Goal: Task Accomplishment & Management: Complete application form

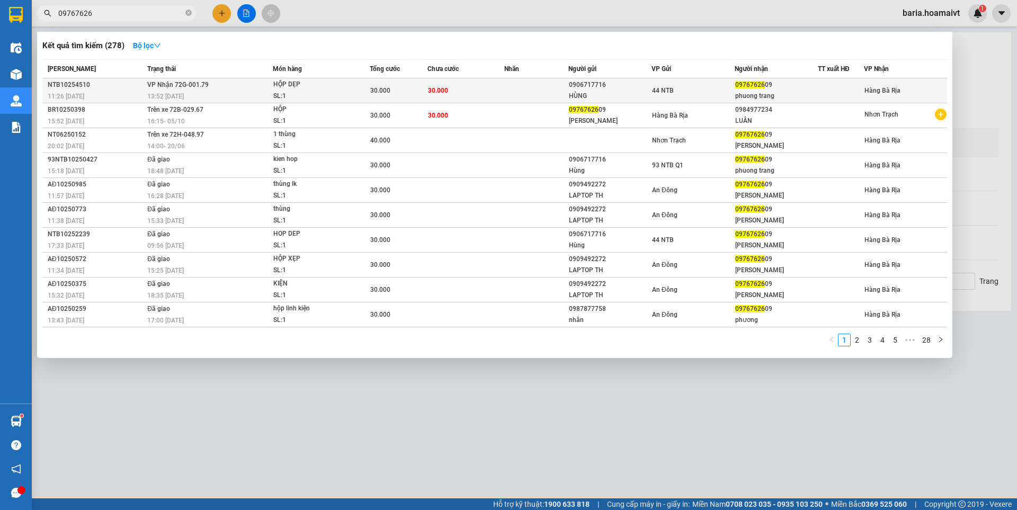
type input "09767626"
click at [808, 87] on div "09767626 09" at bounding box center [777, 84] width 82 height 11
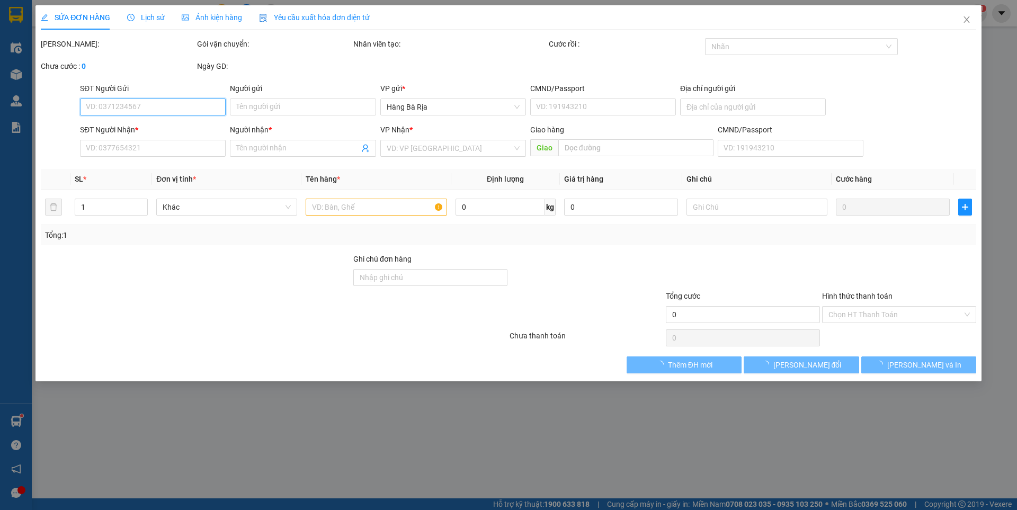
type input "0906717716"
type input "HÙNG"
type input "372/15_CMT8"
type input "0976762609"
type input "phuong trang"
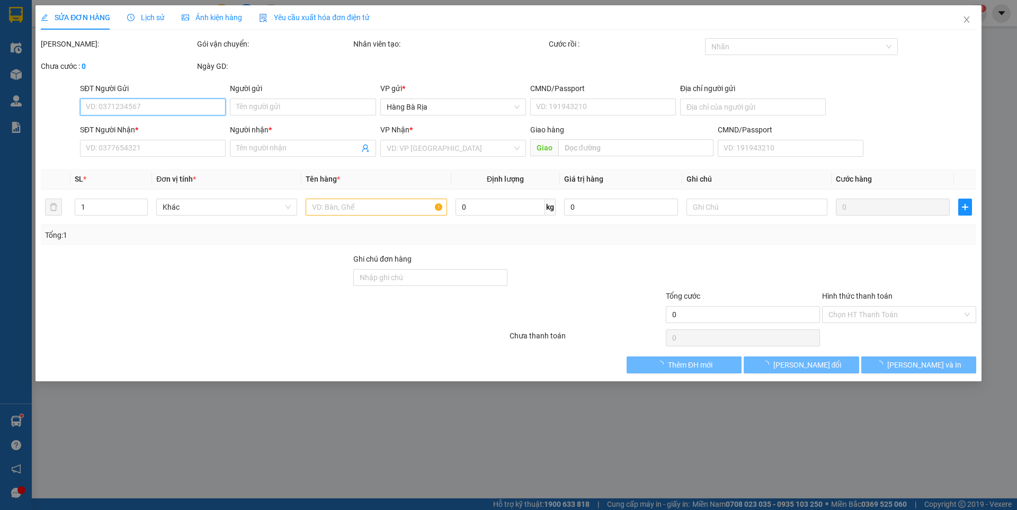
type input "30.000"
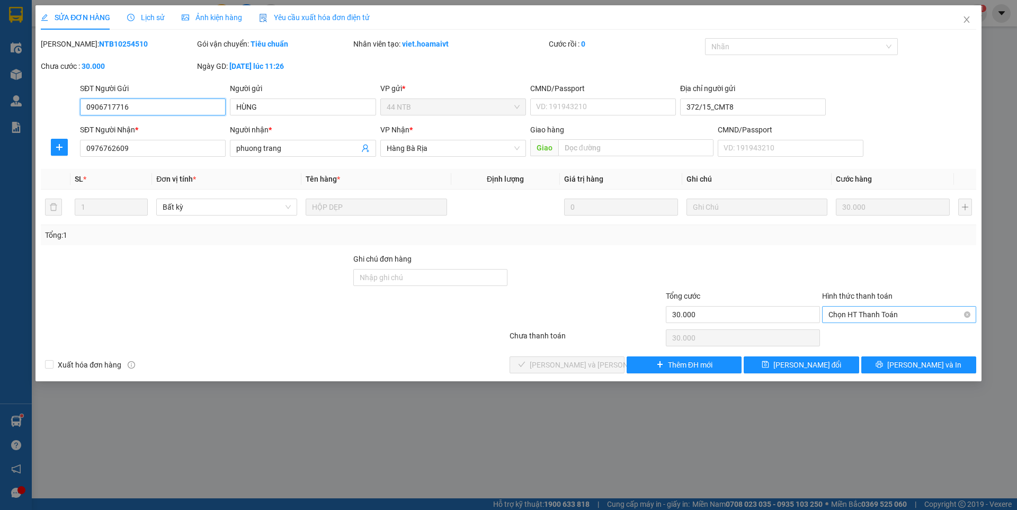
click at [849, 311] on span "Chọn HT Thanh Toán" at bounding box center [899, 315] width 141 height 16
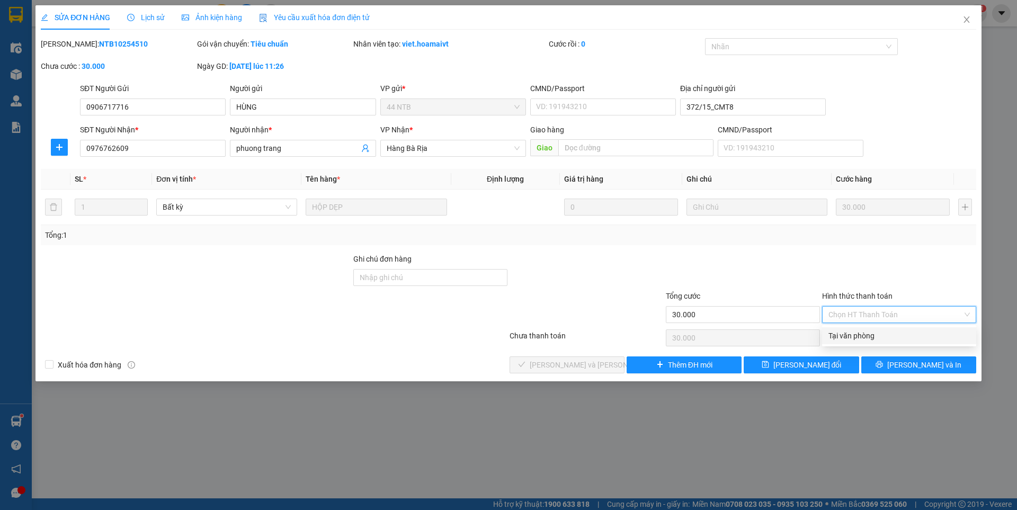
click at [857, 328] on div "Tại văn phòng" at bounding box center [899, 336] width 154 height 17
type input "0"
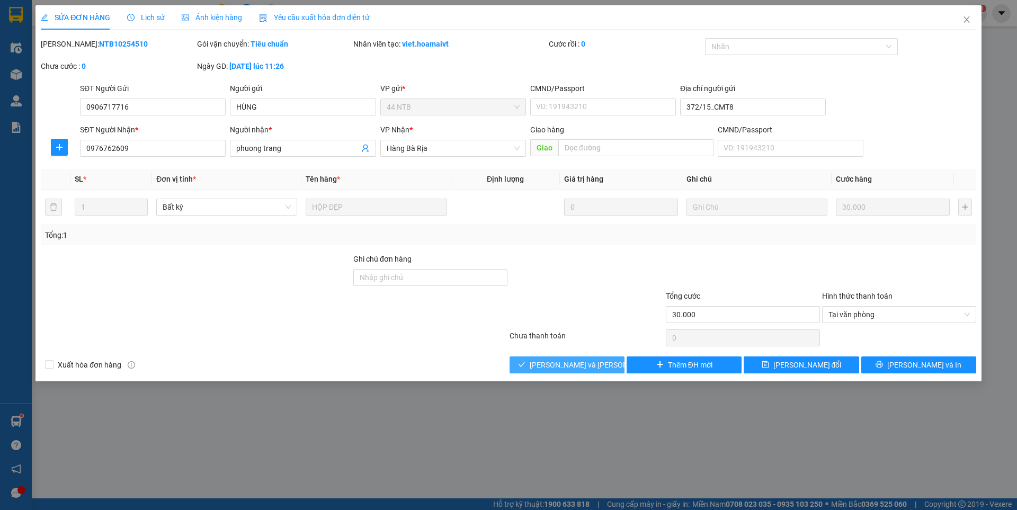
click at [552, 361] on span "[PERSON_NAME] và [PERSON_NAME] hàng" at bounding box center [601, 365] width 143 height 12
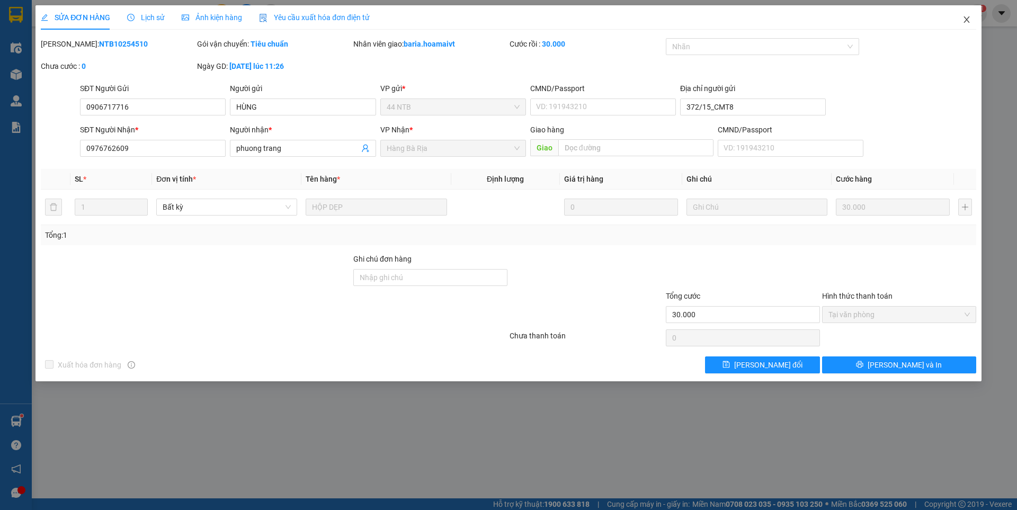
click at [969, 16] on icon "close" at bounding box center [967, 19] width 8 height 8
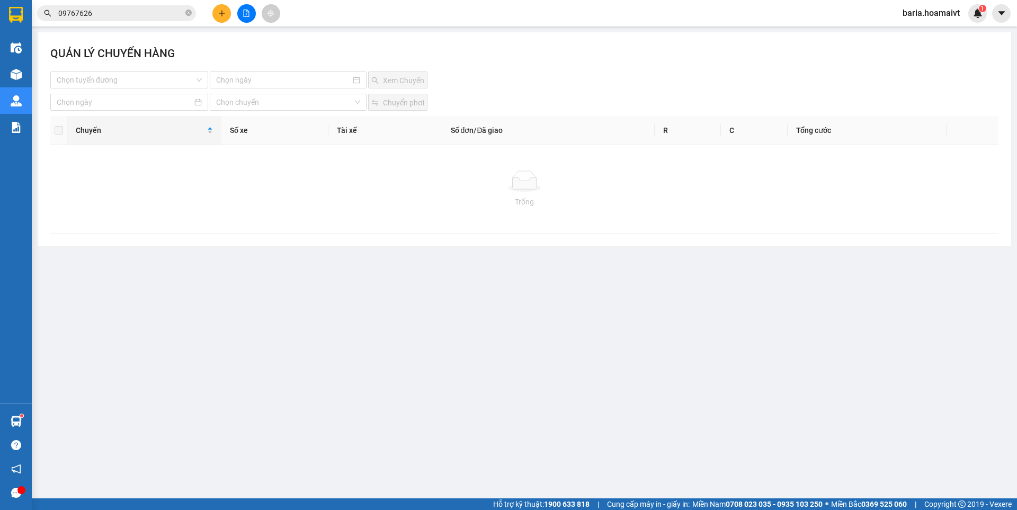
click at [152, 16] on input "09767626" at bounding box center [120, 13] width 125 height 12
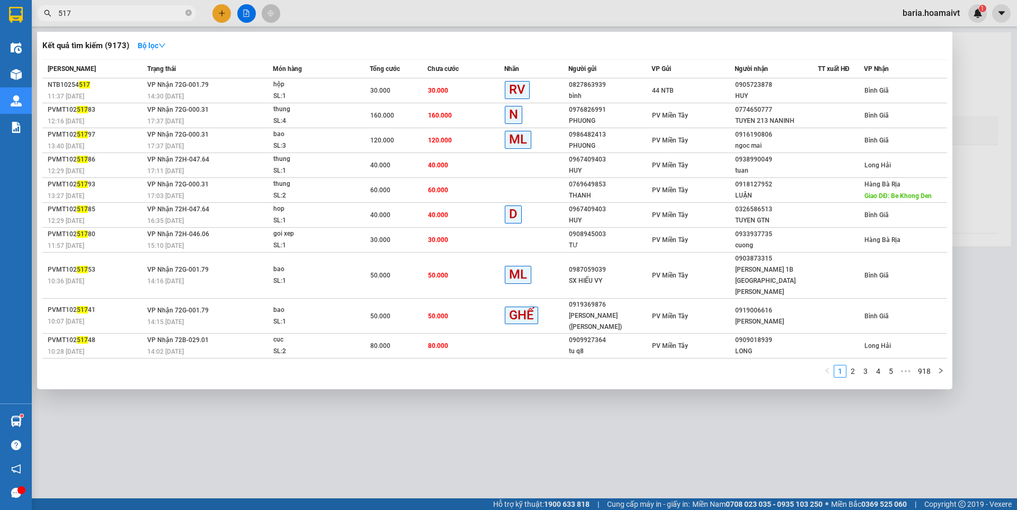
type input "517"
click at [711, 375] on div at bounding box center [508, 255] width 1017 height 510
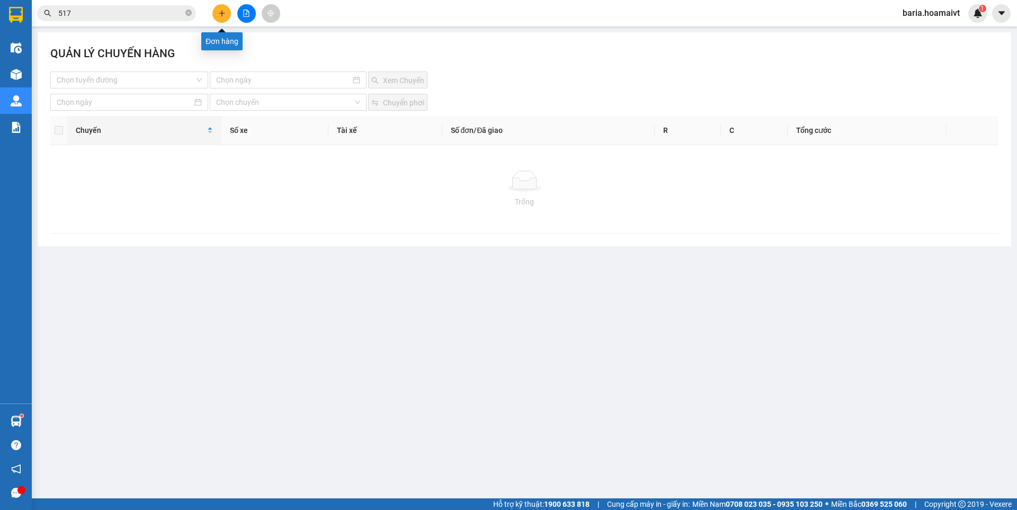
click at [222, 9] on button at bounding box center [222, 13] width 19 height 19
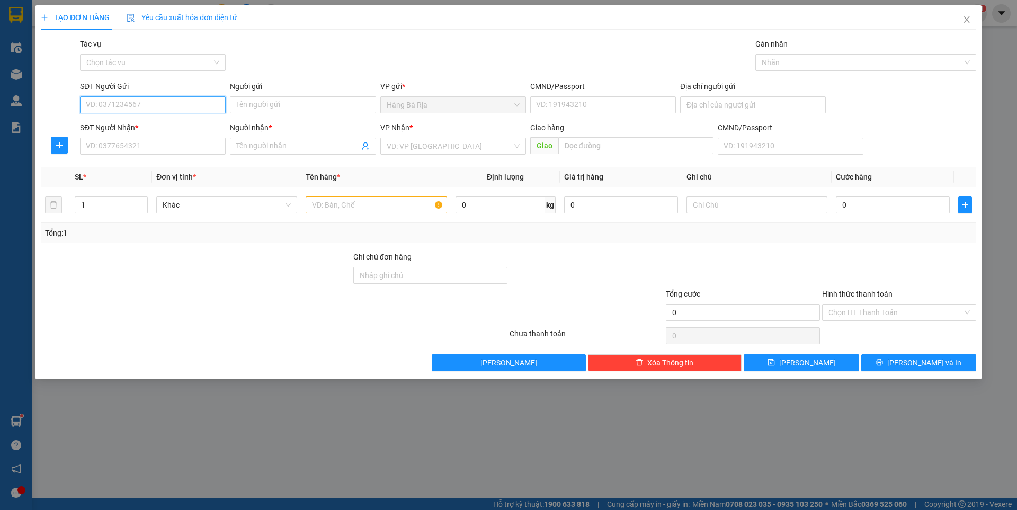
click at [147, 111] on input "SĐT Người Gửi" at bounding box center [153, 104] width 146 height 17
type input "0913164538"
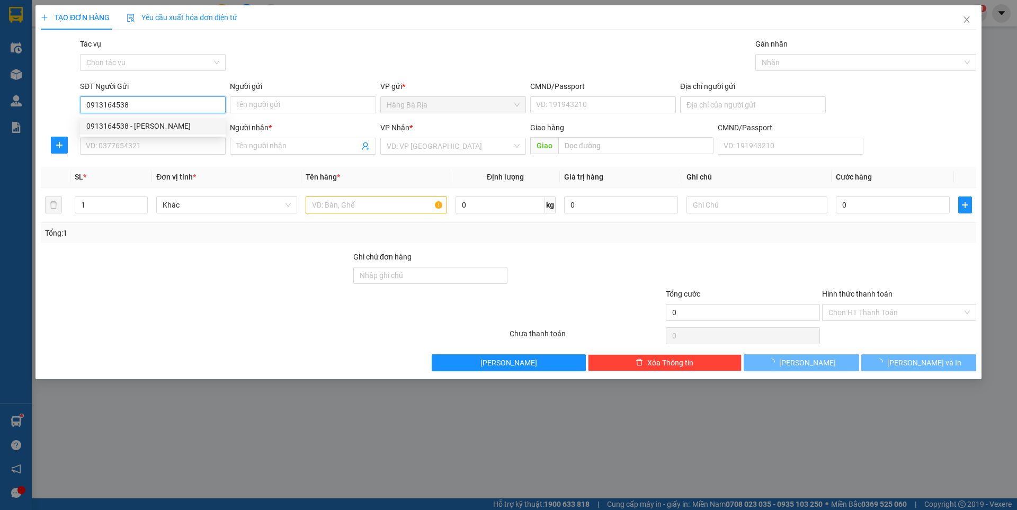
click at [139, 126] on div "0913164538 - [PERSON_NAME]" at bounding box center [152, 126] width 133 height 12
type input "Duy"
type input "077083001334"
type input "0979826467"
type input "Phương"
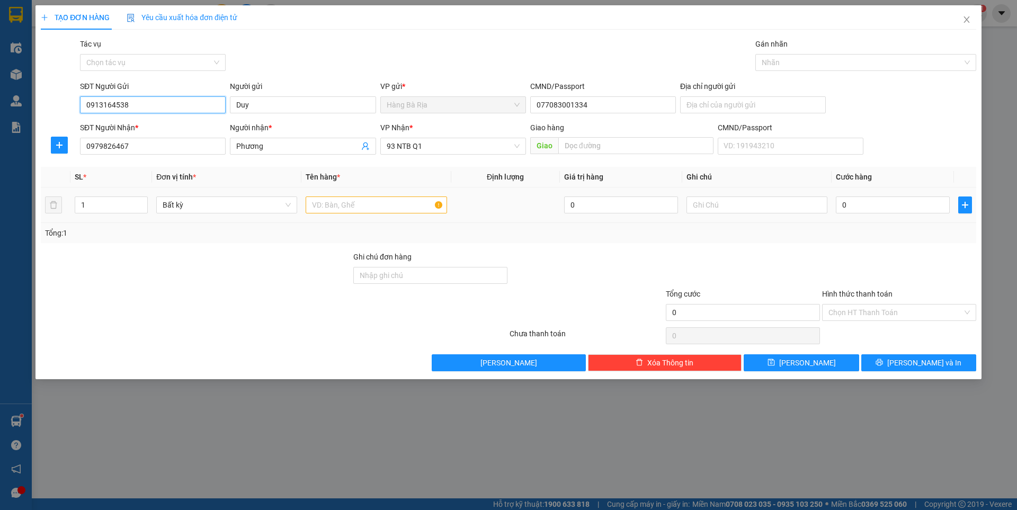
type input "0913164538"
click at [411, 211] on input "text" at bounding box center [376, 205] width 141 height 17
type input "KIỆN HS"
drag, startPoint x: 885, startPoint y: 195, endPoint x: 885, endPoint y: 201, distance: 5.8
click at [885, 198] on div "0" at bounding box center [893, 204] width 114 height 21
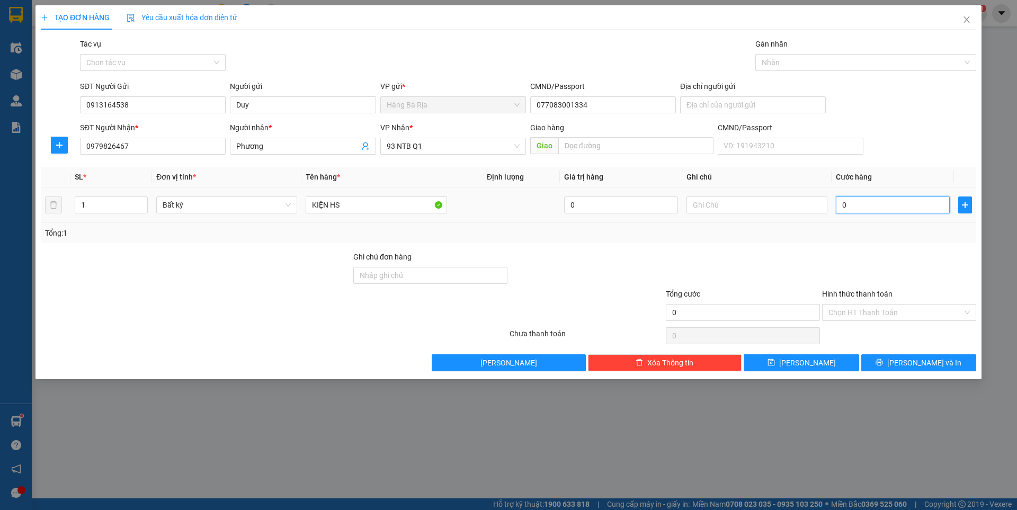
click at [885, 203] on input "0" at bounding box center [893, 205] width 114 height 17
type input "3"
type input "30"
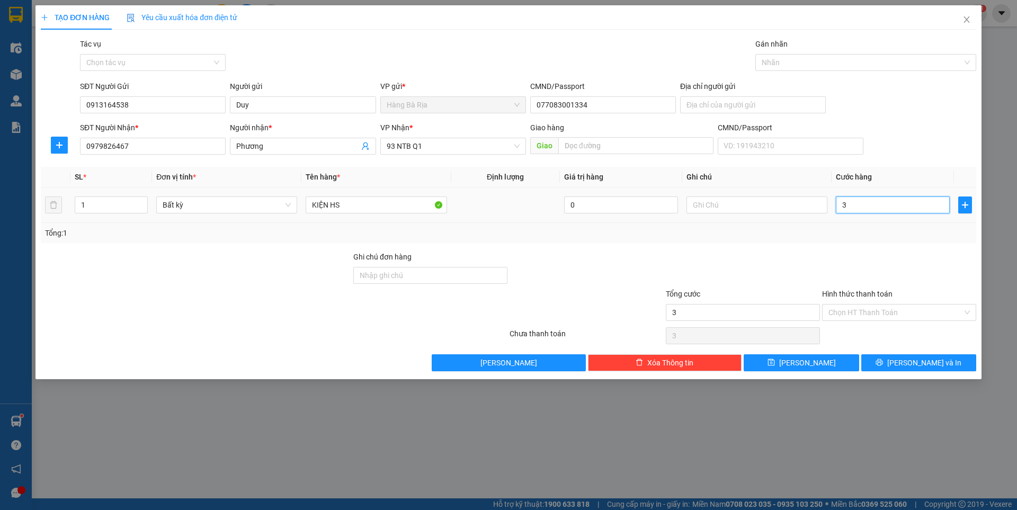
type input "30"
type input "30.000"
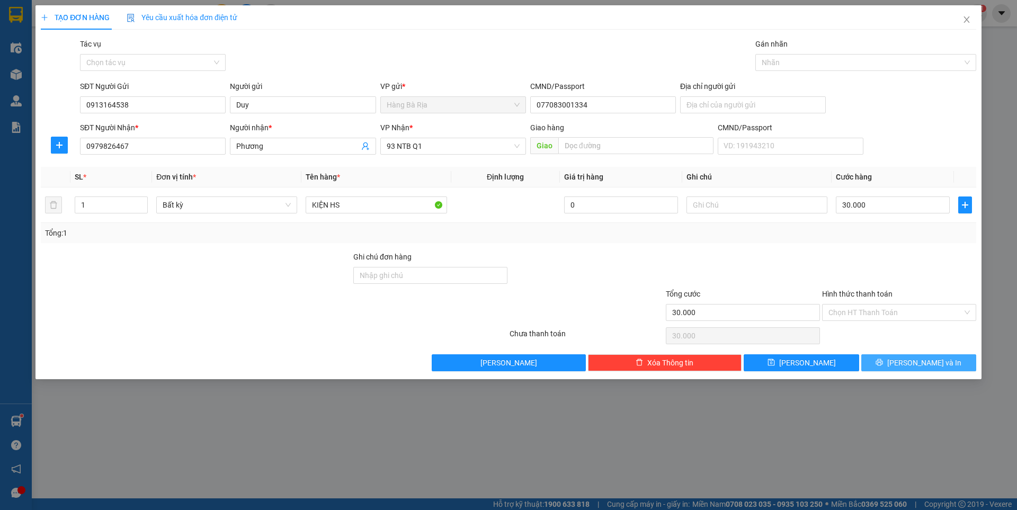
click at [904, 355] on button "[PERSON_NAME] và In" at bounding box center [919, 363] width 115 height 17
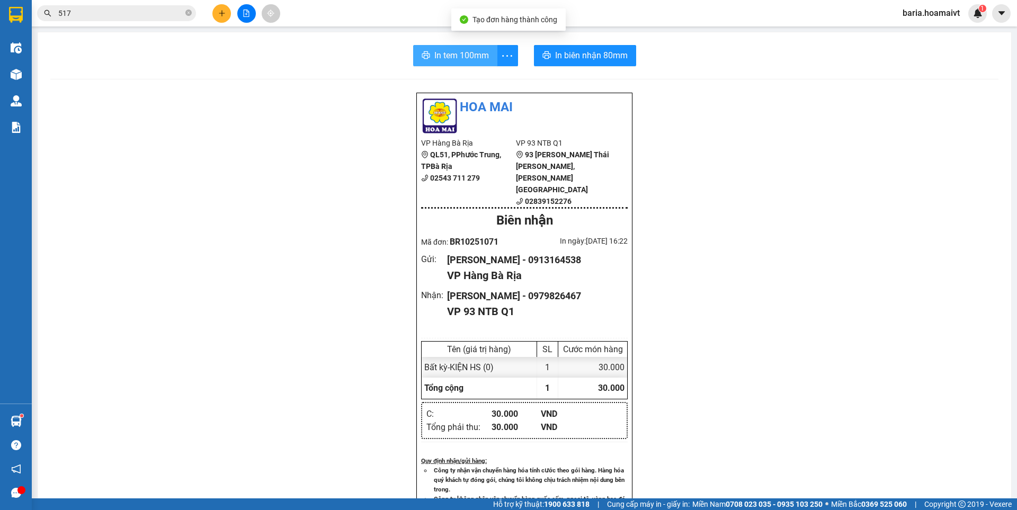
click at [465, 54] on span "In tem 100mm" at bounding box center [462, 55] width 55 height 13
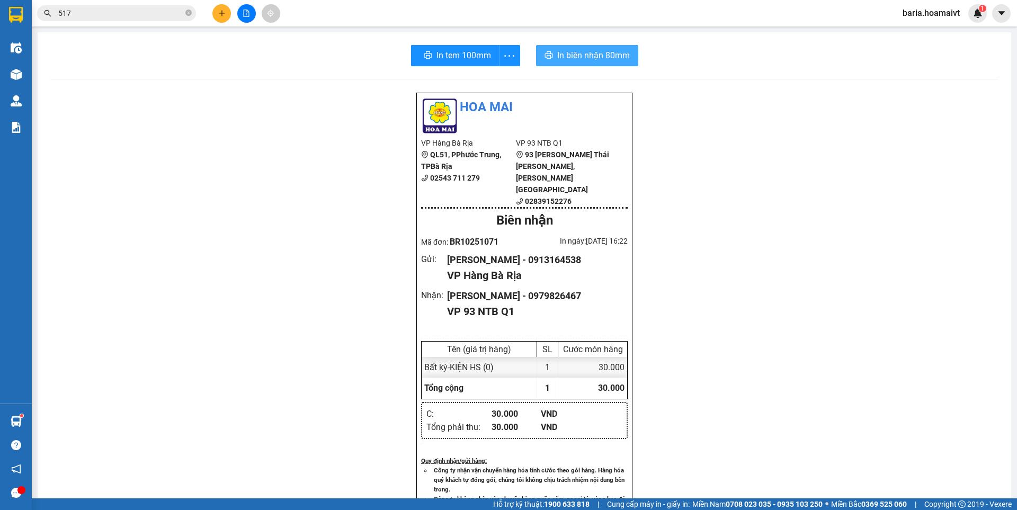
click at [600, 56] on span "In biên nhận 80mm" at bounding box center [593, 55] width 73 height 13
click at [600, 56] on span "In biên nhận 80mm" at bounding box center [591, 55] width 73 height 13
click at [85, 15] on input "517" at bounding box center [120, 13] width 125 height 12
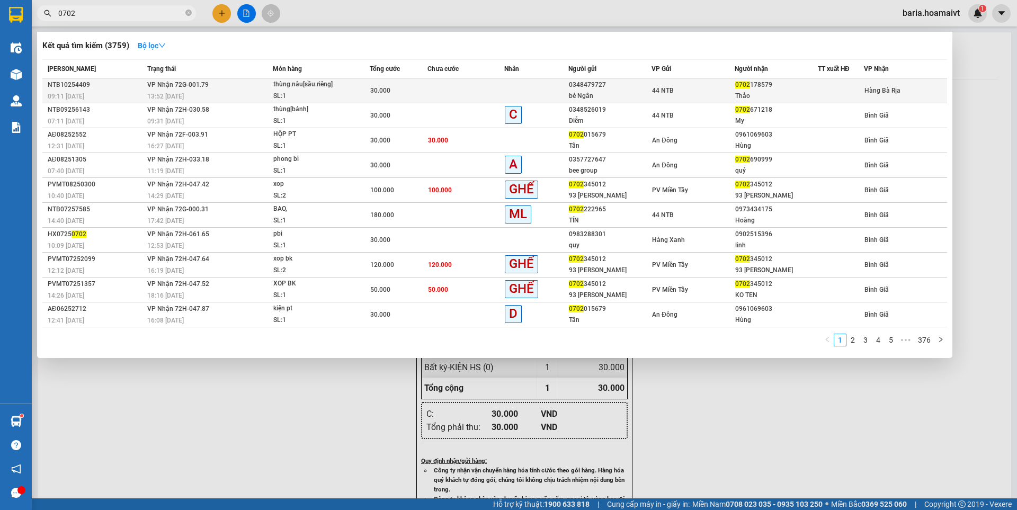
type input "0702"
click at [767, 94] on div "Thảo" at bounding box center [777, 96] width 82 height 11
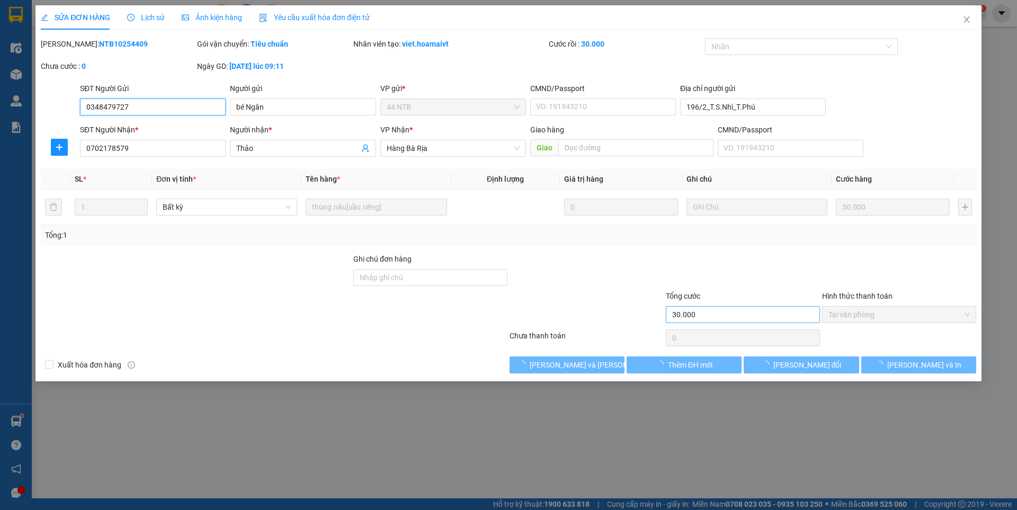
type input "0348479727"
type input "bé Ngân"
type input "196/2_T.S.Nhì_T.Phú"
type input "0702178579"
type input "Thảo"
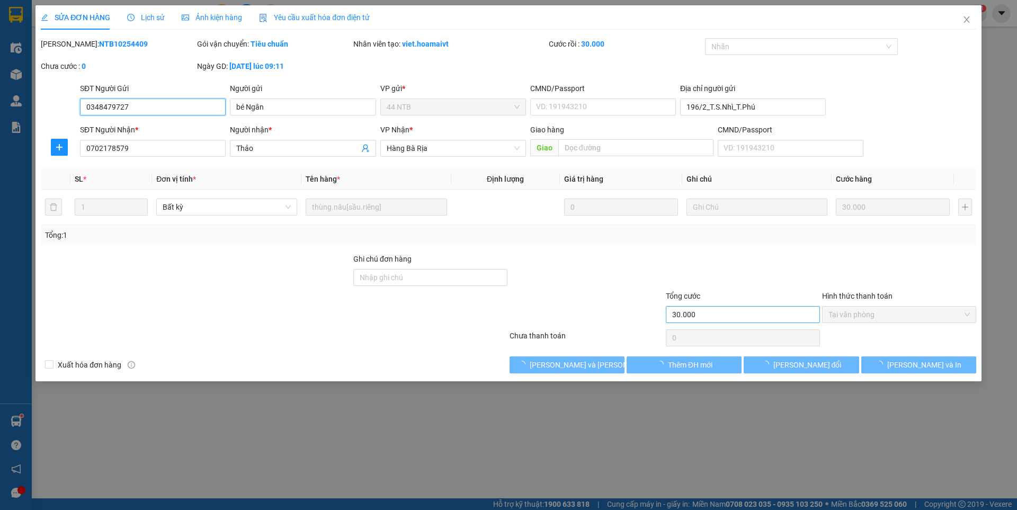
type input "30.000"
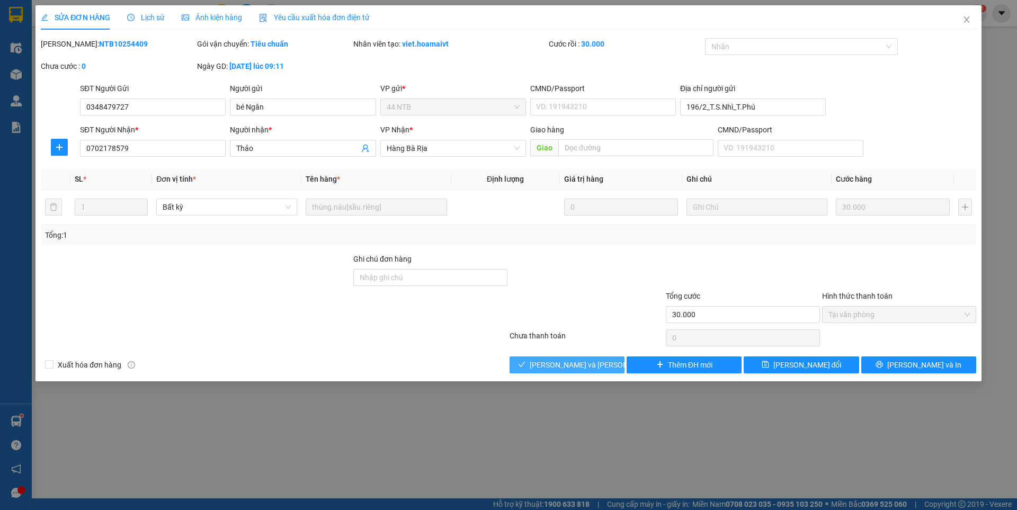
click at [594, 363] on span "[PERSON_NAME] và [PERSON_NAME] hàng" at bounding box center [601, 365] width 143 height 12
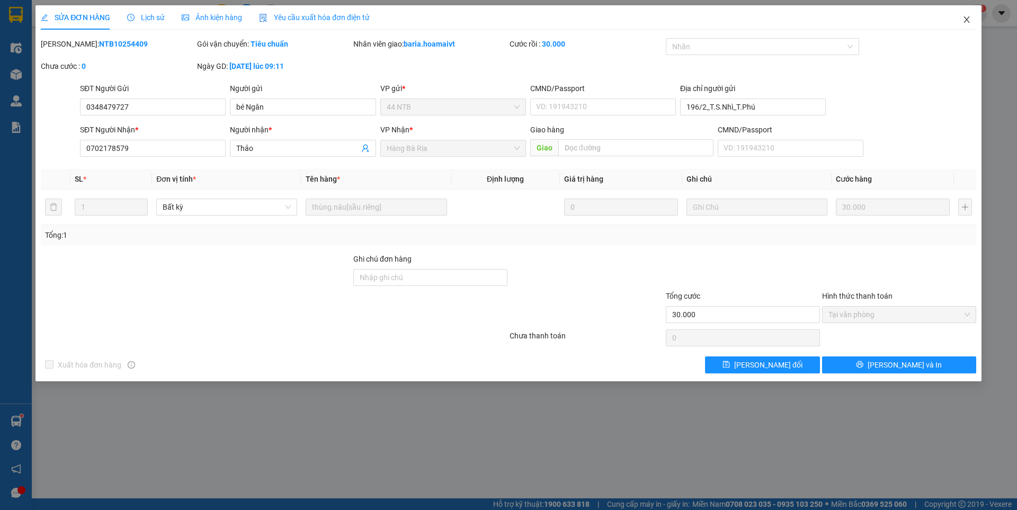
click at [969, 19] on icon "close" at bounding box center [967, 19] width 8 height 8
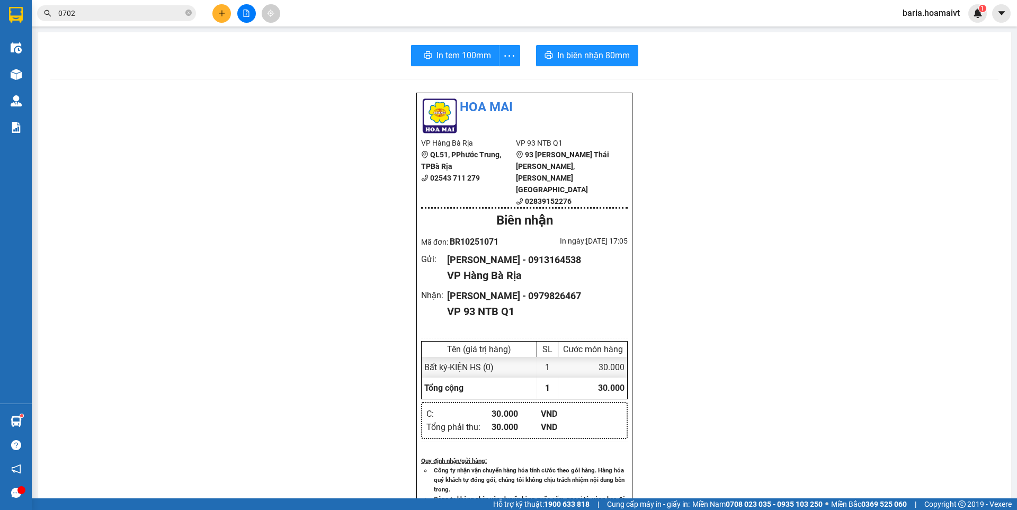
click at [152, 16] on input "0702" at bounding box center [120, 13] width 125 height 12
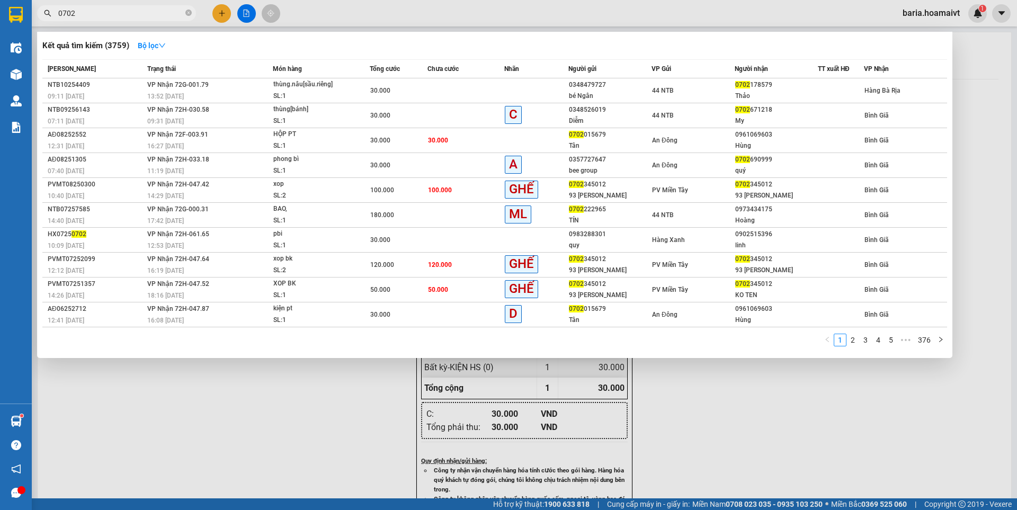
click at [152, 16] on input "0702" at bounding box center [120, 13] width 125 height 12
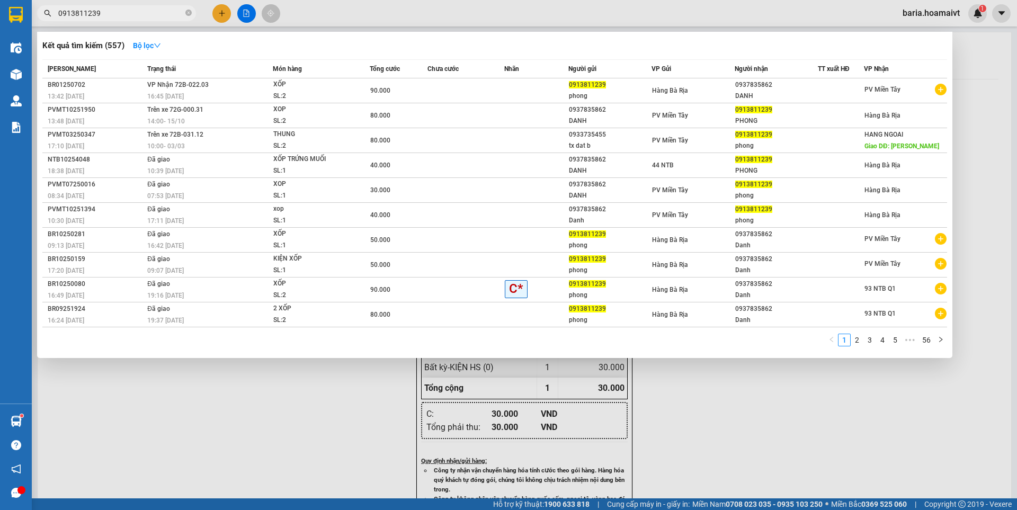
click at [132, 12] on input "0913811239" at bounding box center [120, 13] width 125 height 12
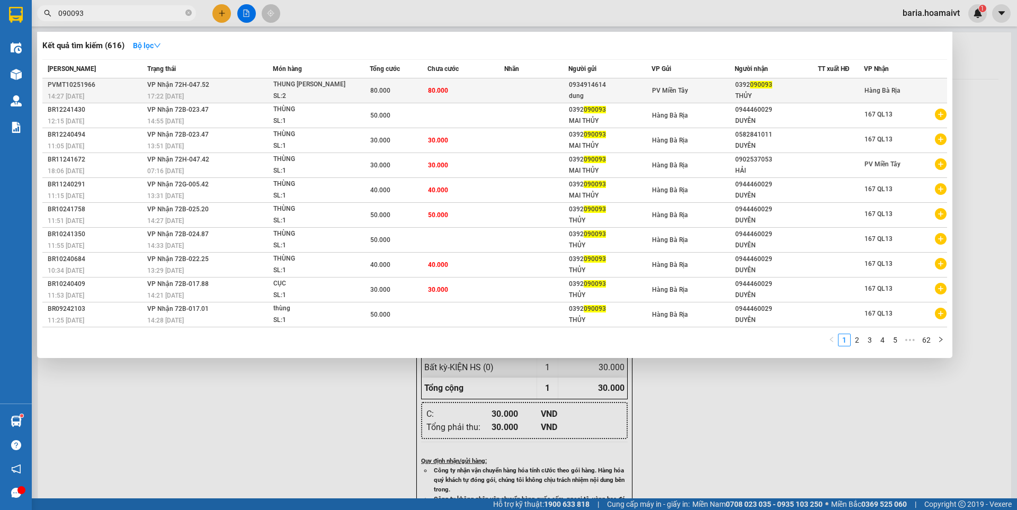
type input "090093"
click at [448, 90] on td "80.000" at bounding box center [466, 90] width 77 height 25
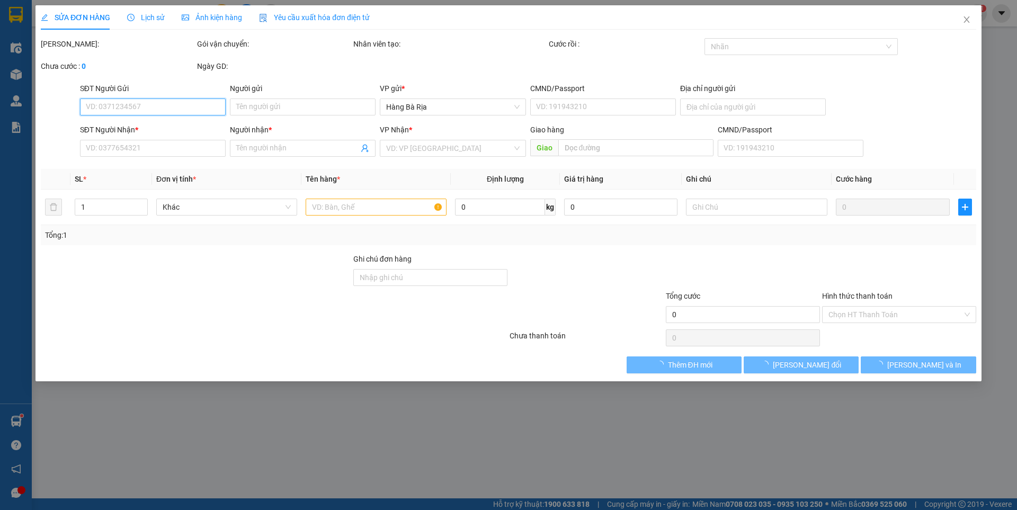
type input "0934914614"
type input "dung"
type input "079091009434"
type input "0392090093"
type input "THỦY"
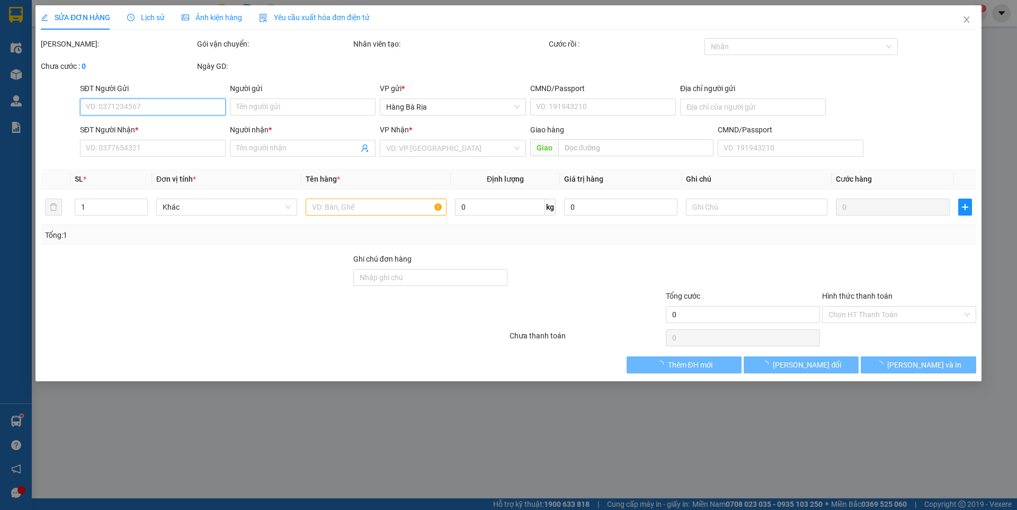
type input "80.000"
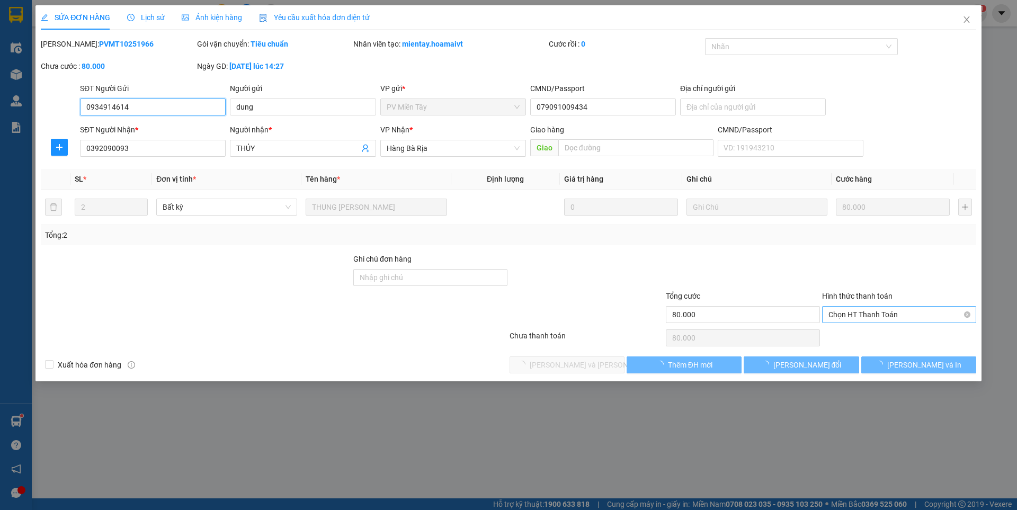
click at [910, 307] on span "Chọn HT Thanh Toán" at bounding box center [899, 315] width 141 height 16
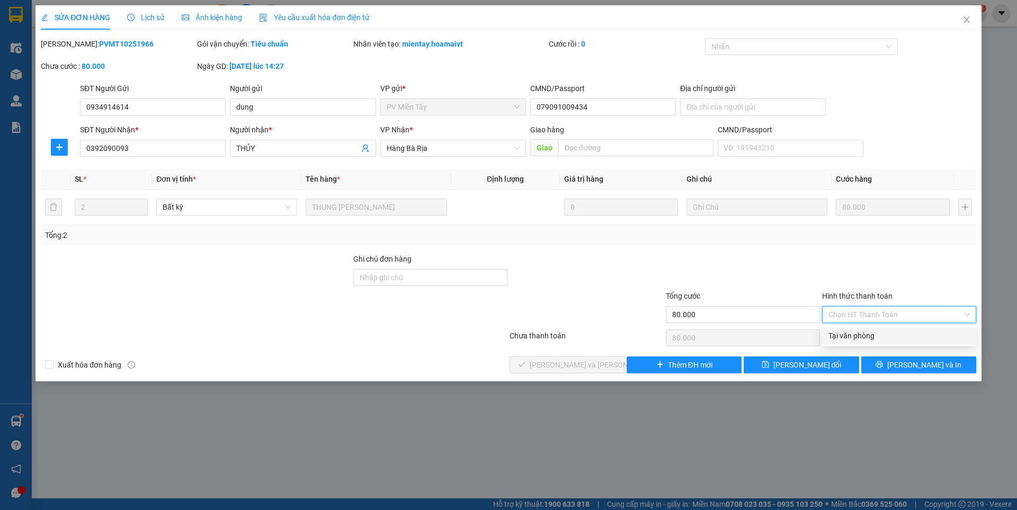
click at [840, 334] on div "Tại văn phòng" at bounding box center [899, 336] width 141 height 12
type input "0"
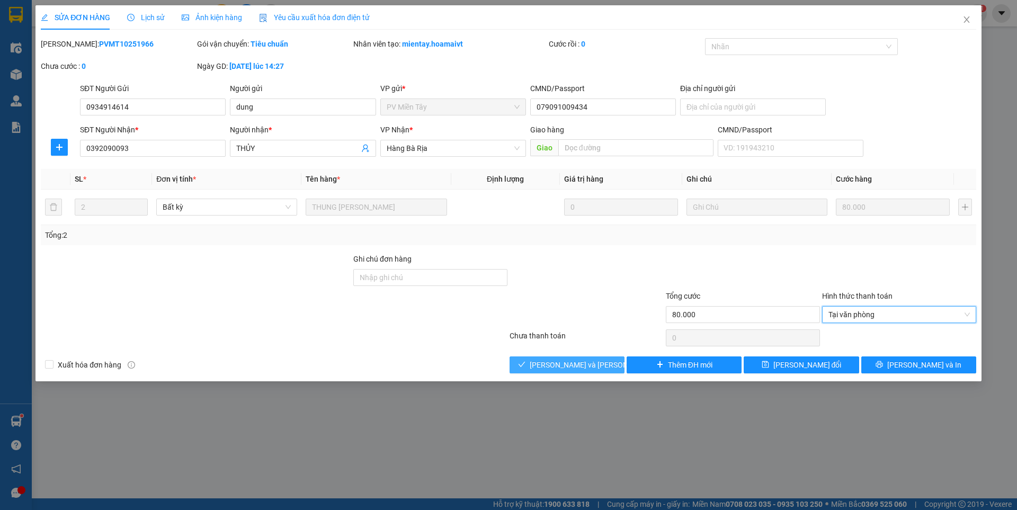
click at [599, 362] on span "[PERSON_NAME] và [PERSON_NAME] hàng" at bounding box center [601, 365] width 143 height 12
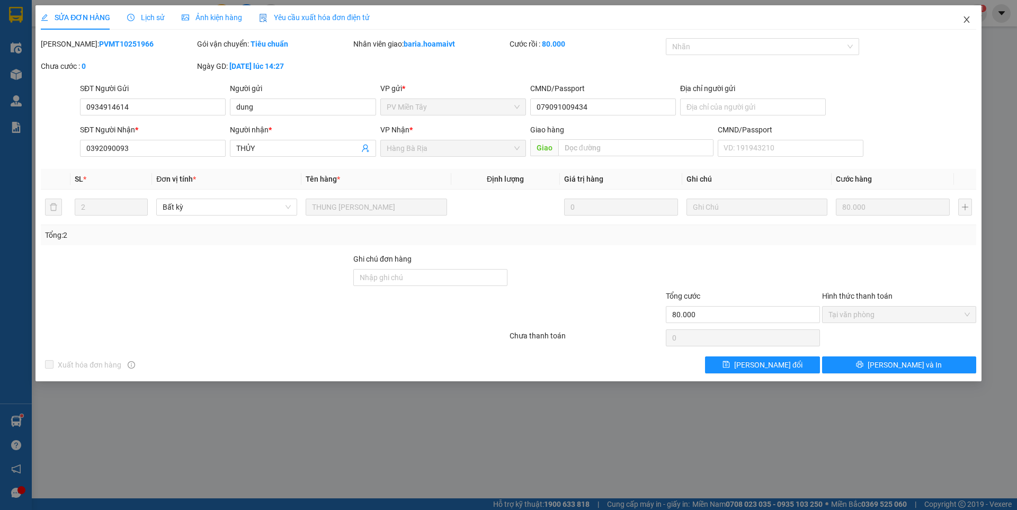
click at [966, 16] on icon "close" at bounding box center [967, 19] width 8 height 8
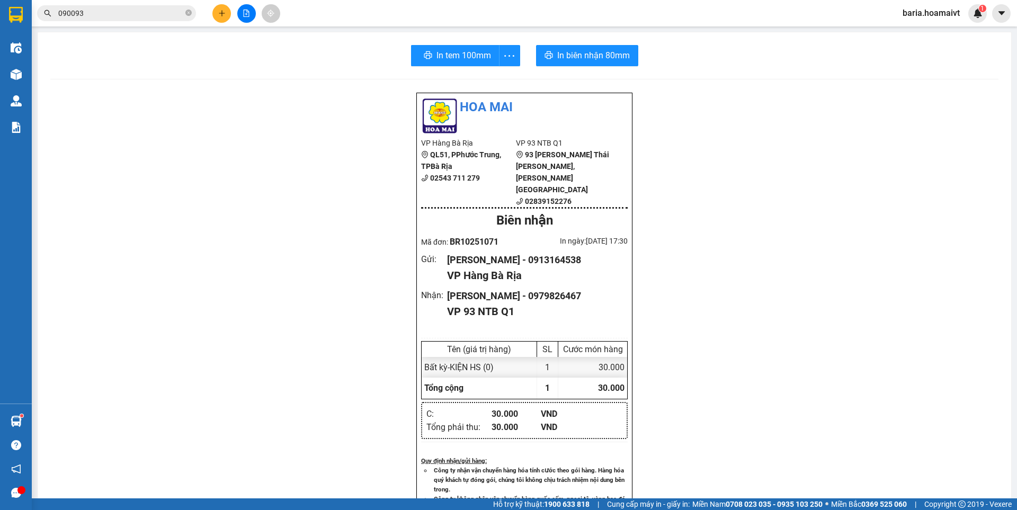
click at [161, 17] on input "090093" at bounding box center [120, 13] width 125 height 12
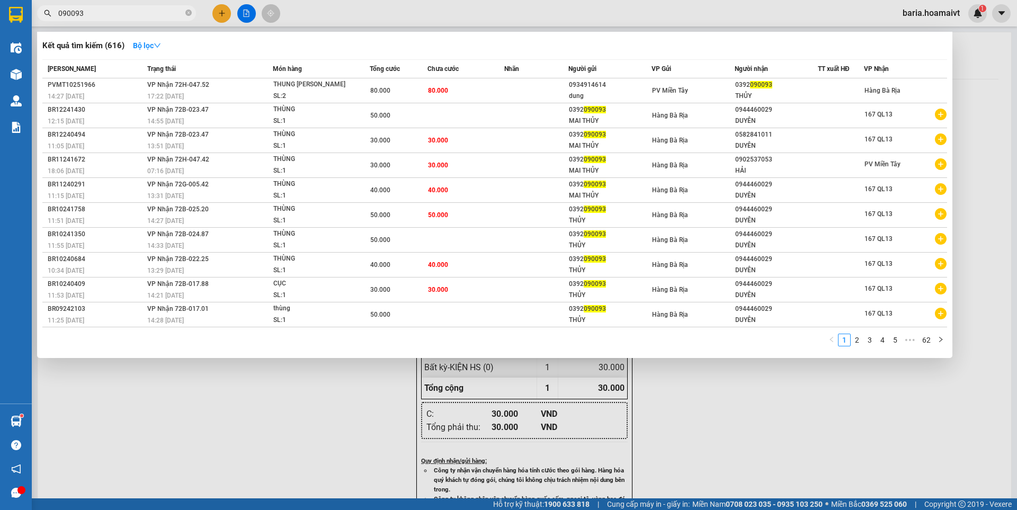
click at [161, 17] on input "090093" at bounding box center [120, 13] width 125 height 12
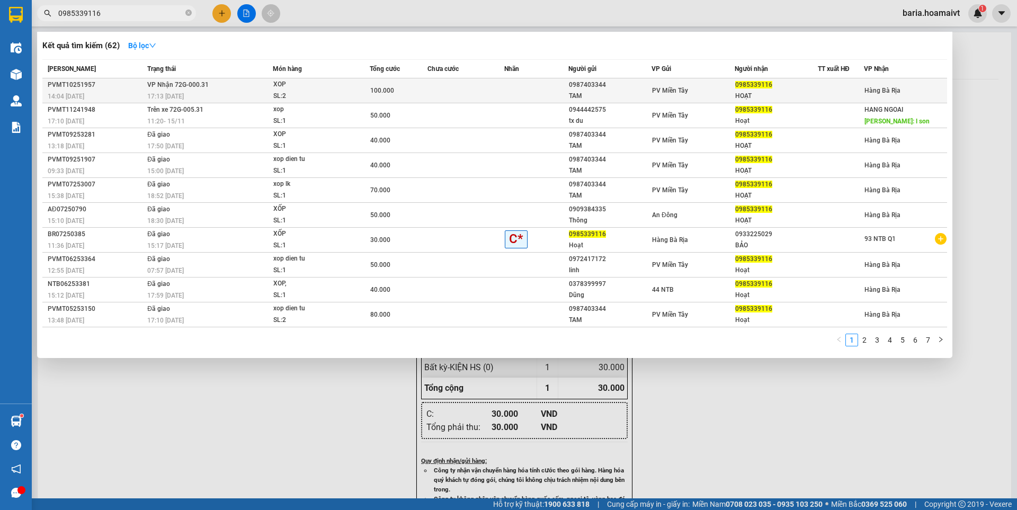
type input "0985339116"
click at [734, 94] on div "PV Miền Tây" at bounding box center [693, 91] width 82 height 12
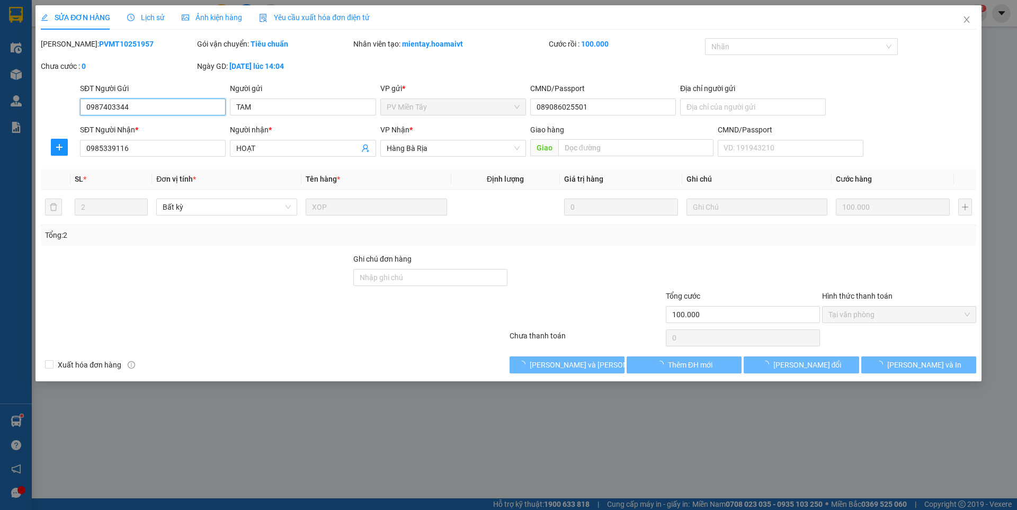
type input "0987403344"
type input "TAM"
type input "089086025501"
type input "0985339116"
type input "HOẠT"
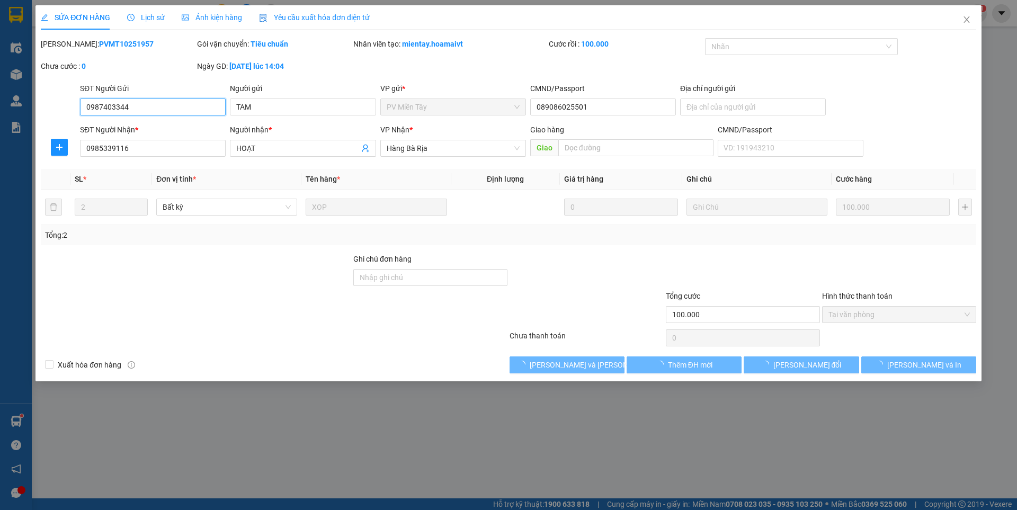
type input "100.000"
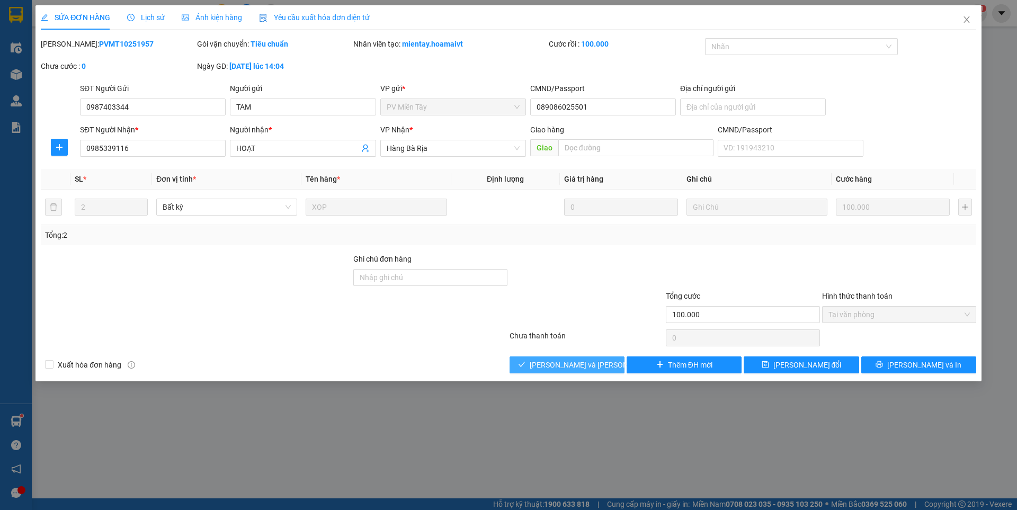
click at [544, 360] on span "[PERSON_NAME] và [PERSON_NAME] hàng" at bounding box center [601, 365] width 143 height 12
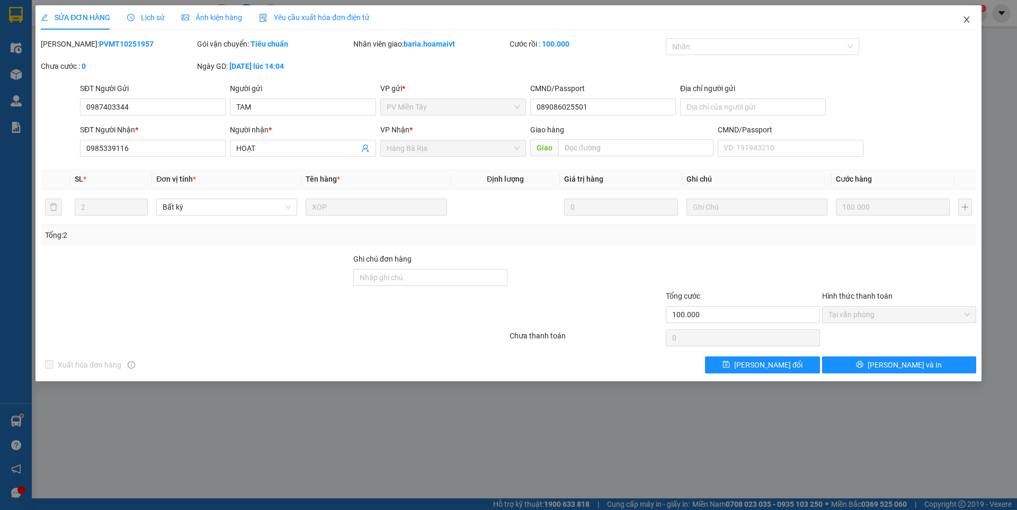
drag, startPoint x: 968, startPoint y: 21, endPoint x: 825, endPoint y: 20, distance: 143.6
click at [968, 19] on icon "close" at bounding box center [967, 19] width 8 height 8
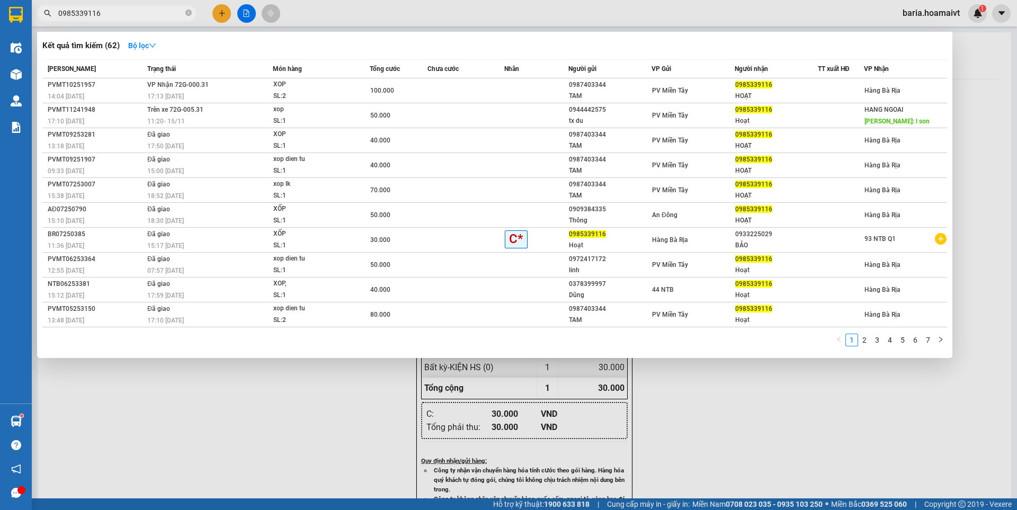
click at [132, 14] on input "0985339116" at bounding box center [120, 13] width 125 height 12
click at [132, 13] on input "0985339116" at bounding box center [120, 13] width 125 height 12
click at [227, 12] on div at bounding box center [508, 255] width 1017 height 510
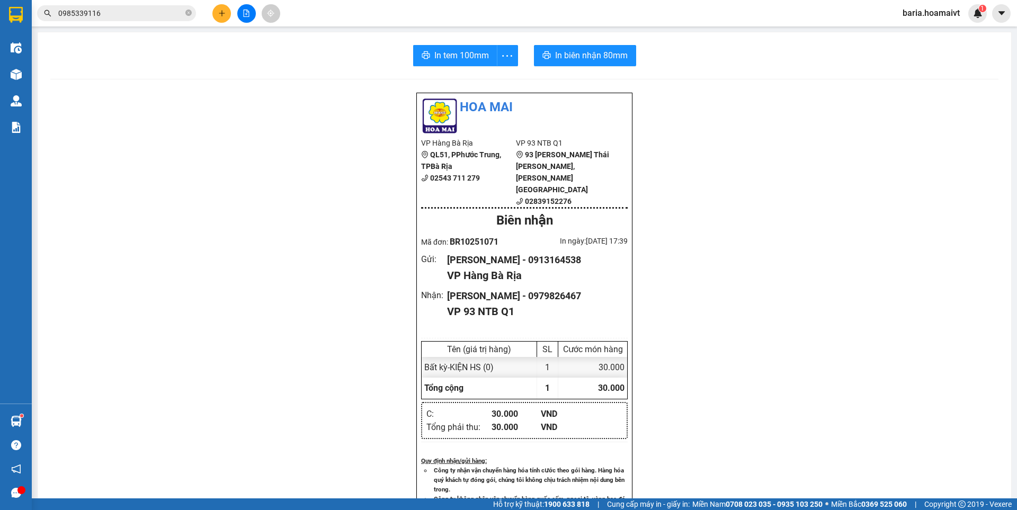
click at [227, 12] on button at bounding box center [222, 13] width 19 height 19
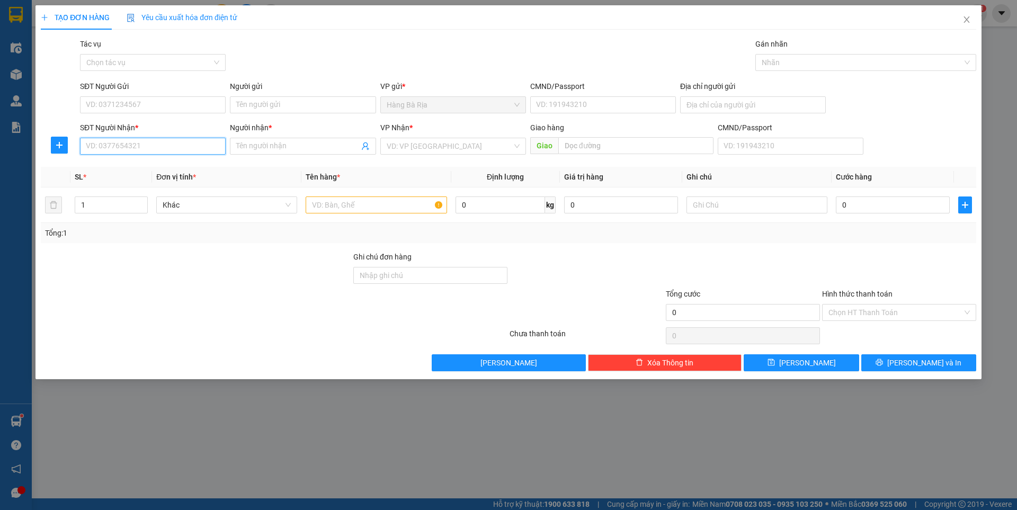
click at [149, 144] on input "SĐT Người Nhận *" at bounding box center [153, 146] width 146 height 17
type input "0762161266"
click at [169, 169] on div "0762161266 - [PERSON_NAME]" at bounding box center [152, 168] width 133 height 12
type input "[PERSON_NAME]"
type input "0762161266"
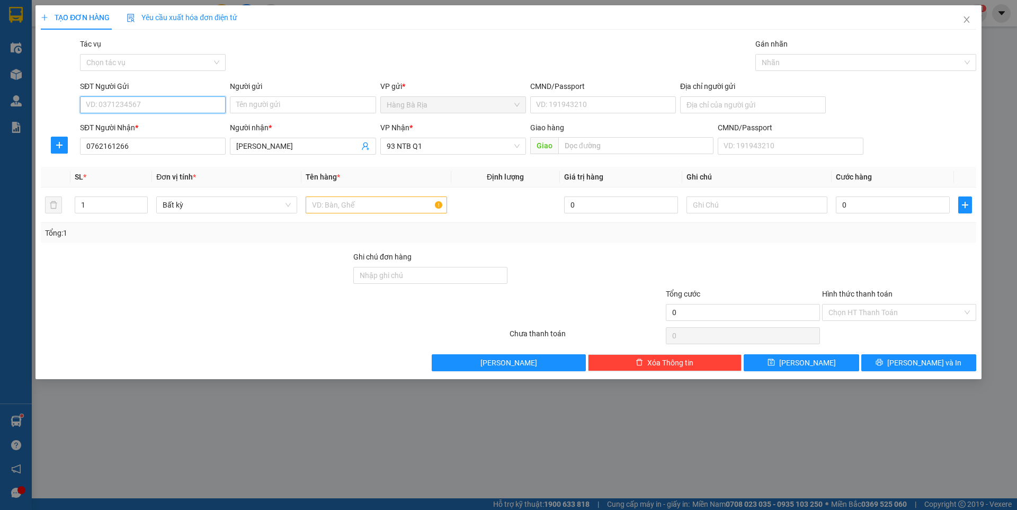
click at [165, 103] on input "SĐT Người Gửi" at bounding box center [153, 104] width 146 height 17
click at [150, 128] on div "0857311113 - Hạo" at bounding box center [152, 126] width 133 height 12
type input "0857311113"
type input "Hạo"
type input "0385394145"
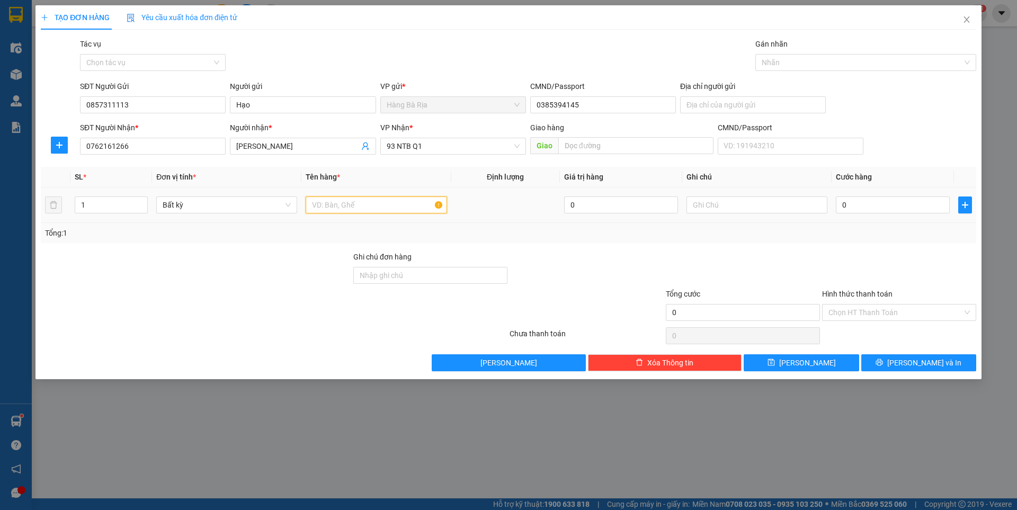
click at [381, 202] on input "text" at bounding box center [376, 205] width 141 height 17
type input "P"
type input "KIỆN PT XE"
click at [872, 205] on input "0" at bounding box center [893, 205] width 114 height 17
click at [883, 361] on icon "printer" at bounding box center [879, 362] width 7 height 7
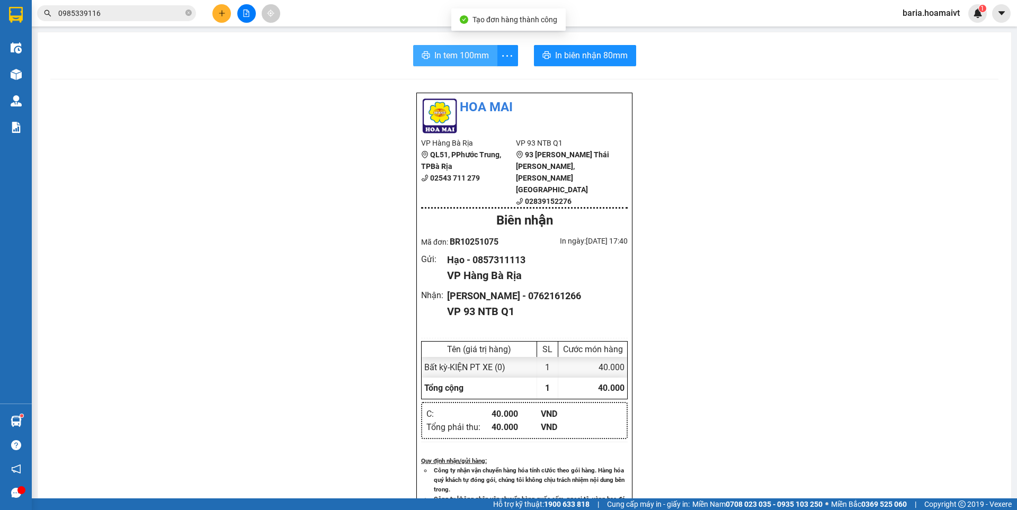
click at [453, 55] on span "In tem 100mm" at bounding box center [462, 55] width 55 height 13
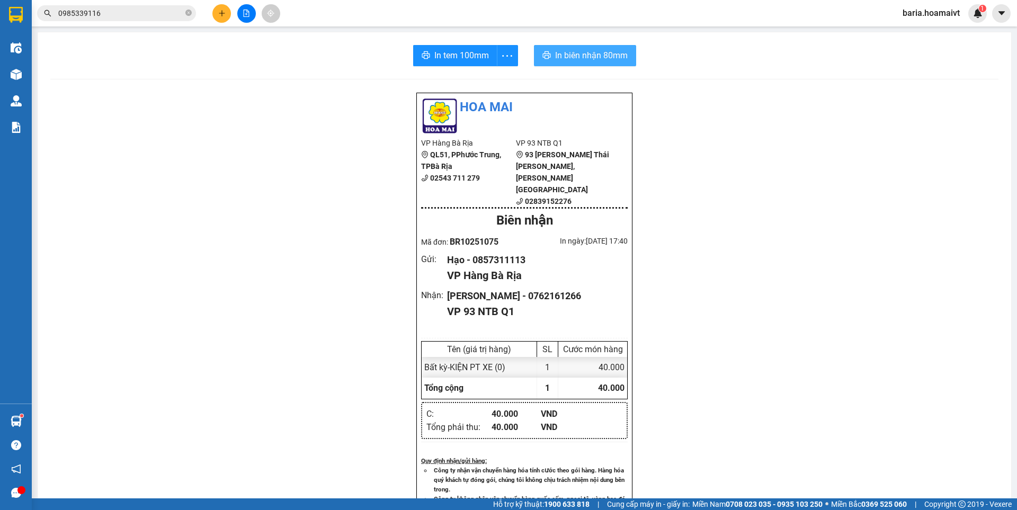
click at [607, 54] on span "In biên nhận 80mm" at bounding box center [591, 55] width 73 height 13
click at [120, 15] on input "0985339116" at bounding box center [120, 13] width 125 height 12
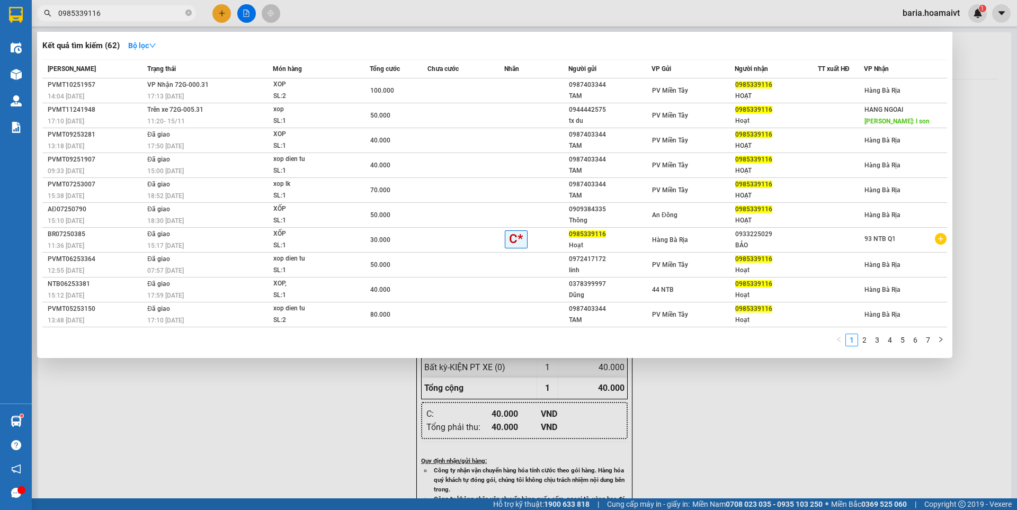
click at [120, 15] on input "0985339116" at bounding box center [120, 13] width 125 height 12
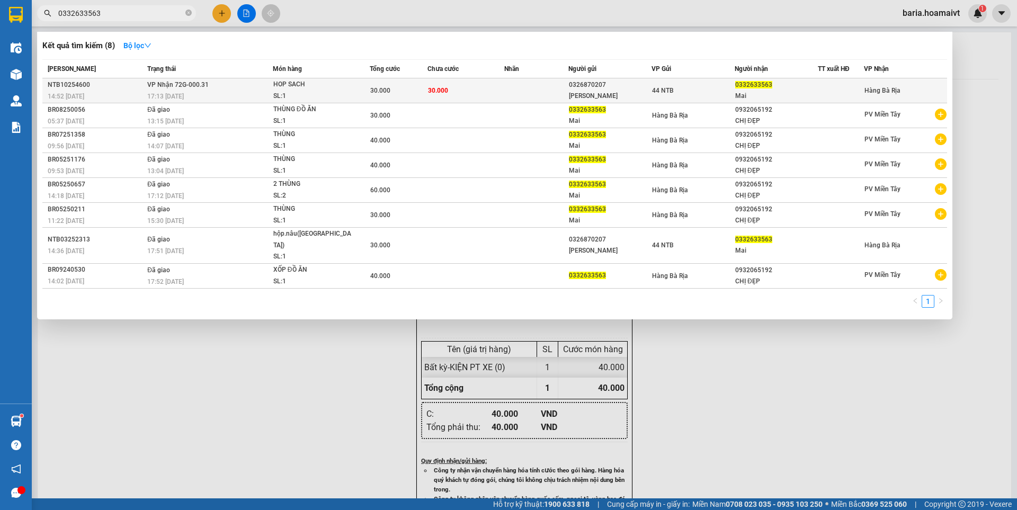
type input "0332633563"
click at [756, 93] on div "Mai" at bounding box center [777, 96] width 82 height 11
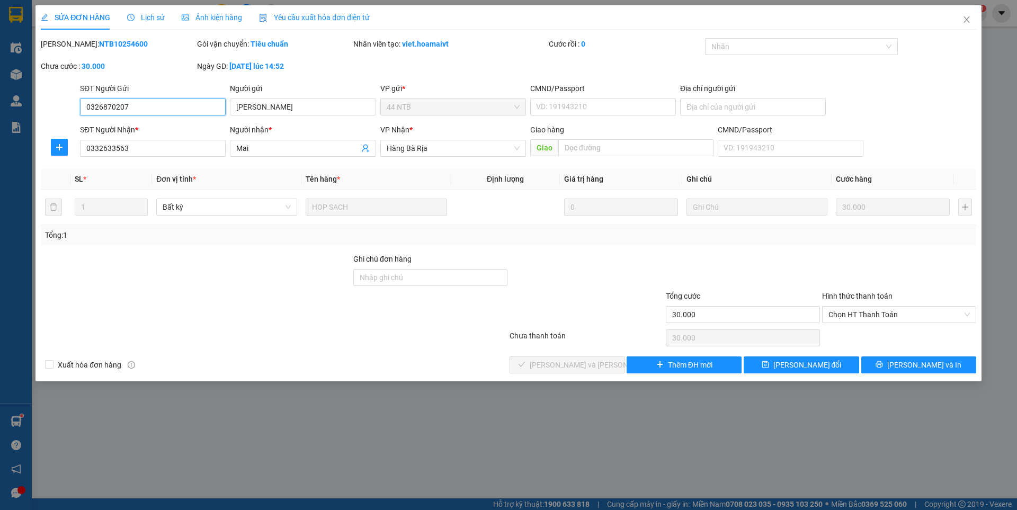
type input "0326870207"
type input "[PERSON_NAME]"
type input "0332633563"
type input "Mai"
type input "30.000"
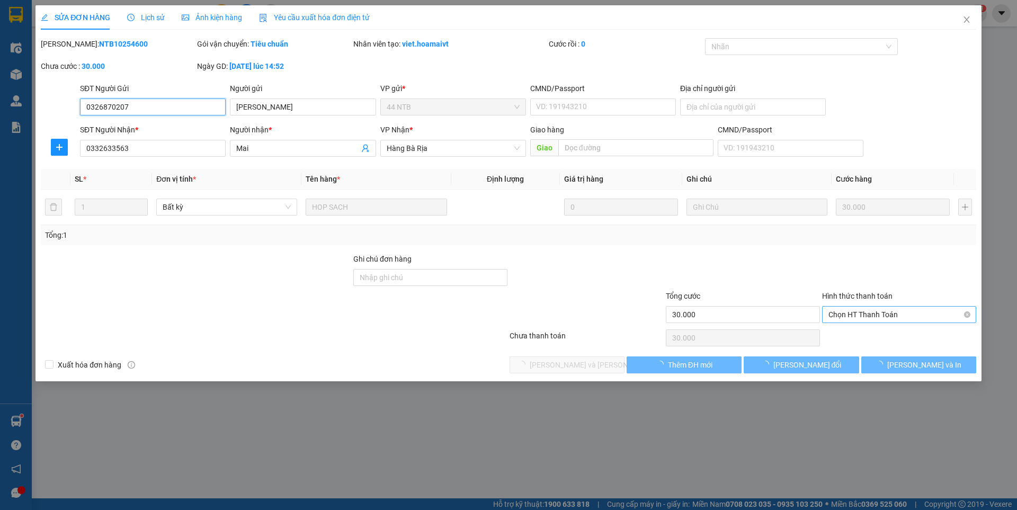
click at [857, 307] on span "Chọn HT Thanh Toán" at bounding box center [899, 315] width 141 height 16
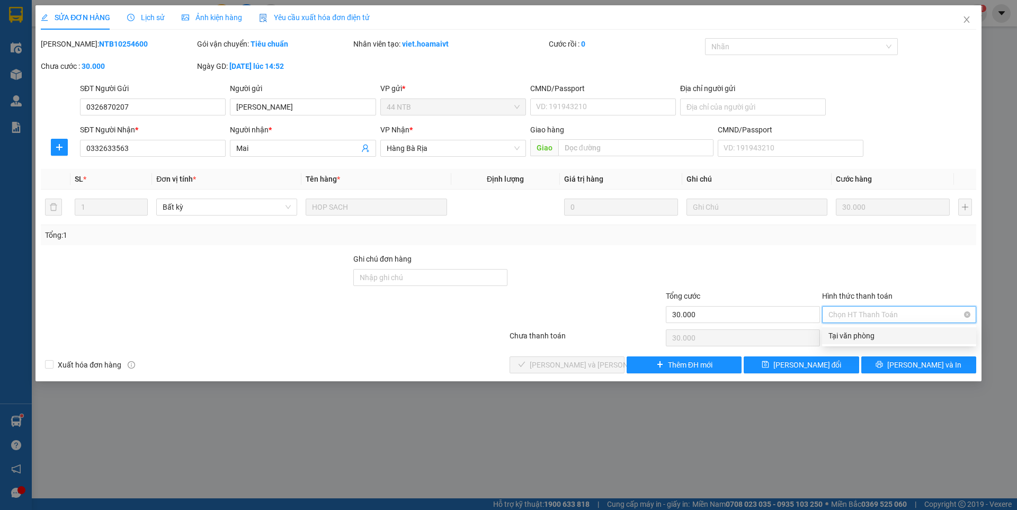
click at [855, 317] on span "Chọn HT Thanh Toán" at bounding box center [899, 315] width 141 height 16
click at [843, 342] on div "Tại văn phòng" at bounding box center [899, 336] width 154 height 17
type input "0"
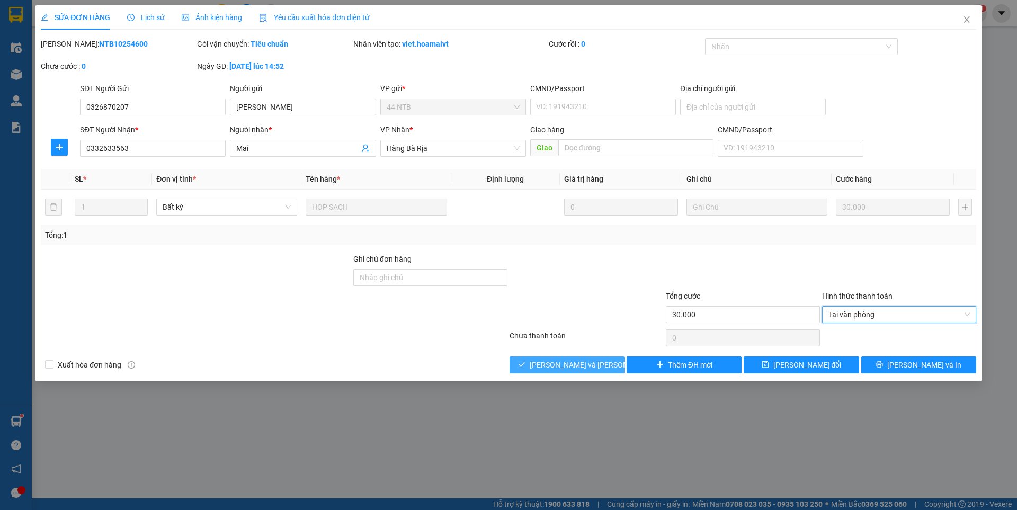
drag, startPoint x: 579, startPoint y: 361, endPoint x: 565, endPoint y: 356, distance: 14.6
click at [578, 360] on span "[PERSON_NAME] và [PERSON_NAME] hàng" at bounding box center [601, 365] width 143 height 12
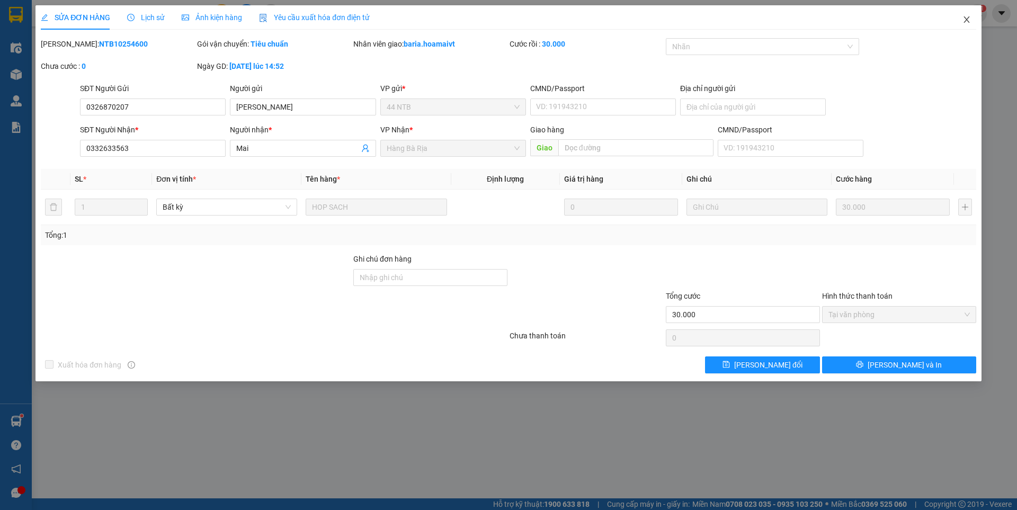
click at [970, 22] on icon "close" at bounding box center [967, 19] width 8 height 8
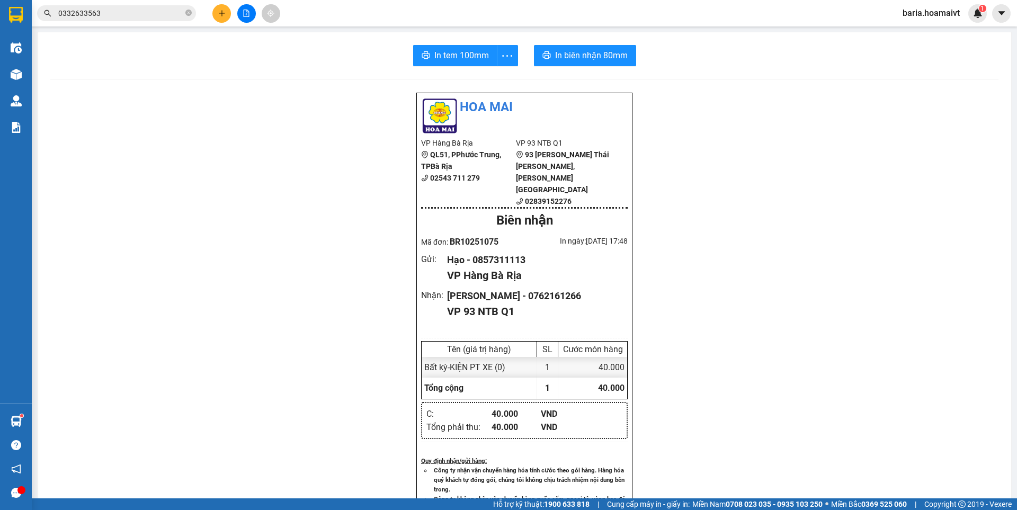
click at [123, 15] on input "0332633563" at bounding box center [120, 13] width 125 height 12
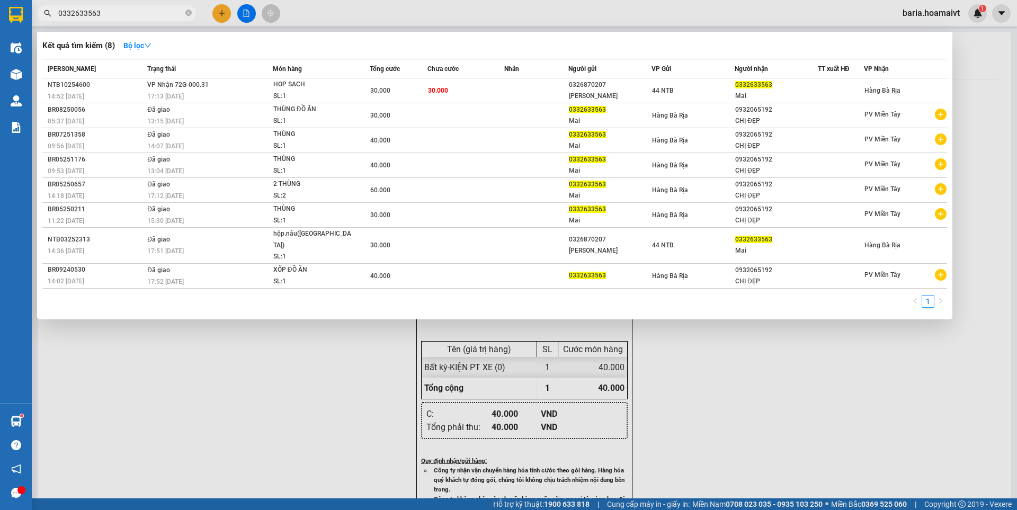
click at [110, 11] on input "0332633563" at bounding box center [120, 13] width 125 height 12
click at [220, 14] on div at bounding box center [508, 255] width 1017 height 510
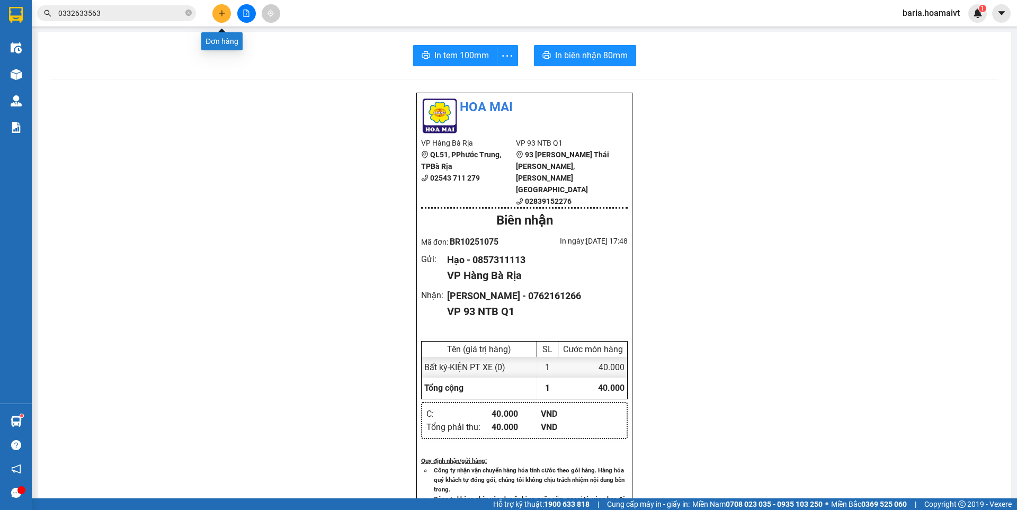
click at [219, 14] on icon "plus" at bounding box center [221, 13] width 7 height 7
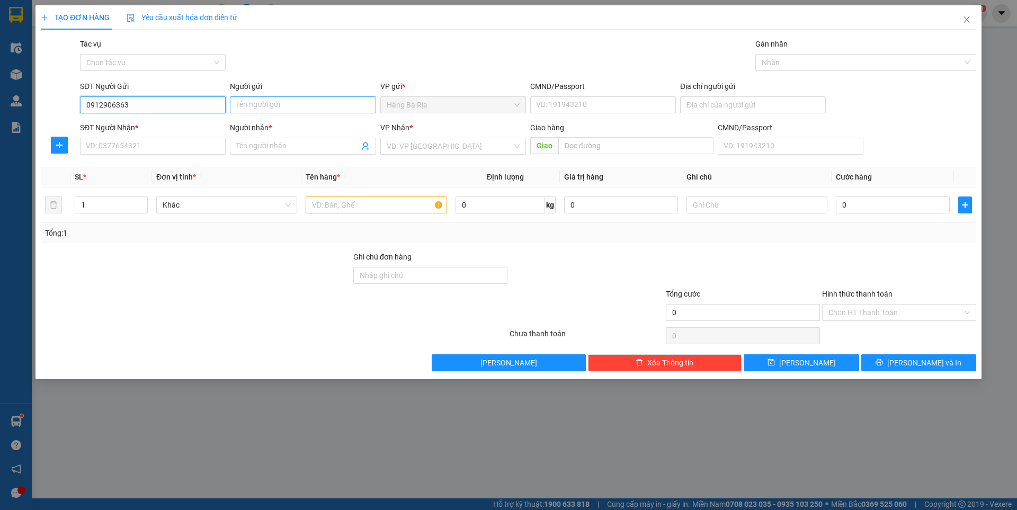
type input "0912906363"
click at [286, 106] on input "Người gửi" at bounding box center [303, 104] width 146 height 17
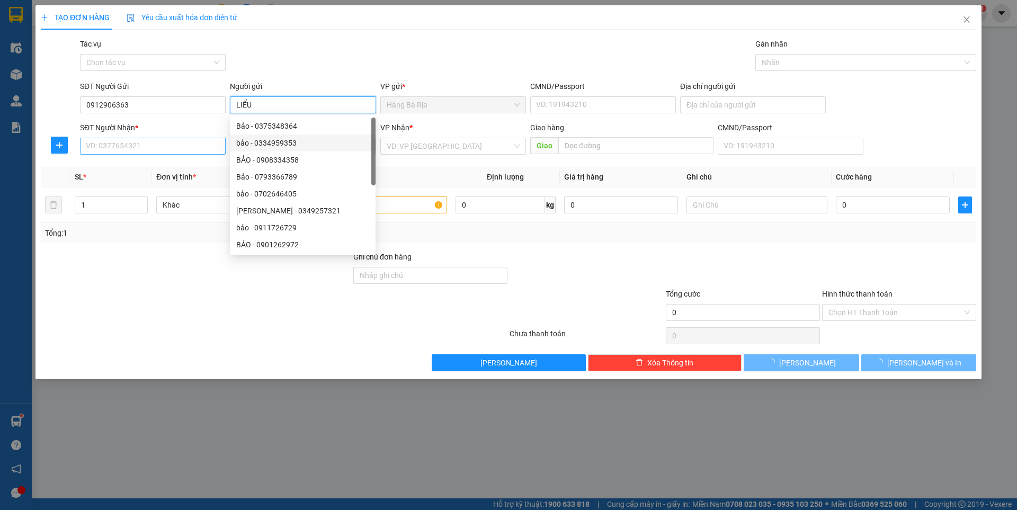
type input "LIỂU"
click at [157, 147] on input "SĐT Người Nhận *" at bounding box center [153, 146] width 146 height 17
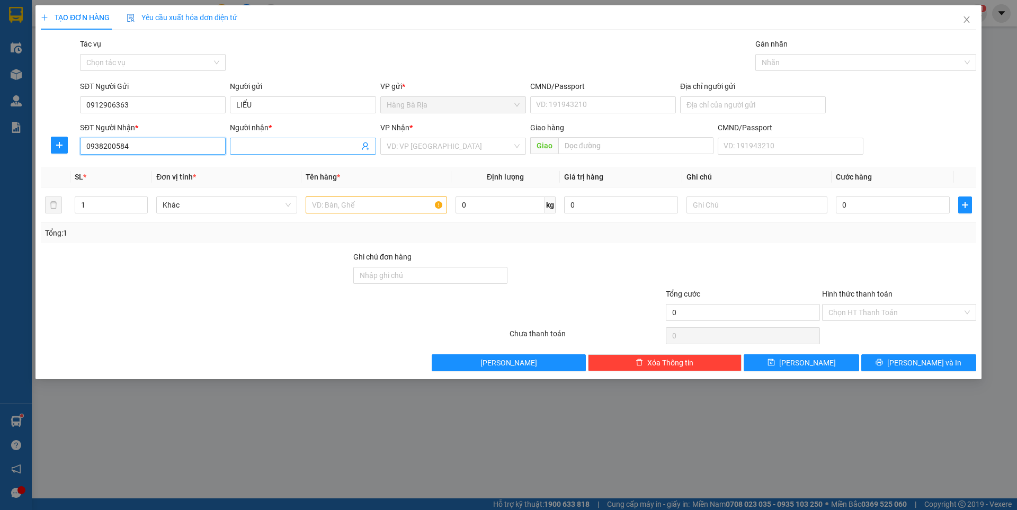
type input "0938200584"
click at [273, 147] on input "Người nhận *" at bounding box center [297, 146] width 122 height 12
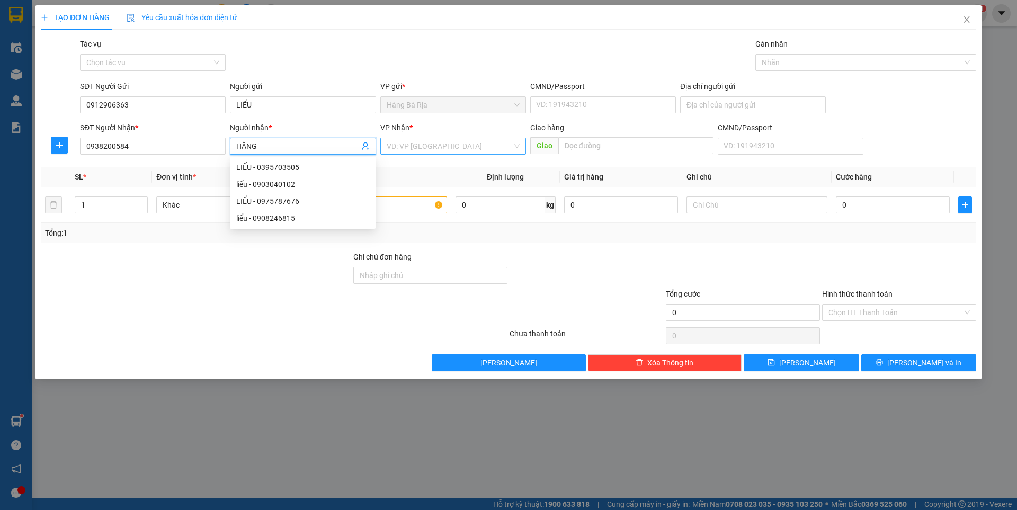
type input "HẰNG"
click at [439, 149] on input "search" at bounding box center [450, 146] width 126 height 16
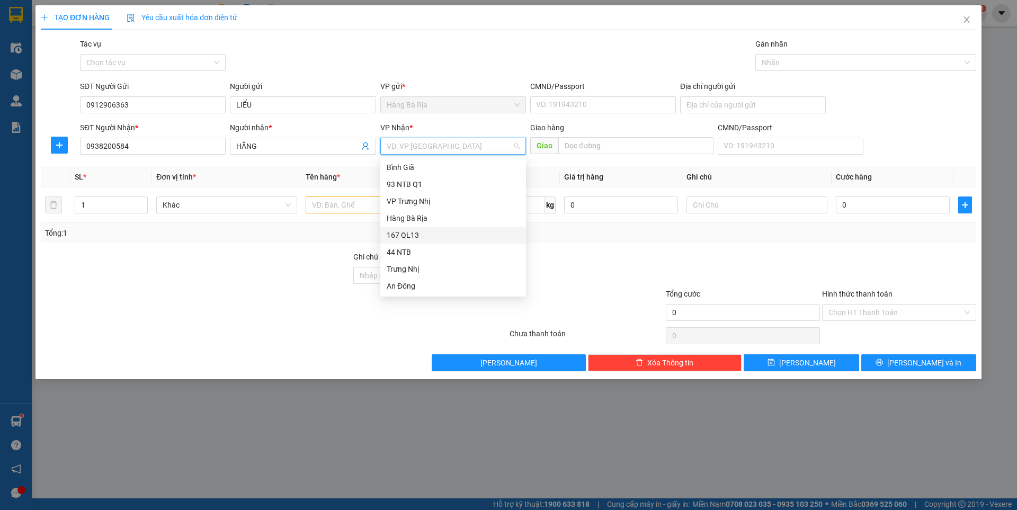
click at [402, 238] on div "167 QL13" at bounding box center [453, 235] width 133 height 12
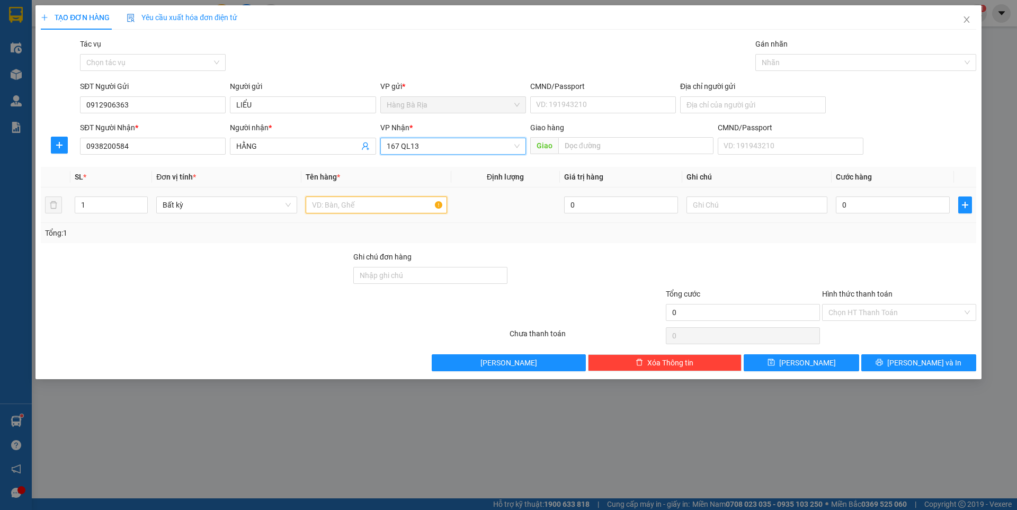
click at [357, 206] on input "text" at bounding box center [376, 205] width 141 height 17
type input "BỊCH"
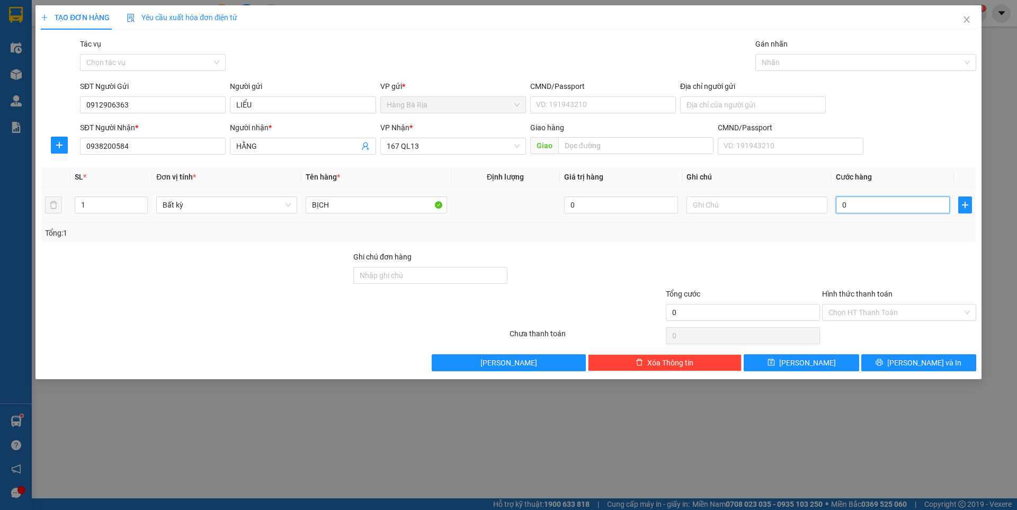
click at [907, 206] on input "0" at bounding box center [893, 205] width 114 height 17
type input "3"
type input "30"
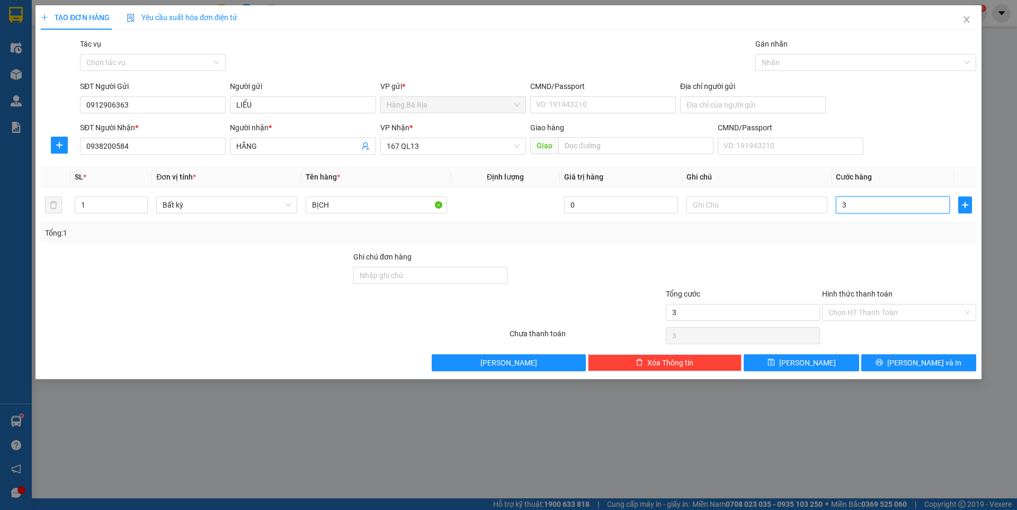
type input "30"
click at [881, 310] on input "Hình thức thanh toán" at bounding box center [896, 313] width 134 height 16
type input "30.000"
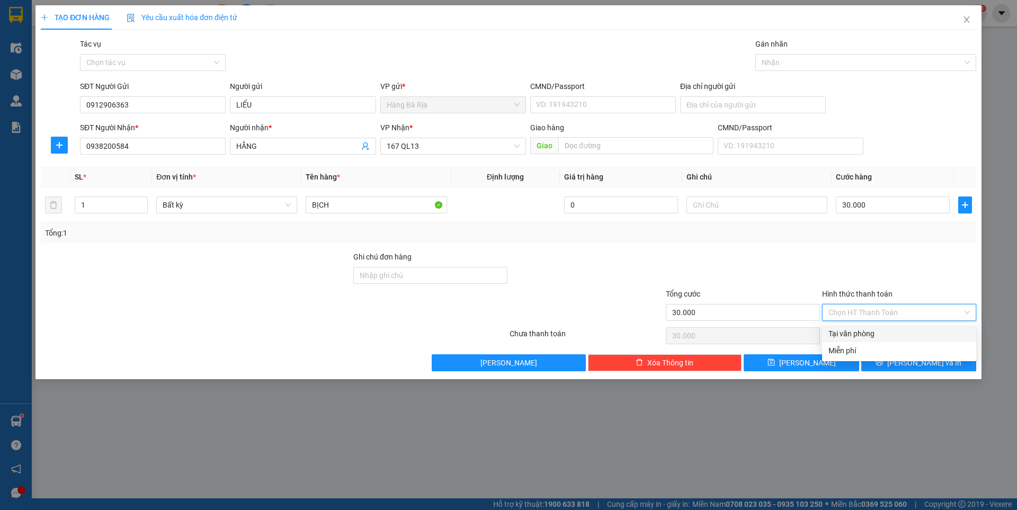
click at [880, 327] on div "Tại văn phòng" at bounding box center [899, 333] width 154 height 17
type input "0"
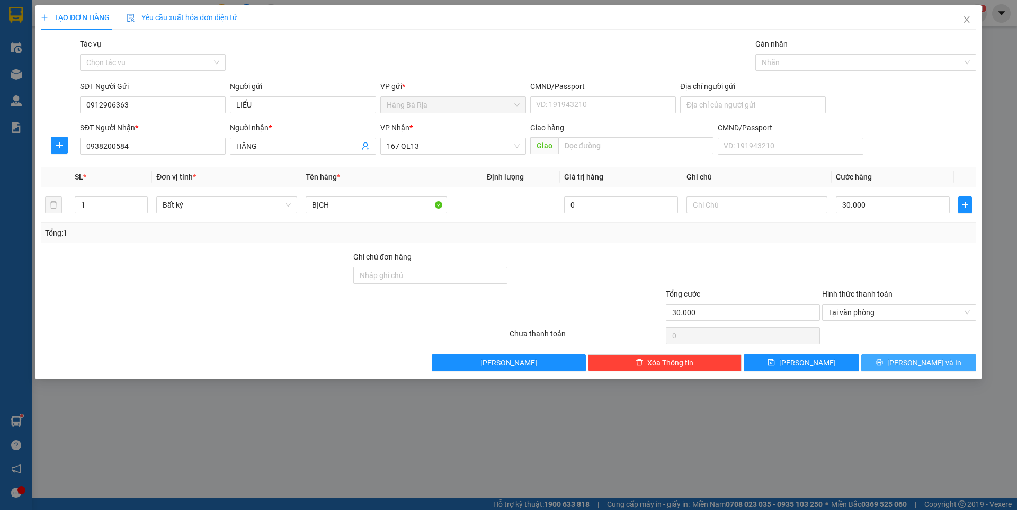
click at [906, 361] on button "[PERSON_NAME] và In" at bounding box center [919, 363] width 115 height 17
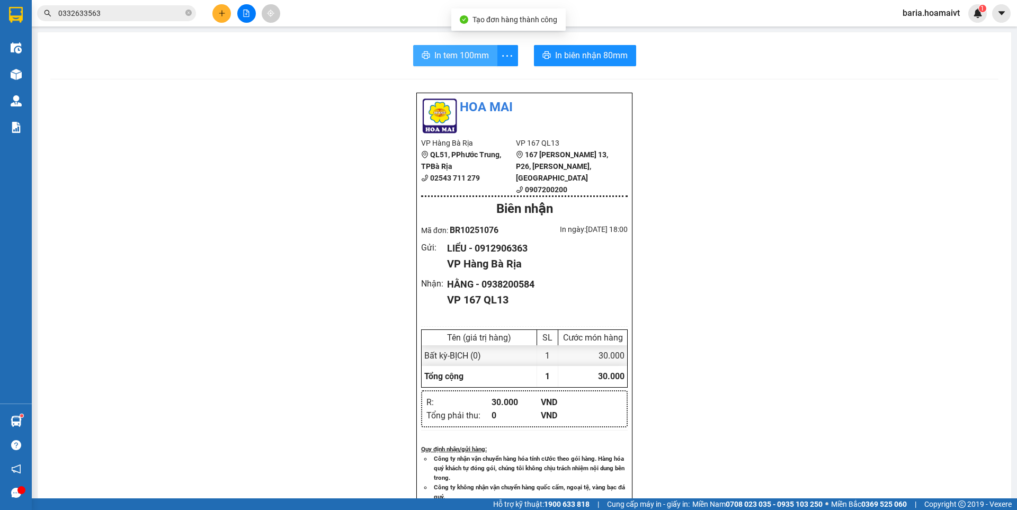
click at [453, 55] on span "In tem 100mm" at bounding box center [462, 55] width 55 height 13
click at [459, 51] on span "In tem 100mm" at bounding box center [462, 55] width 55 height 13
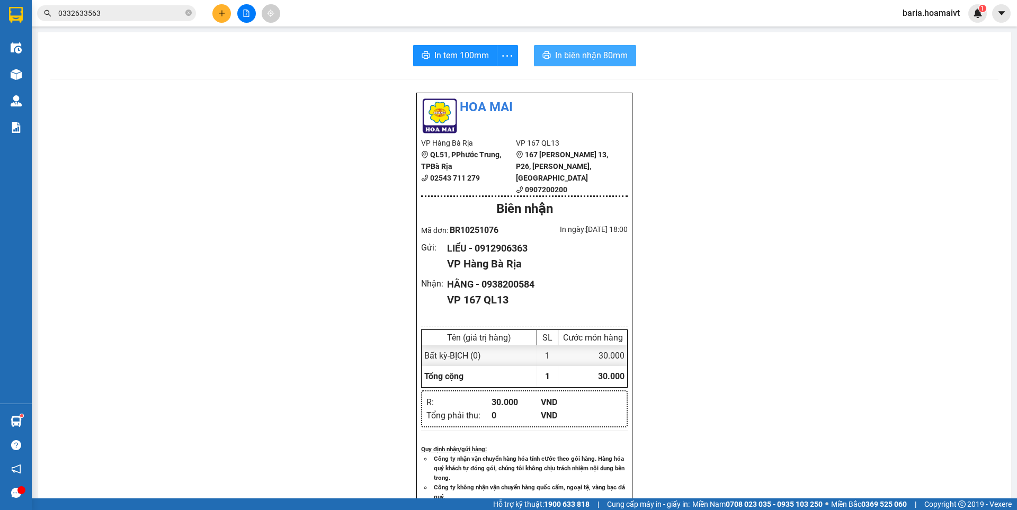
click at [601, 54] on span "In biên nhận 80mm" at bounding box center [591, 55] width 73 height 13
click at [133, 8] on input "0332633563" at bounding box center [120, 13] width 125 height 12
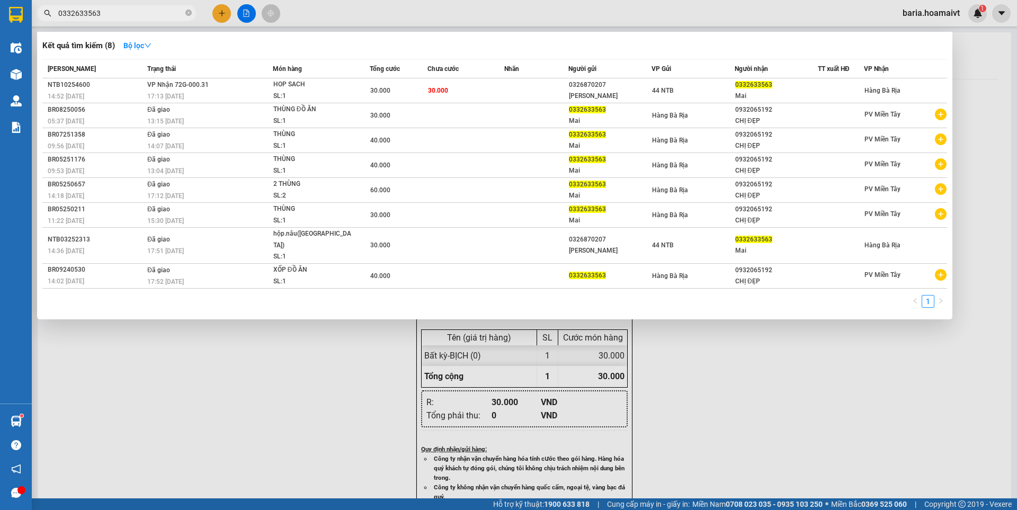
click at [133, 8] on input "0332633563" at bounding box center [120, 13] width 125 height 12
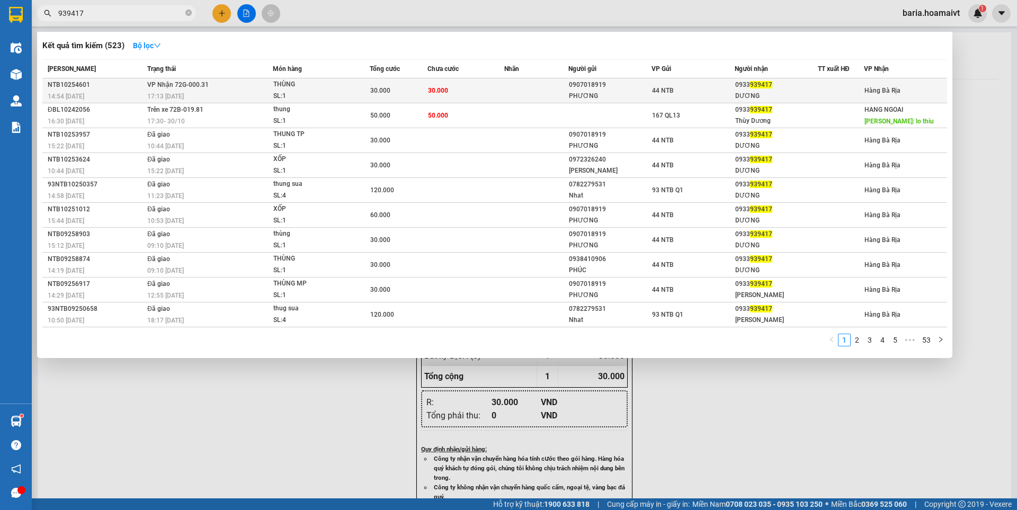
type input "939417"
click at [756, 94] on div "DƯƠNG" at bounding box center [777, 96] width 82 height 11
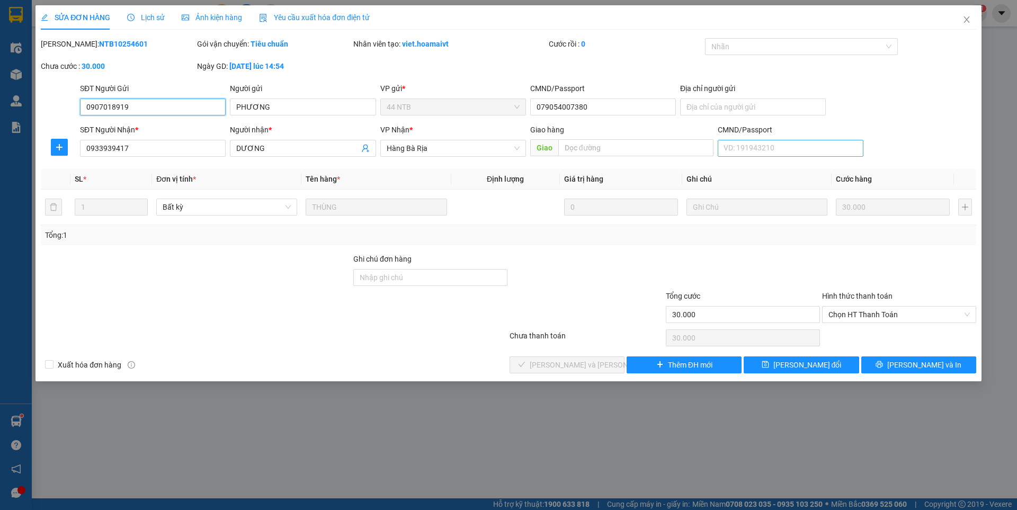
type input "0907018919"
type input "PHƯƠNG"
type input "079054007380"
type input "0933939417"
type input "DƯƠNG"
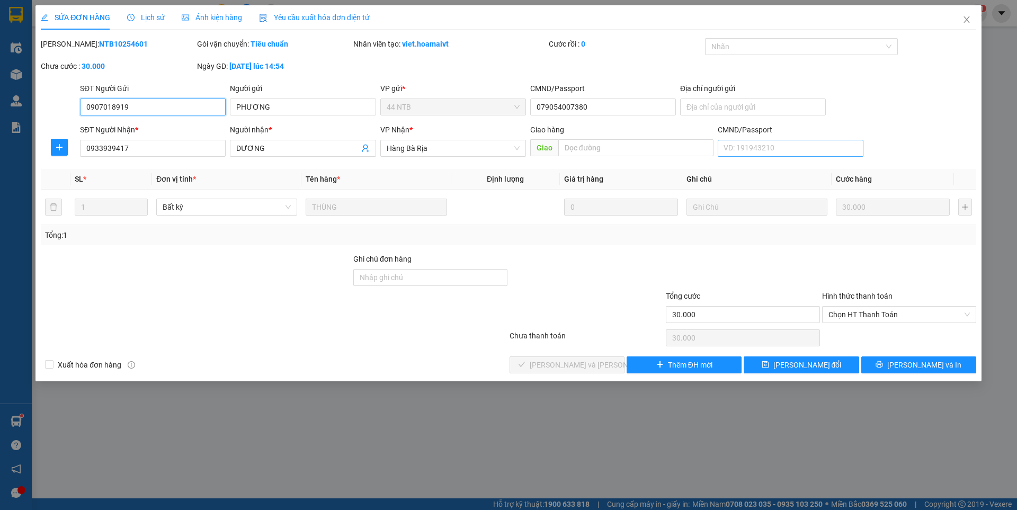
type input "30.000"
drag, startPoint x: 884, startPoint y: 309, endPoint x: 870, endPoint y: 316, distance: 15.4
click at [883, 309] on span "Chọn HT Thanh Toán" at bounding box center [899, 315] width 141 height 16
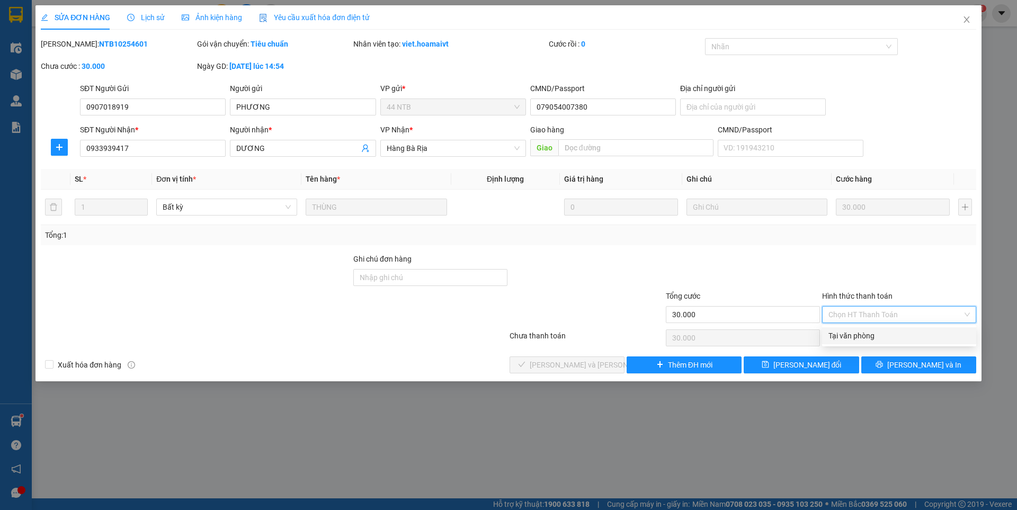
drag, startPoint x: 854, startPoint y: 338, endPoint x: 585, endPoint y: 359, distance: 270.1
click at [853, 337] on div "Tại văn phòng" at bounding box center [899, 336] width 141 height 12
type input "0"
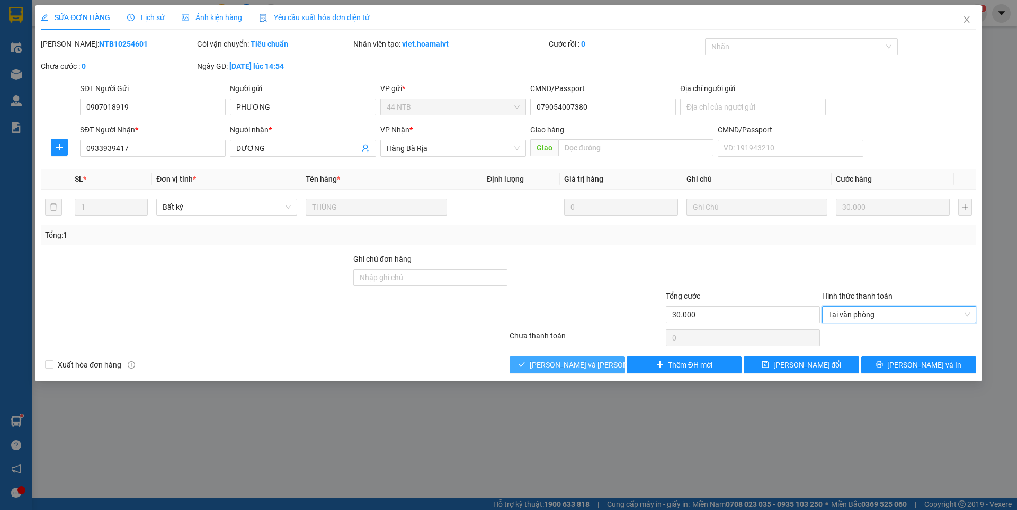
drag, startPoint x: 553, startPoint y: 367, endPoint x: 553, endPoint y: 359, distance: 8.5
click at [553, 367] on span "[PERSON_NAME] và [PERSON_NAME] hàng" at bounding box center [601, 365] width 143 height 12
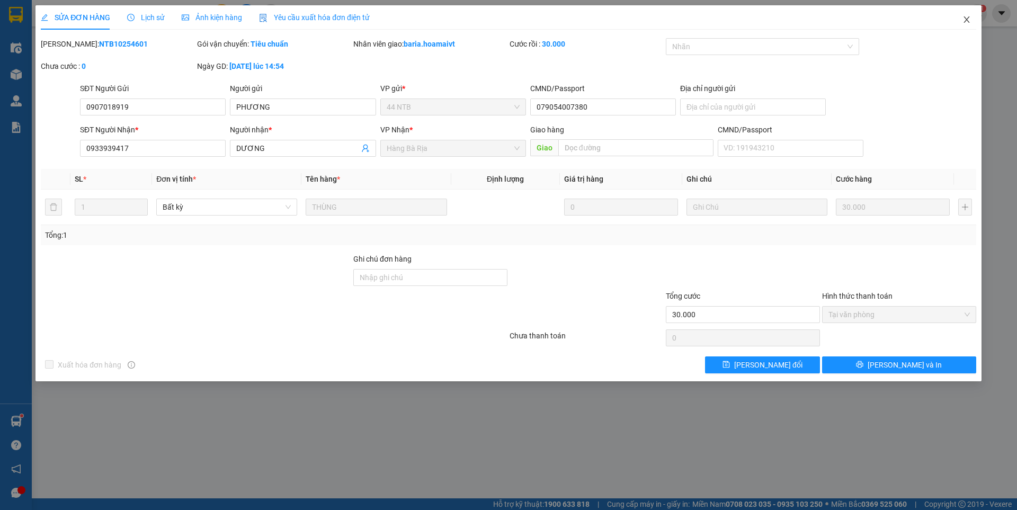
click at [971, 22] on span "Close" at bounding box center [967, 20] width 30 height 30
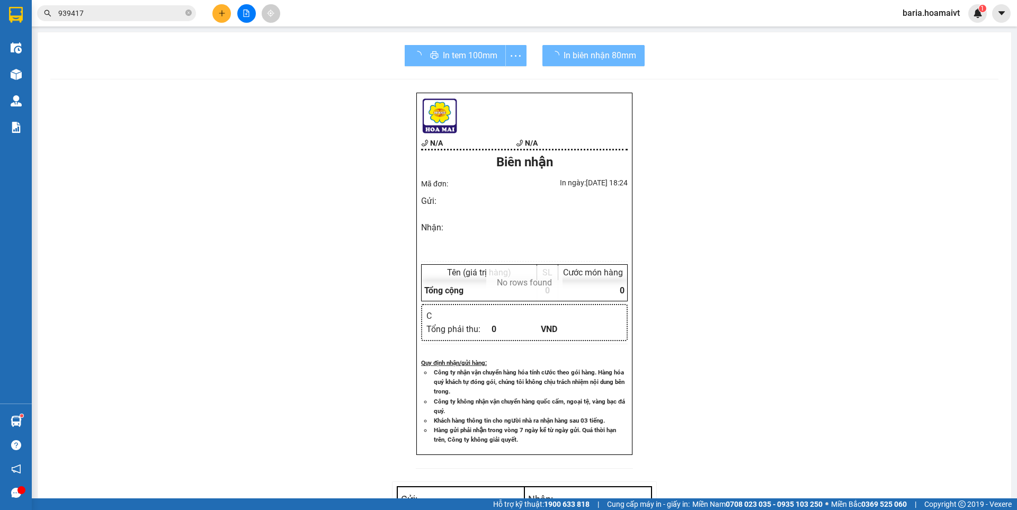
click at [127, 12] on input "939417" at bounding box center [120, 13] width 125 height 12
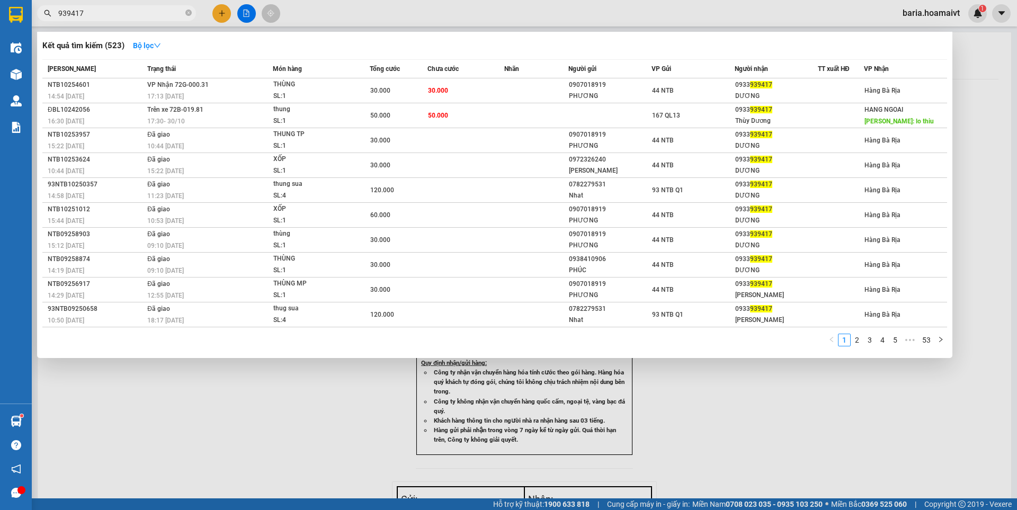
click at [127, 12] on input "939417" at bounding box center [120, 13] width 125 height 12
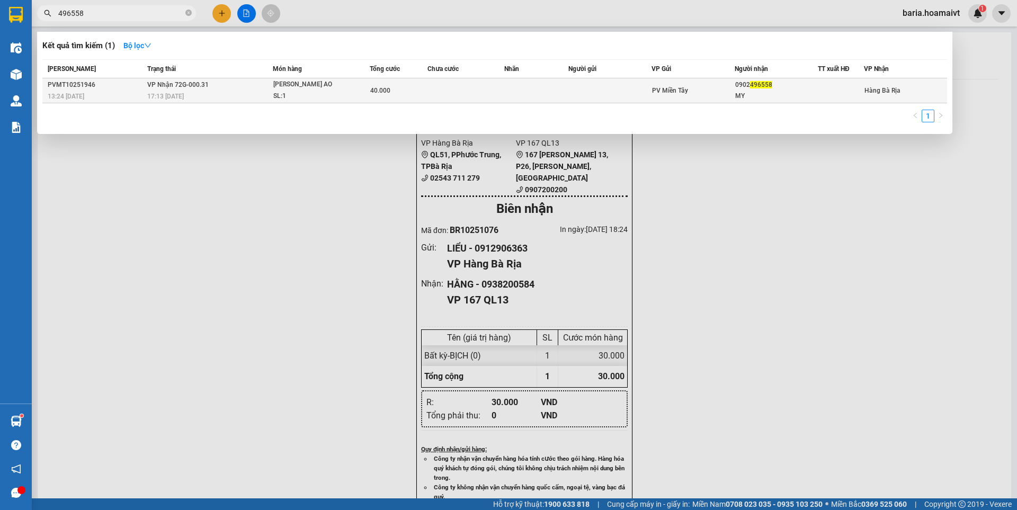
type input "496558"
click at [258, 93] on div "17:13 [DATE]" at bounding box center [209, 97] width 125 height 12
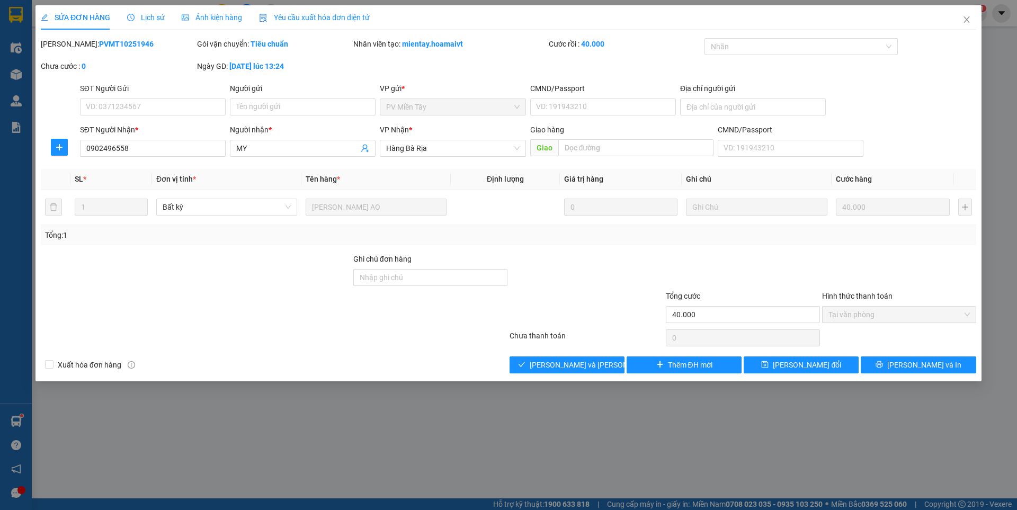
type input "0902496558"
type input "MY"
type input "40.000"
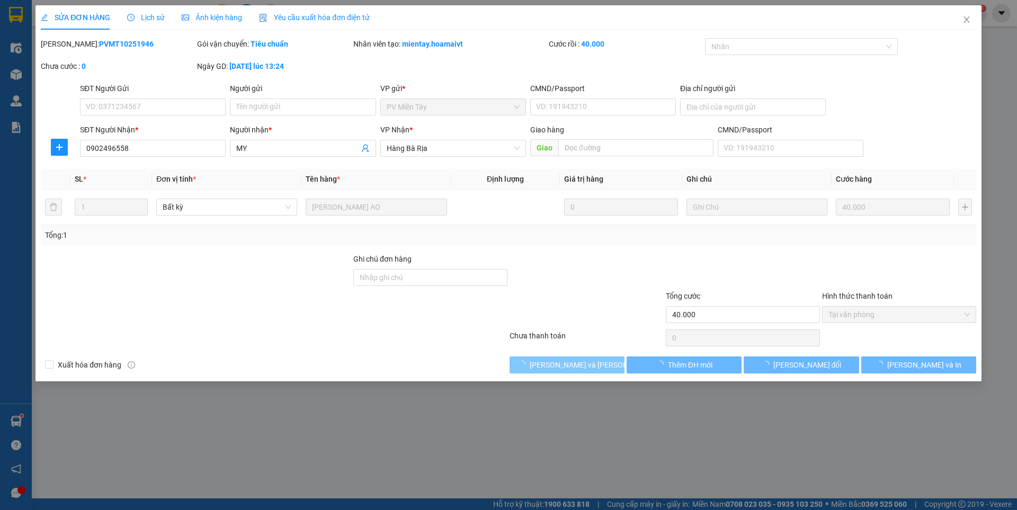
click at [580, 360] on span "[PERSON_NAME] và [PERSON_NAME] hàng" at bounding box center [601, 365] width 143 height 12
click at [579, 361] on span "[PERSON_NAME] và [PERSON_NAME] hàng" at bounding box center [601, 365] width 143 height 12
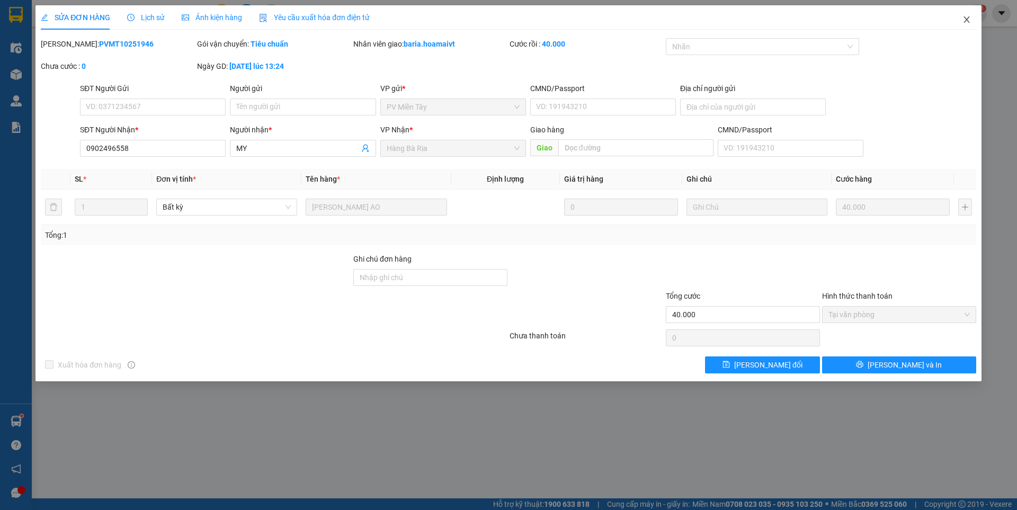
click at [970, 23] on icon "close" at bounding box center [967, 19] width 8 height 8
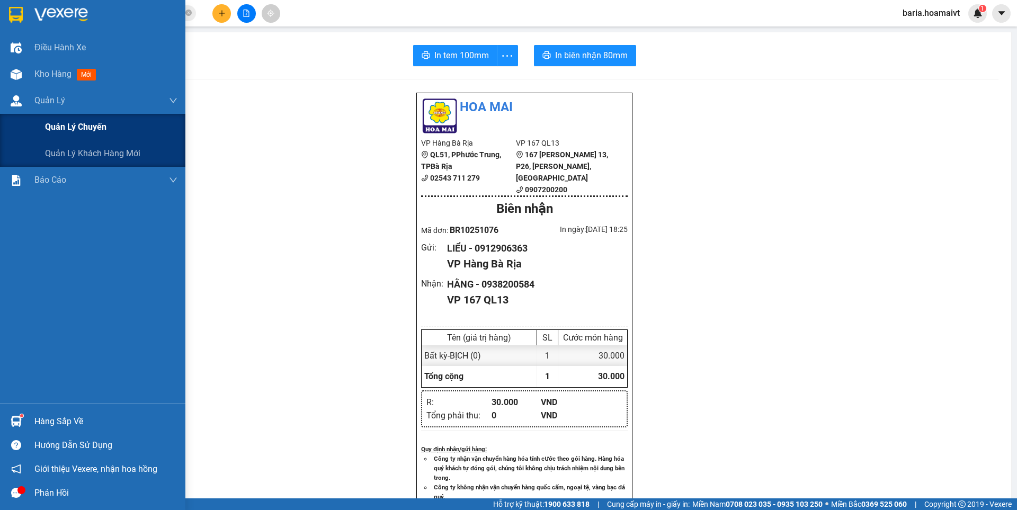
click at [90, 136] on div "Quản lý chuyến" at bounding box center [111, 127] width 132 height 26
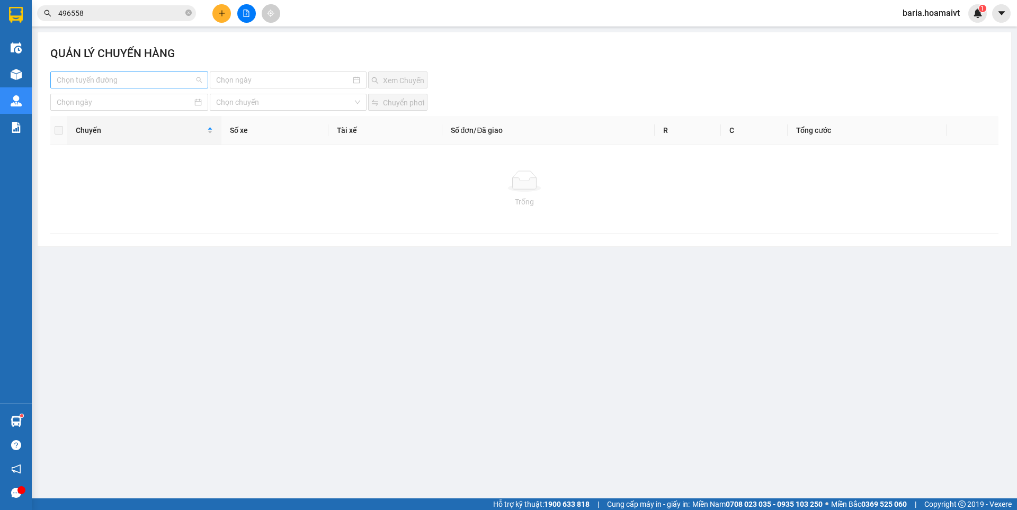
click at [134, 85] on input "search" at bounding box center [126, 80] width 138 height 16
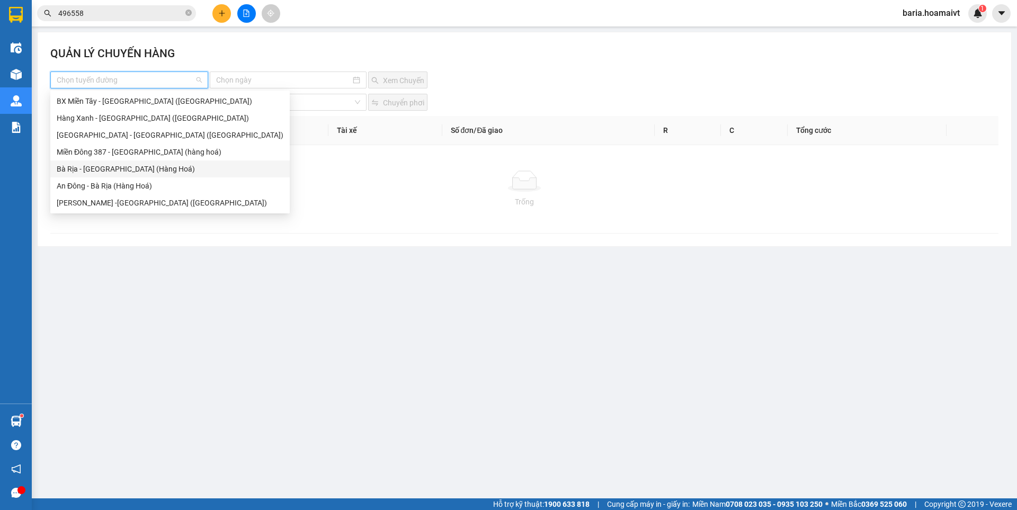
click at [96, 169] on div "Bà Rịa - [GEOGRAPHIC_DATA] (Hàng Hoá)" at bounding box center [170, 169] width 227 height 12
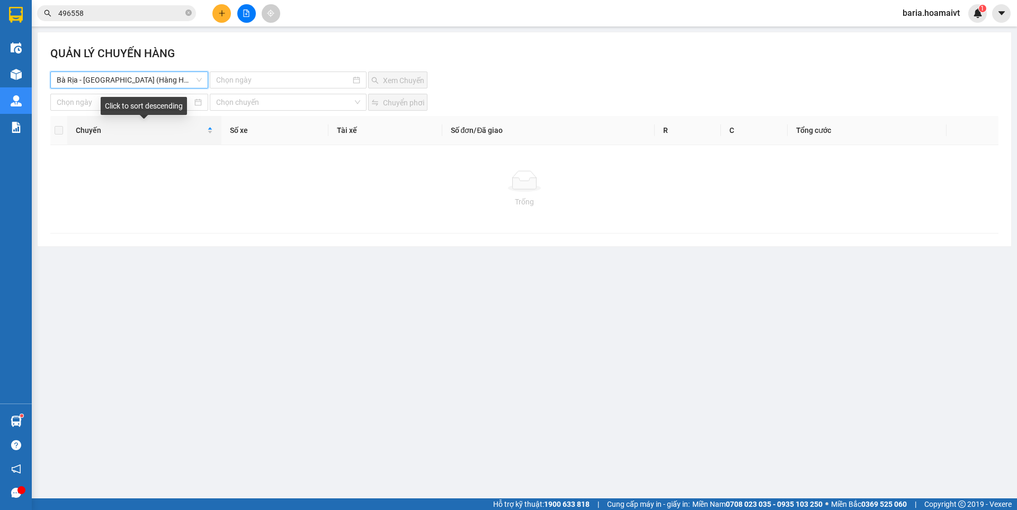
click at [141, 77] on span "Bà Rịa - [GEOGRAPHIC_DATA] (Hàng Hoá)" at bounding box center [129, 80] width 145 height 16
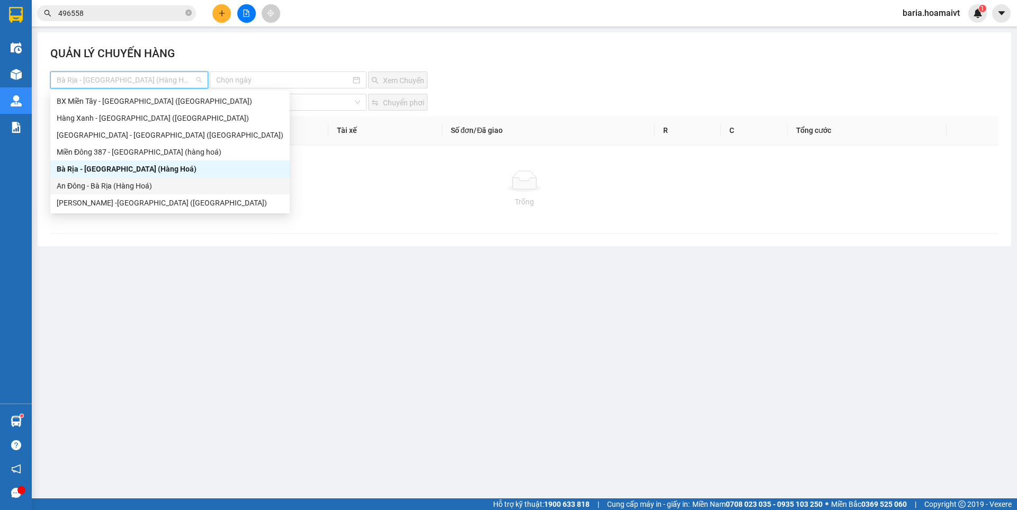
click at [99, 182] on div "An Đông - Bà Rịa (Hàng Hoá)" at bounding box center [170, 186] width 227 height 12
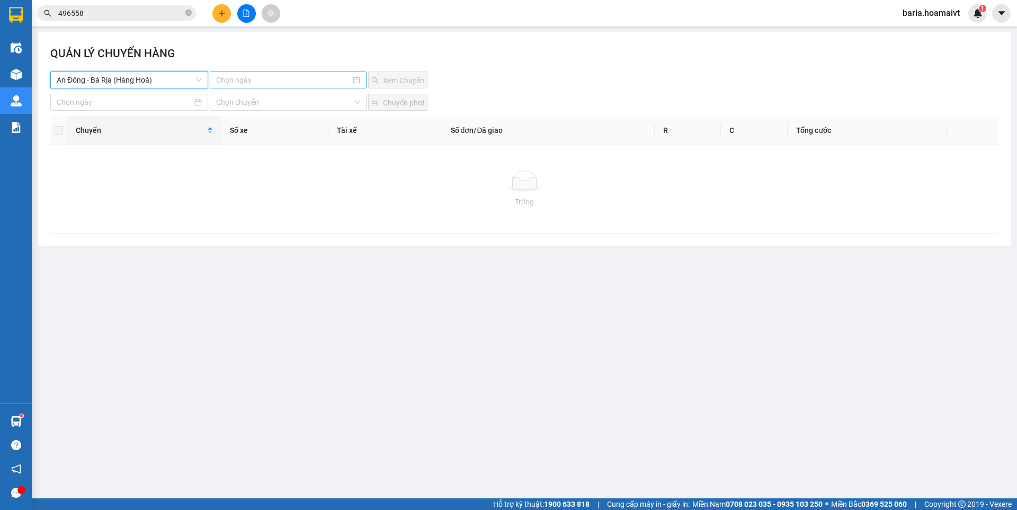
click at [251, 87] on div at bounding box center [288, 80] width 156 height 17
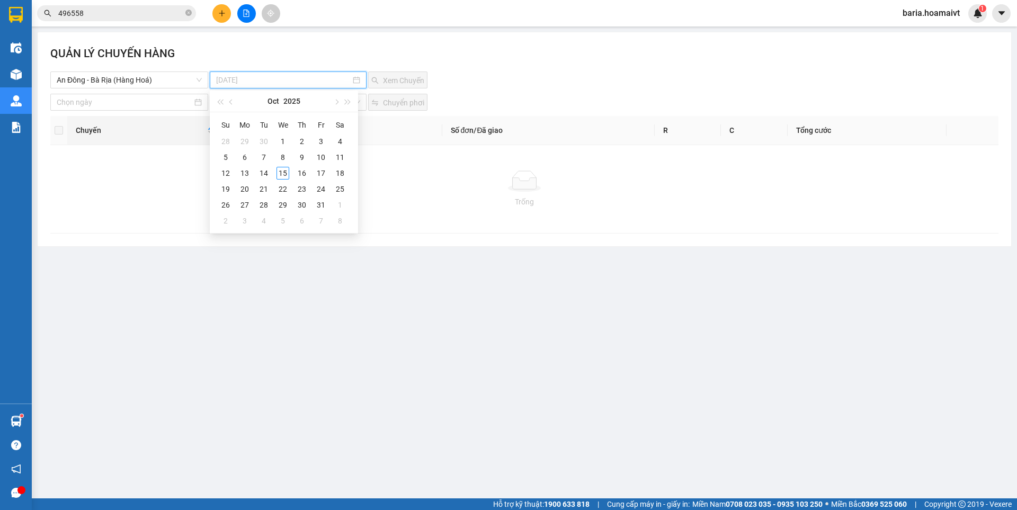
click at [281, 171] on div "15" at bounding box center [283, 173] width 13 height 13
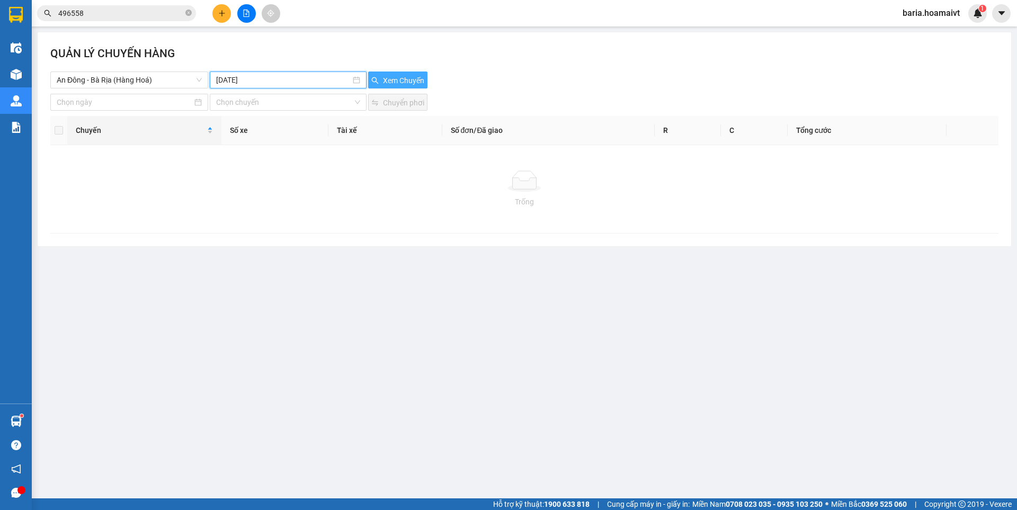
click at [391, 86] on button "Xem Chuyến" at bounding box center [397, 80] width 59 height 17
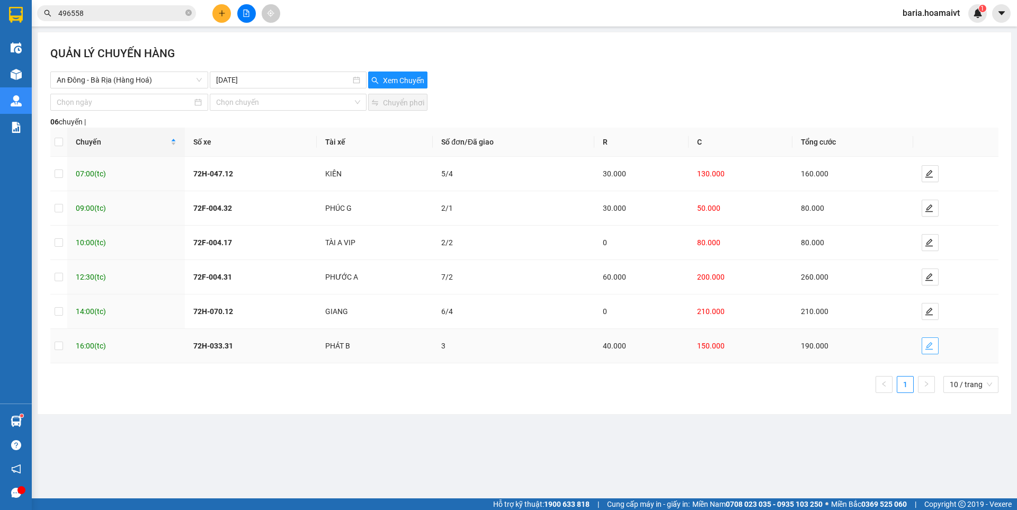
click at [928, 341] on button "button" at bounding box center [930, 346] width 17 height 17
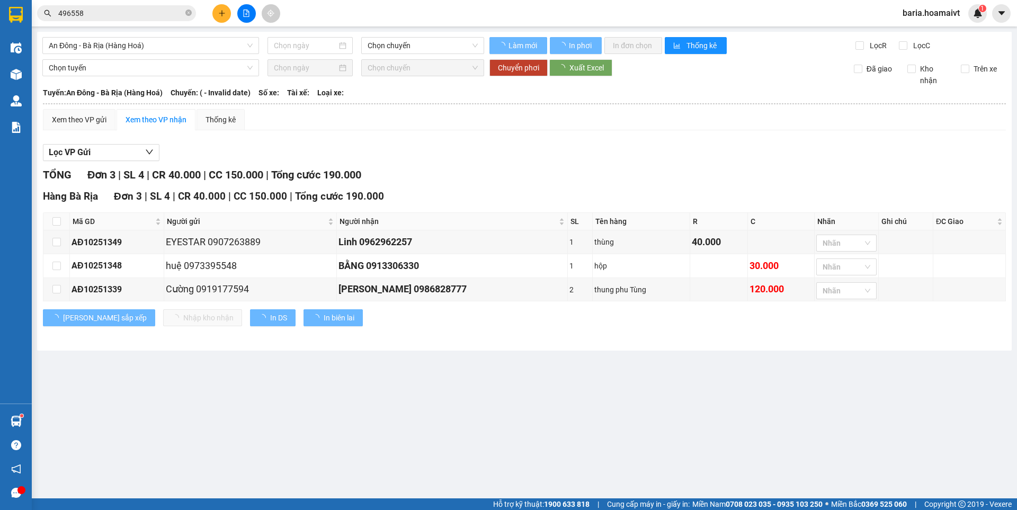
type input "[DATE]"
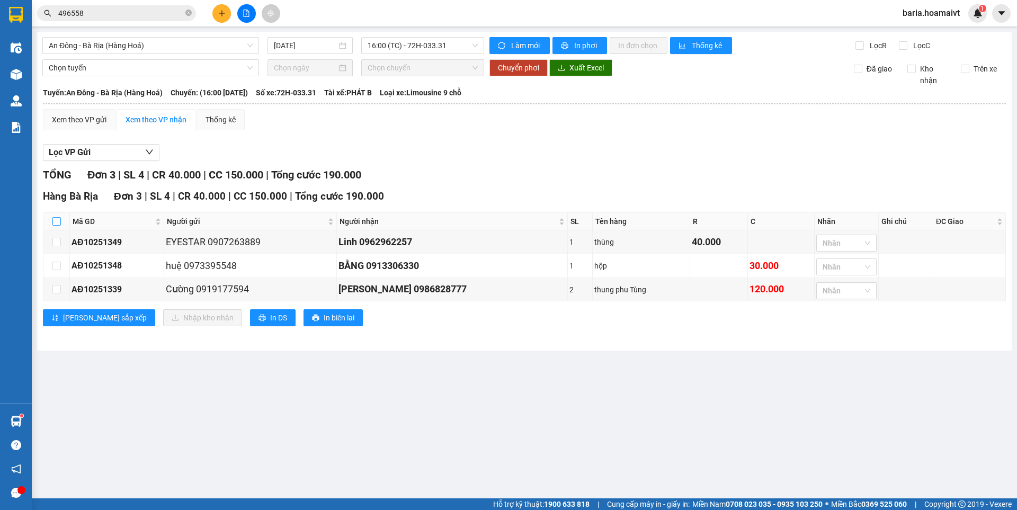
click at [59, 218] on input "checkbox" at bounding box center [56, 221] width 8 height 8
checkbox input "true"
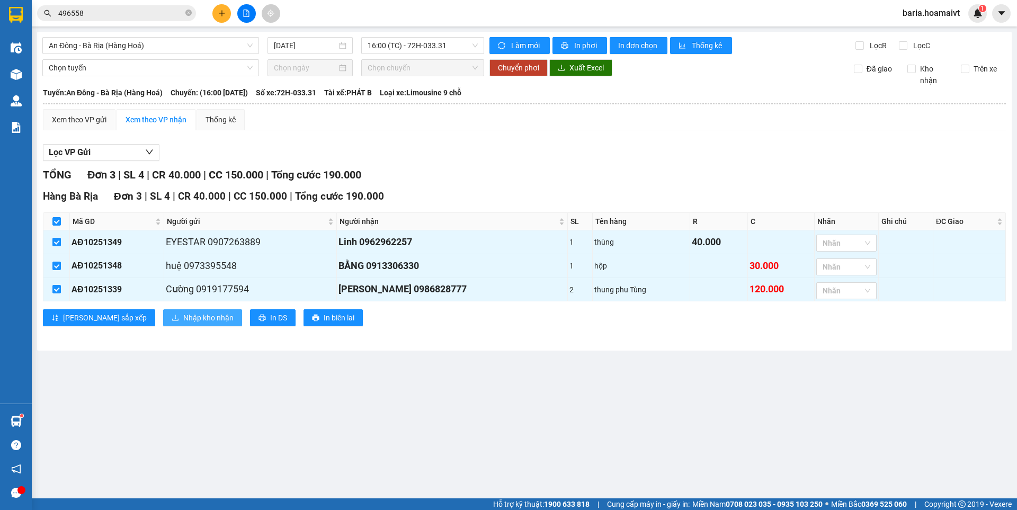
click at [166, 314] on button "Nhập kho nhận" at bounding box center [202, 317] width 79 height 17
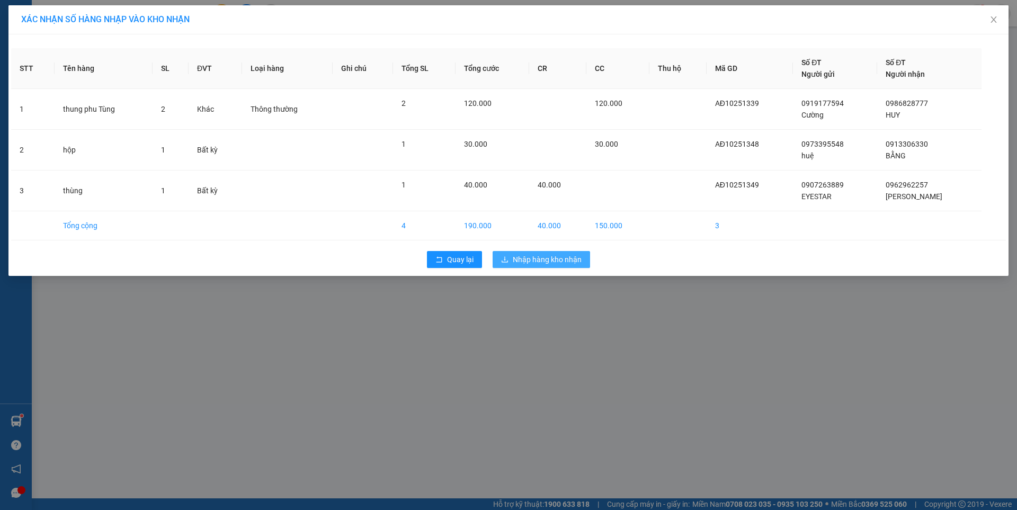
click at [562, 252] on button "Nhập hàng kho nhận" at bounding box center [542, 259] width 98 height 17
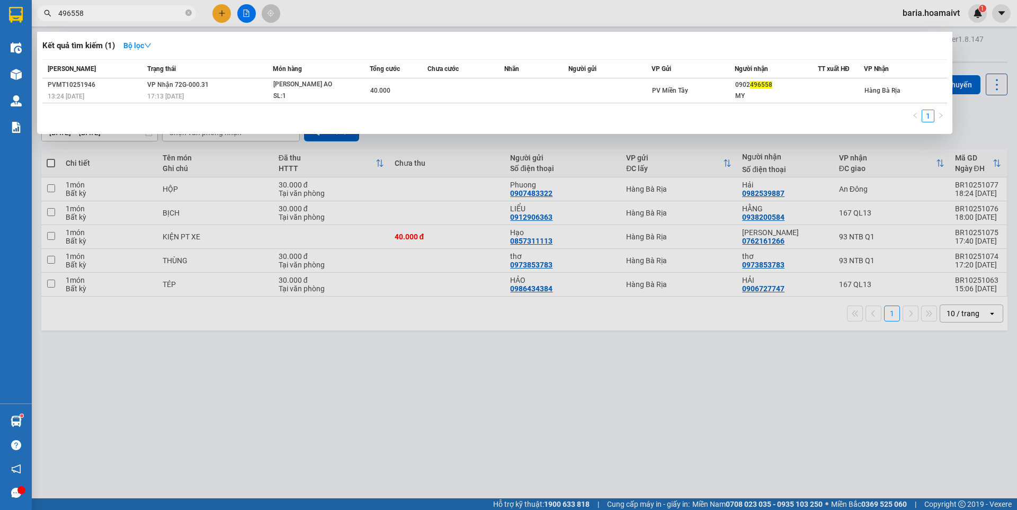
click at [135, 13] on input "496558" at bounding box center [120, 13] width 125 height 12
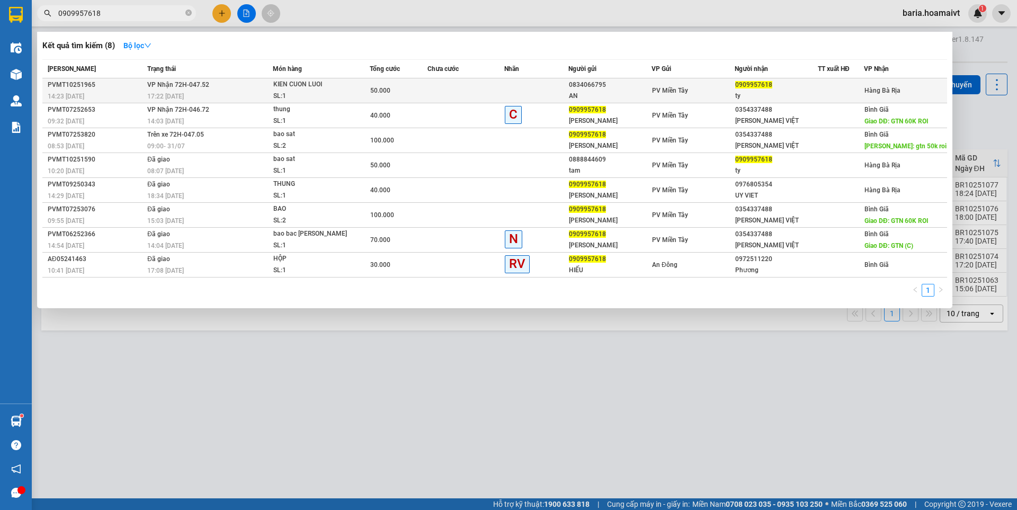
type input "0909957618"
click at [777, 89] on div "0909957618" at bounding box center [777, 84] width 82 height 11
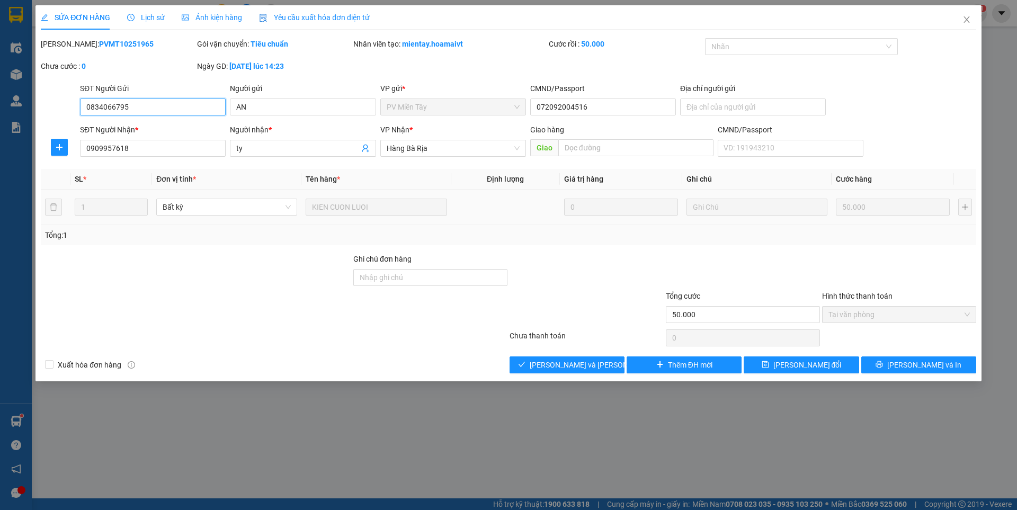
type input "0834066795"
type input "AN"
type input "072092004516"
type input "0909957618"
type input "ty"
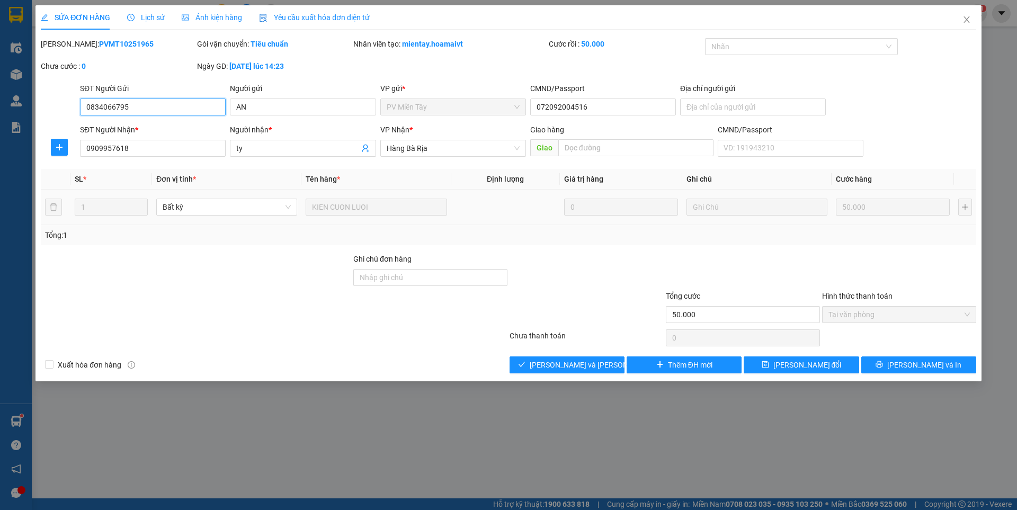
type input "50.000"
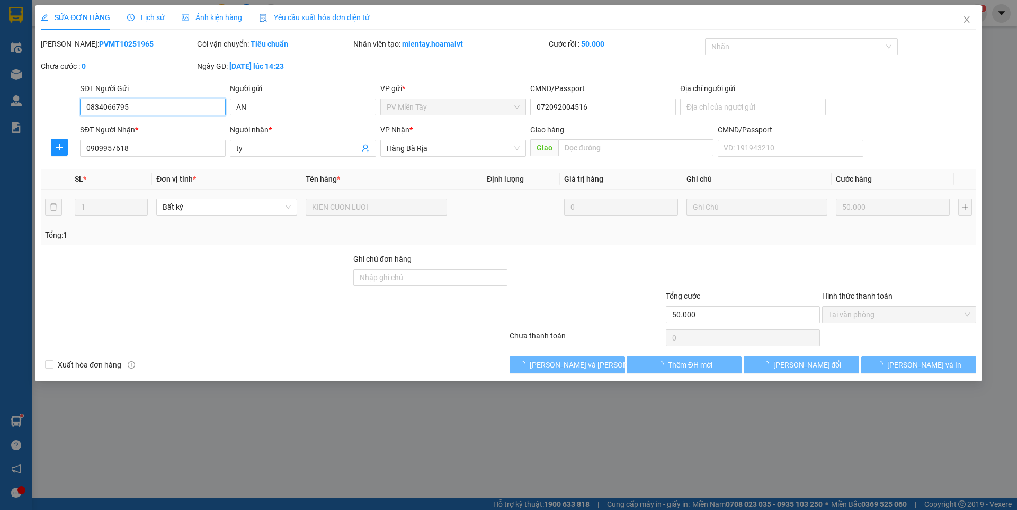
click at [857, 317] on span "Tại văn phòng" at bounding box center [899, 315] width 141 height 16
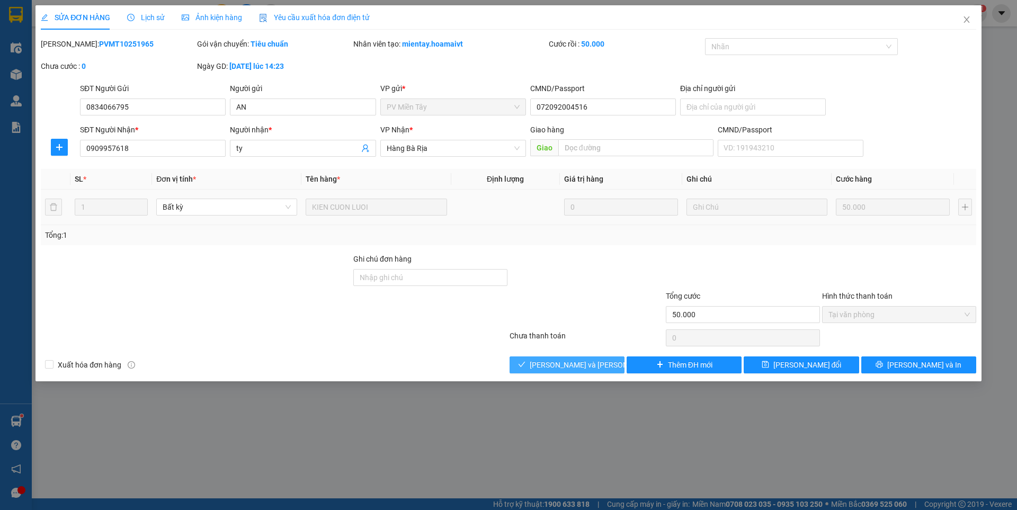
click at [584, 362] on span "[PERSON_NAME] và [PERSON_NAME] hàng" at bounding box center [601, 365] width 143 height 12
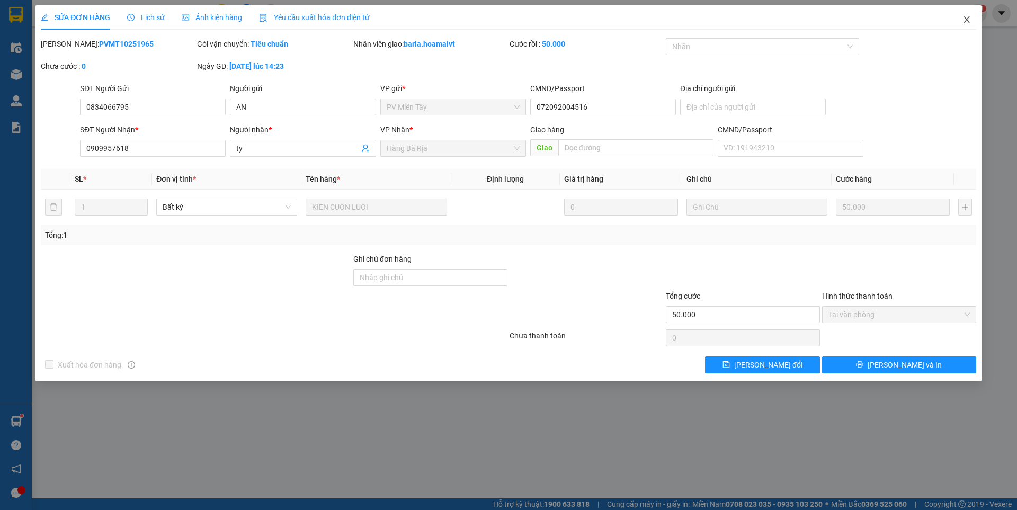
click at [965, 18] on icon "close" at bounding box center [967, 19] width 6 height 6
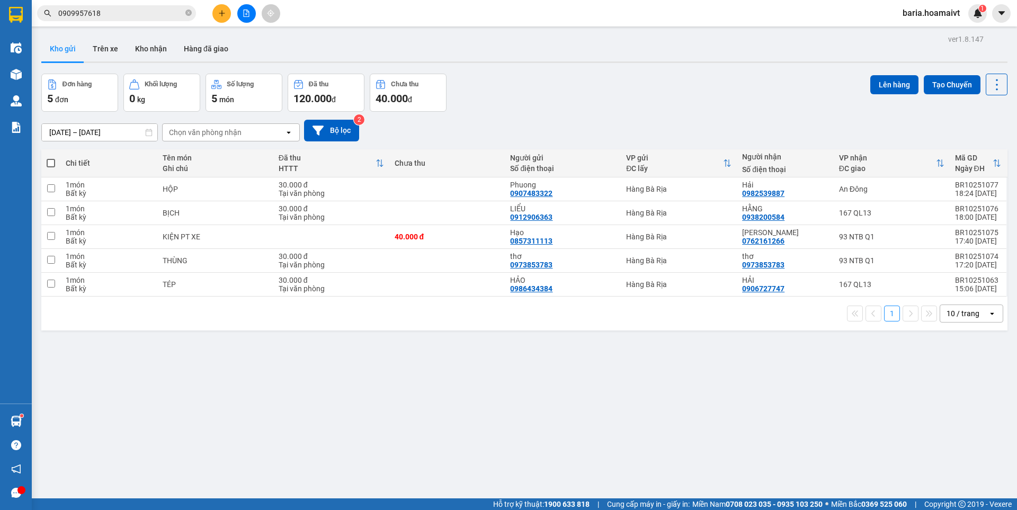
click at [147, 10] on input "0909957618" at bounding box center [120, 13] width 125 height 12
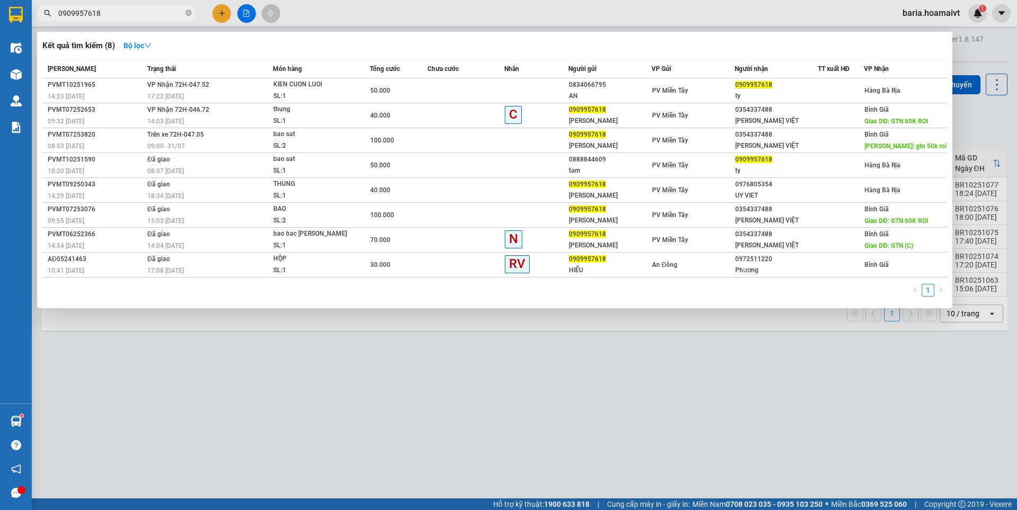
click at [147, 10] on input "0909957618" at bounding box center [120, 13] width 125 height 12
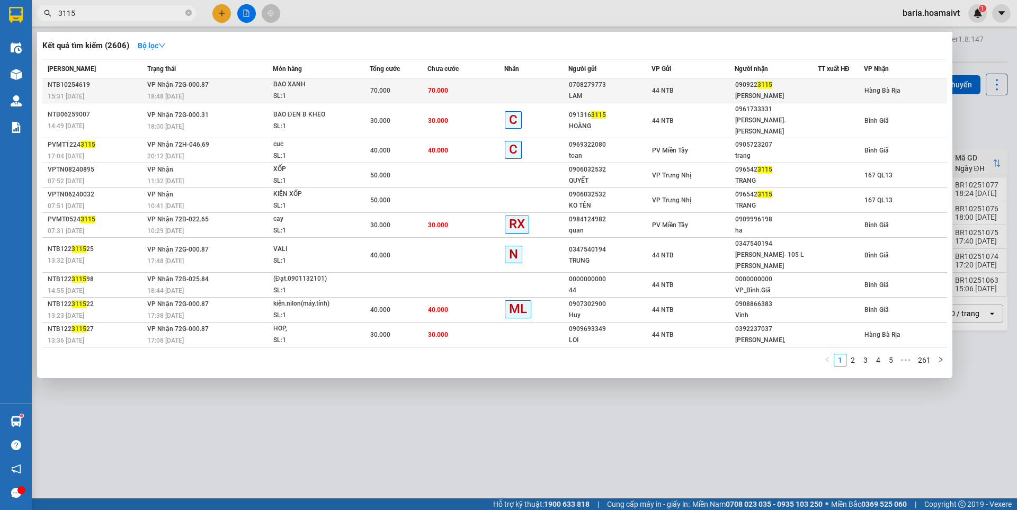
type input "3115"
click at [753, 92] on div "[PERSON_NAME]" at bounding box center [777, 96] width 82 height 11
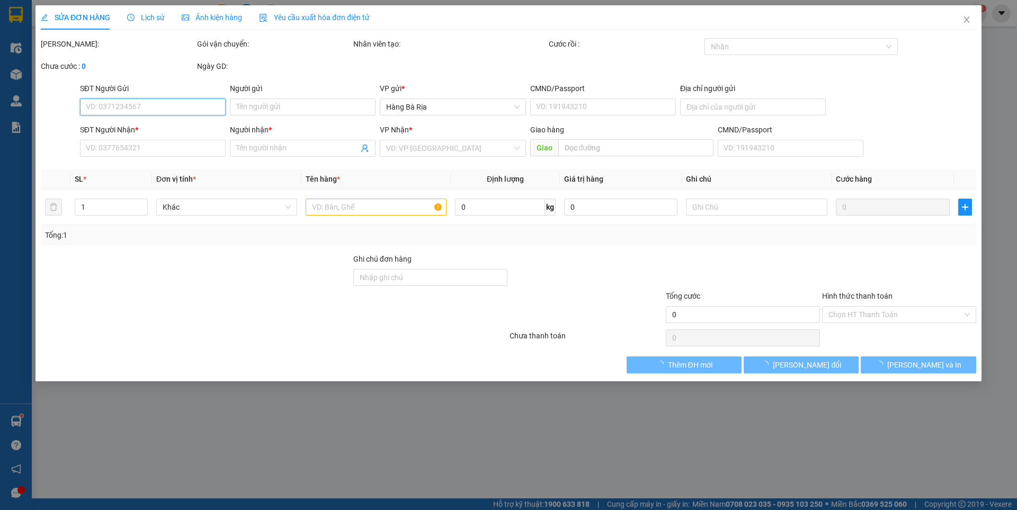
type input "0708279773"
type input "LAM"
type input "556 NGA 6 [PERSON_NAME]"
type input "0909223115"
type input "[PERSON_NAME]"
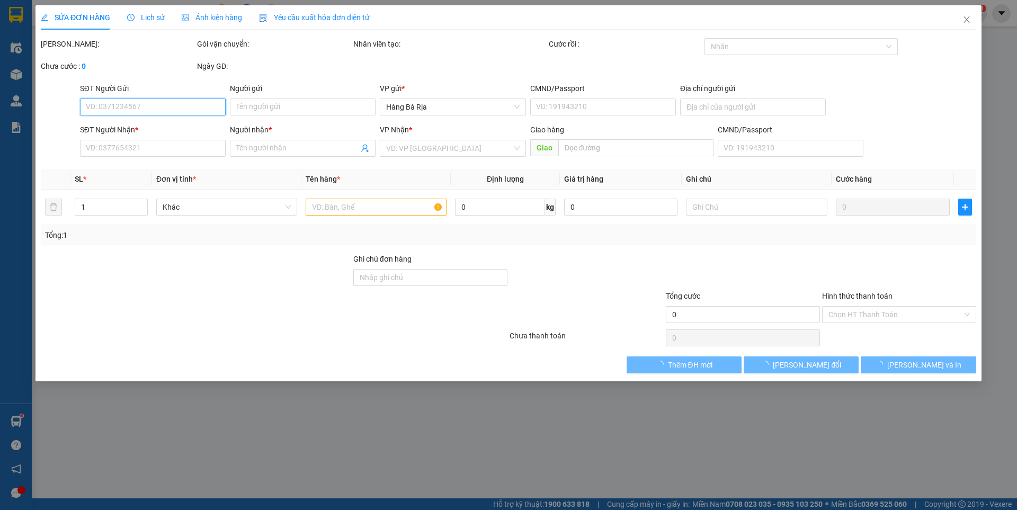
type input "70.000"
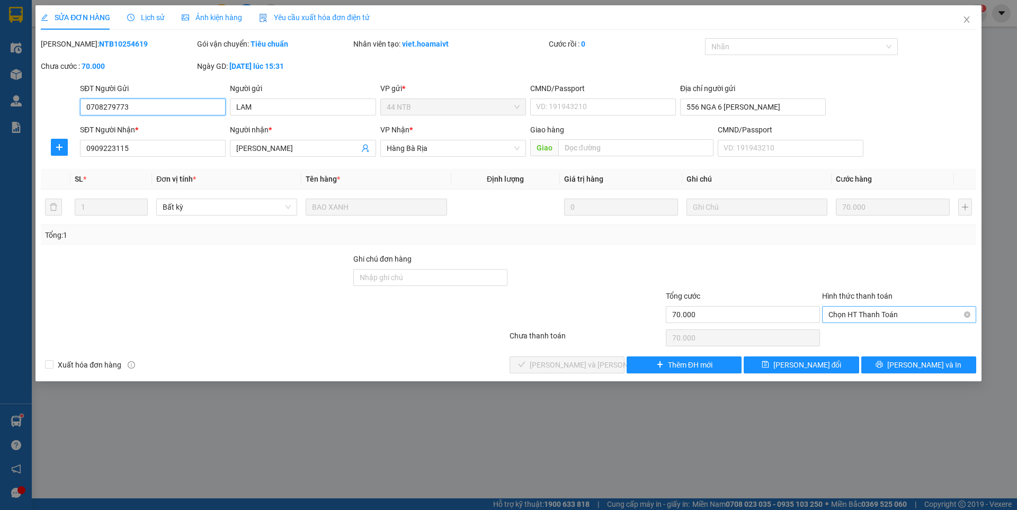
click at [883, 311] on span "Chọn HT Thanh Toán" at bounding box center [899, 315] width 141 height 16
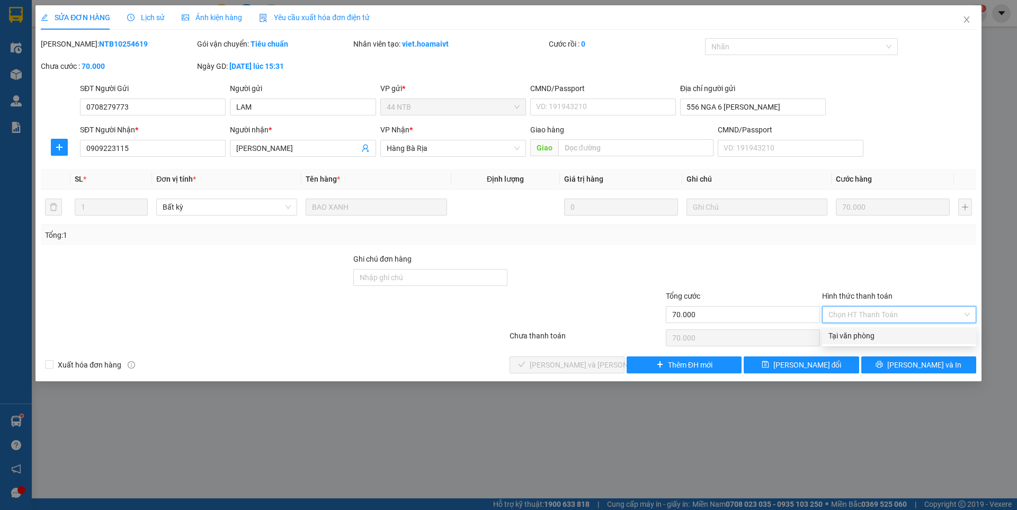
drag, startPoint x: 869, startPoint y: 337, endPoint x: 742, endPoint y: 339, distance: 126.7
click at [869, 337] on div "Tại văn phòng" at bounding box center [899, 336] width 141 height 12
type input "0"
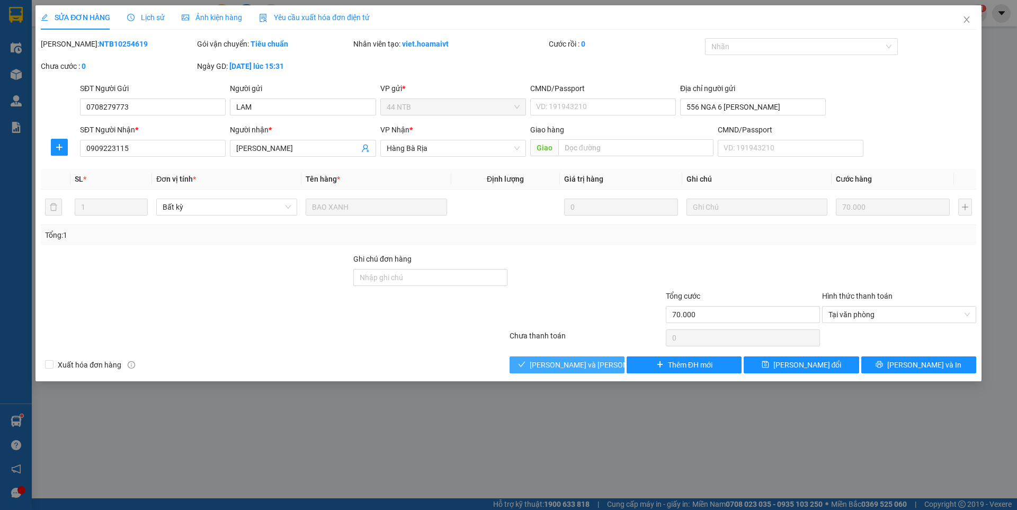
click at [600, 365] on span "[PERSON_NAME] và [PERSON_NAME] hàng" at bounding box center [601, 365] width 143 height 12
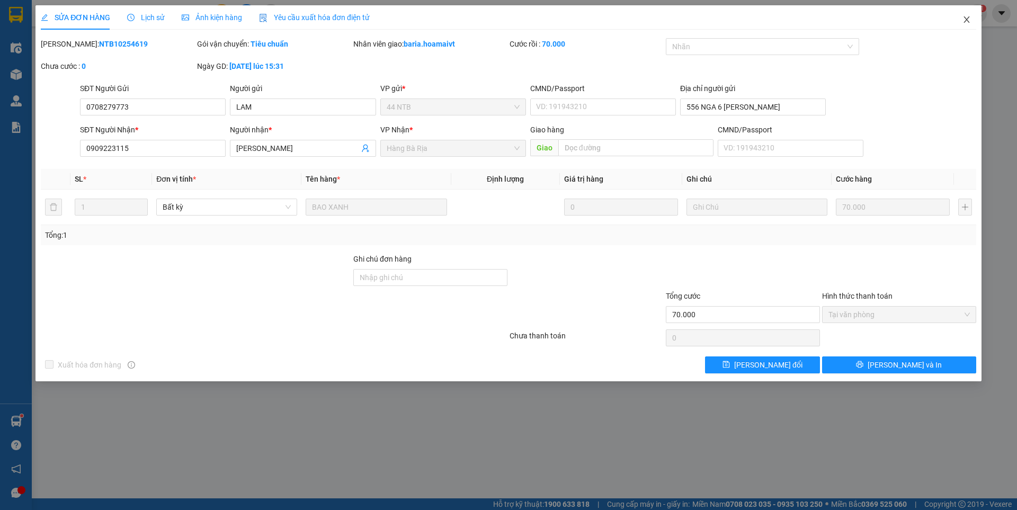
click at [965, 17] on icon "close" at bounding box center [967, 19] width 6 height 6
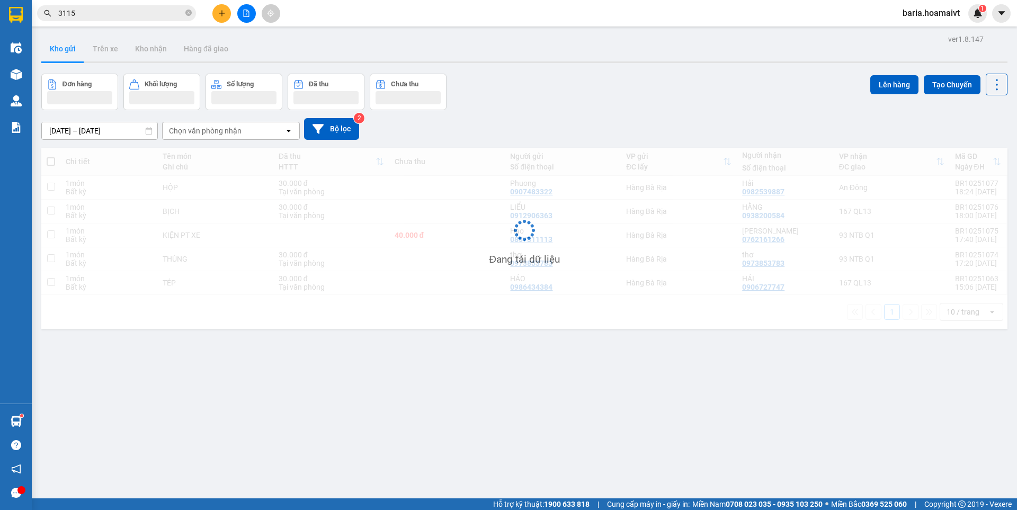
click at [140, 15] on input "3115" at bounding box center [120, 13] width 125 height 12
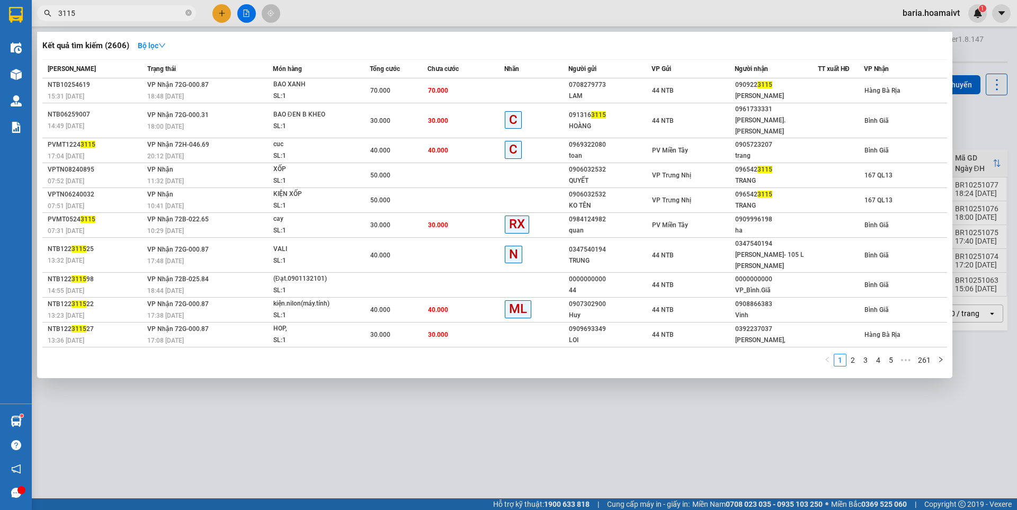
click at [140, 15] on input "3115" at bounding box center [120, 13] width 125 height 12
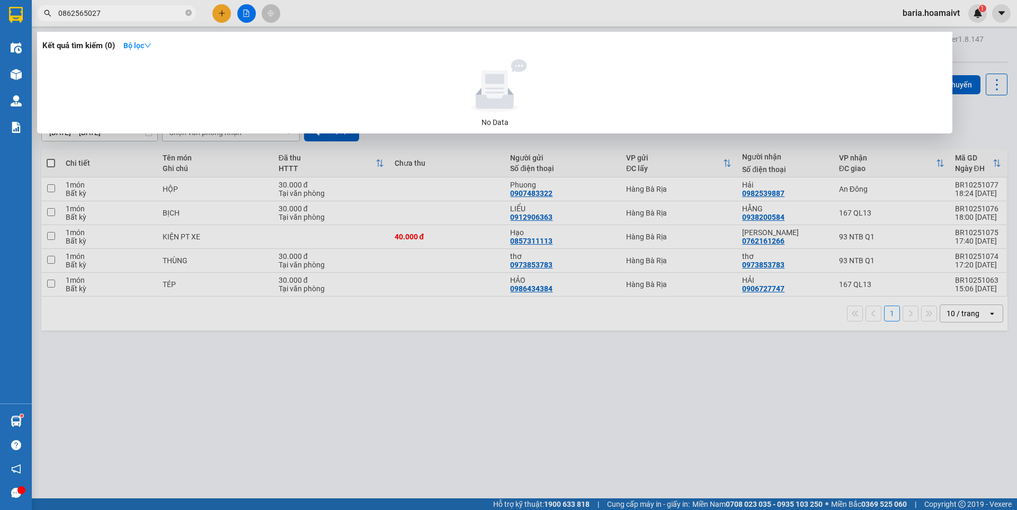
type input "0862565027"
click at [463, 375] on div at bounding box center [508, 255] width 1017 height 510
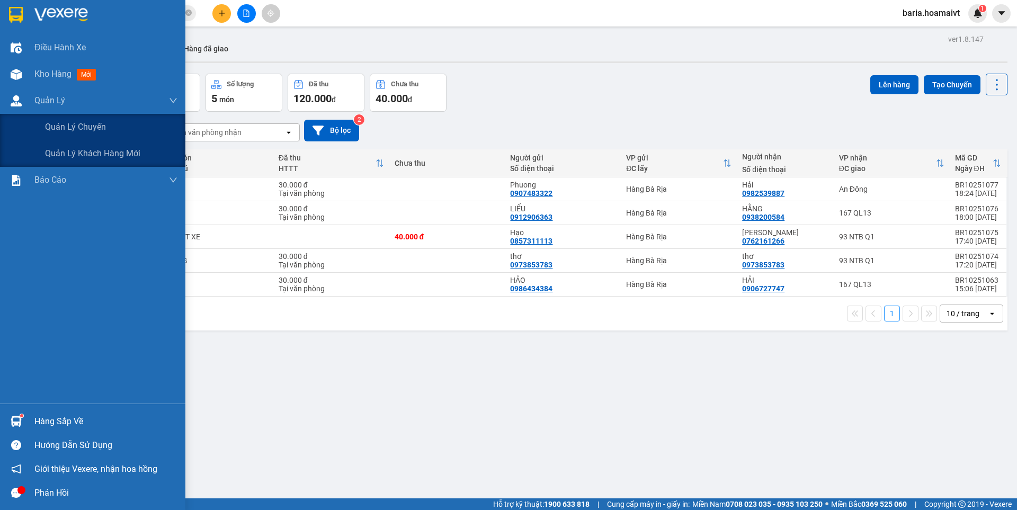
drag, startPoint x: 56, startPoint y: 133, endPoint x: 312, endPoint y: 218, distance: 270.3
click at [56, 133] on span "Quản lý chuyến" at bounding box center [75, 126] width 61 height 13
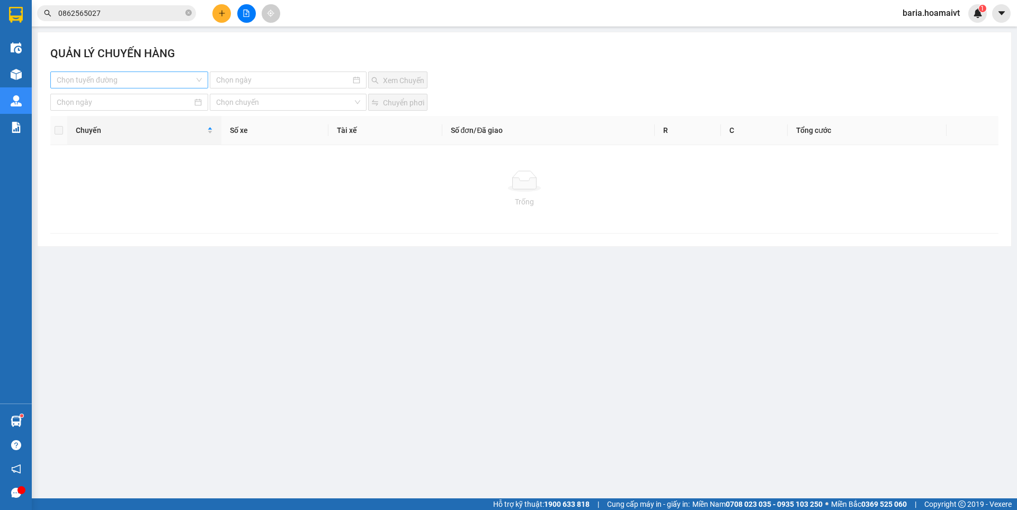
click at [115, 75] on input "search" at bounding box center [126, 80] width 138 height 16
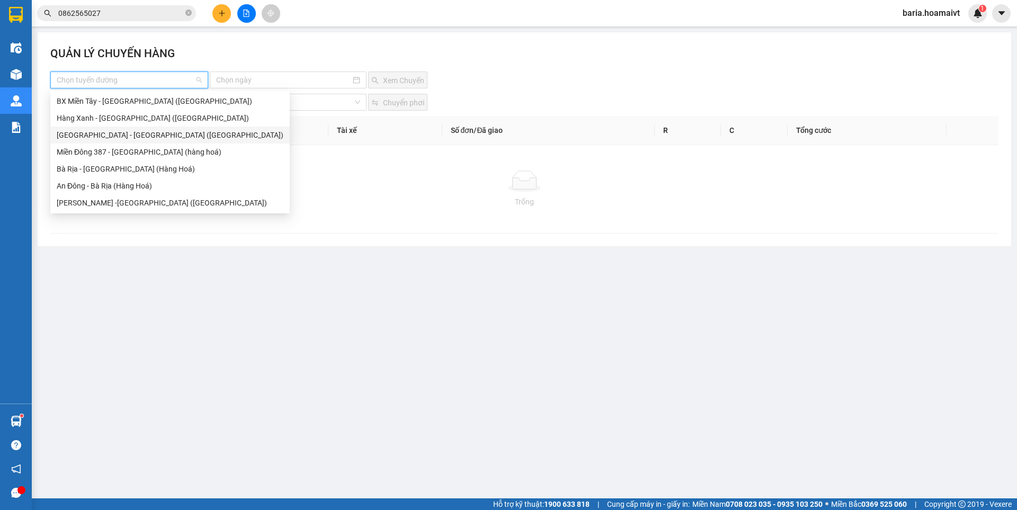
click at [128, 136] on div "[GEOGRAPHIC_DATA] - [GEOGRAPHIC_DATA] ([GEOGRAPHIC_DATA])" at bounding box center [170, 135] width 227 height 12
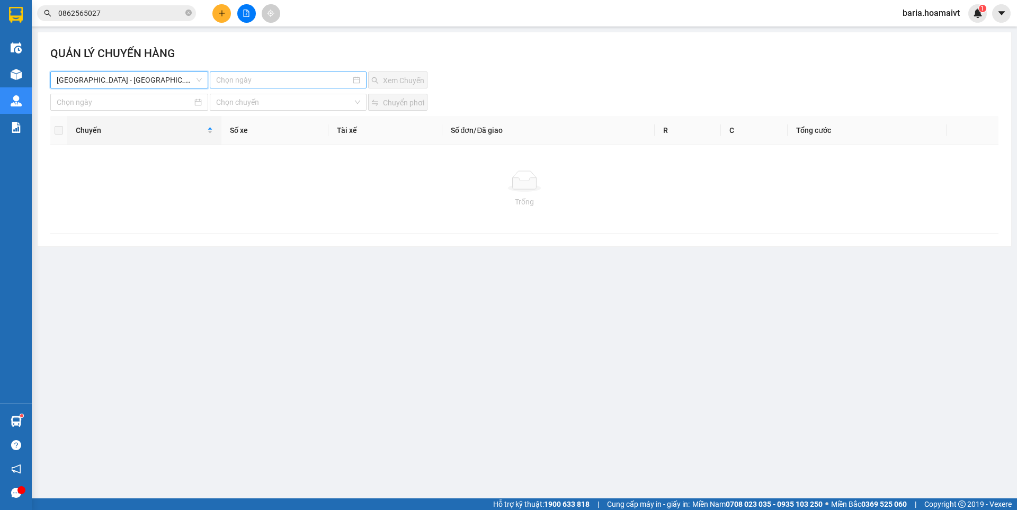
click at [271, 83] on input at bounding box center [283, 80] width 134 height 12
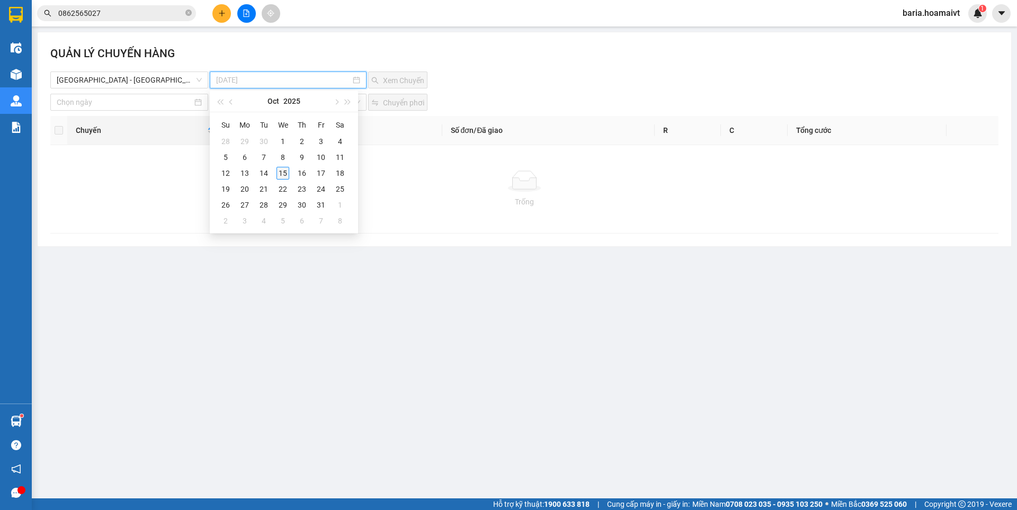
type input "[DATE]"
click at [281, 172] on div "15" at bounding box center [283, 173] width 13 height 13
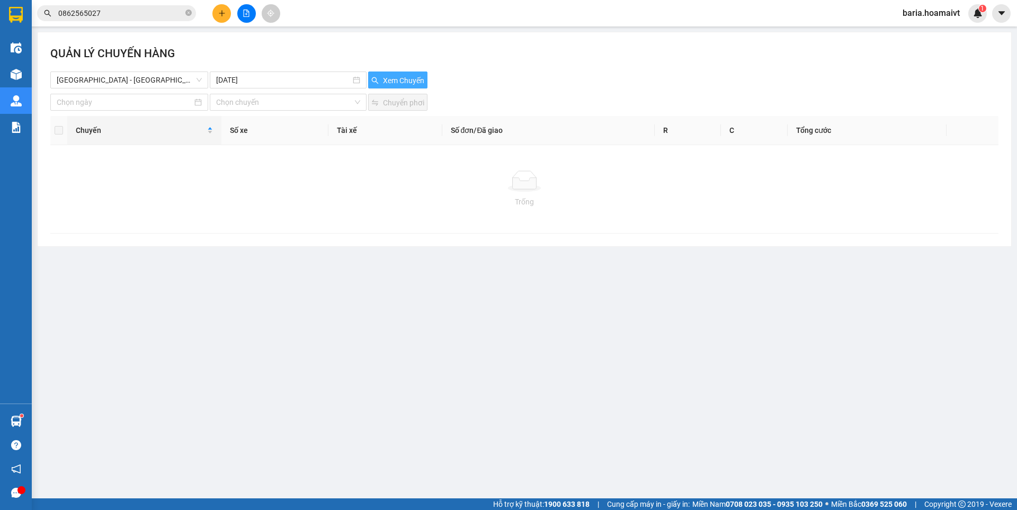
click at [403, 82] on span "Xem Chuyến" at bounding box center [403, 81] width 41 height 12
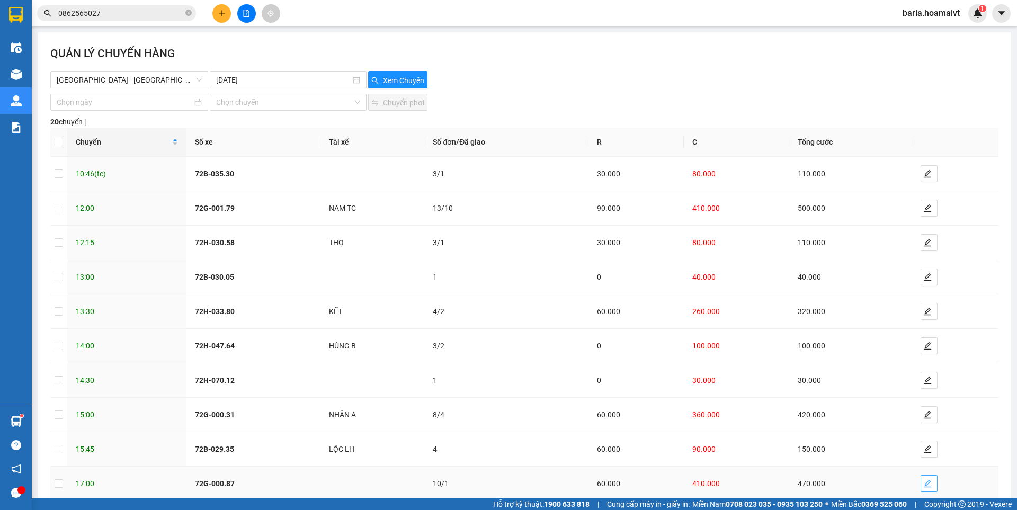
click at [924, 480] on icon "edit" at bounding box center [927, 483] width 7 height 7
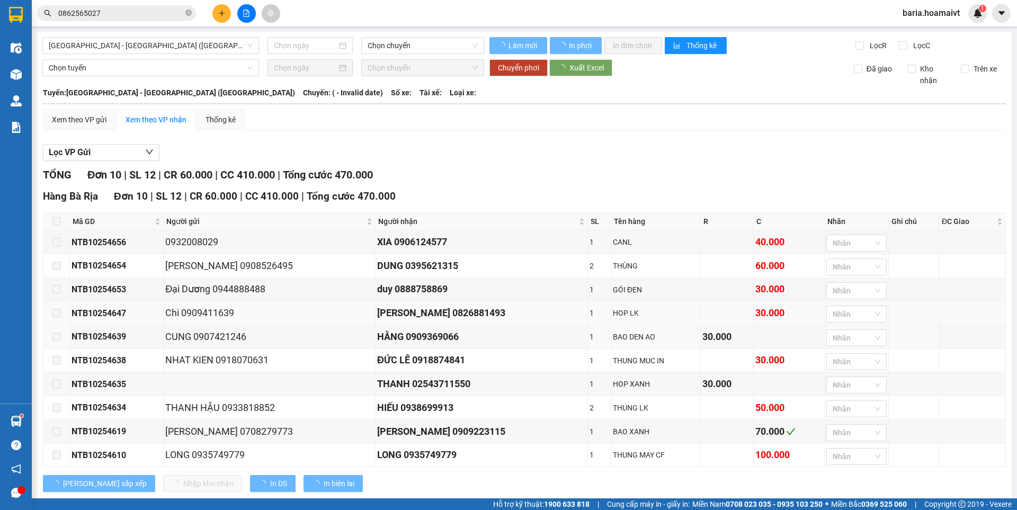
type input "[DATE]"
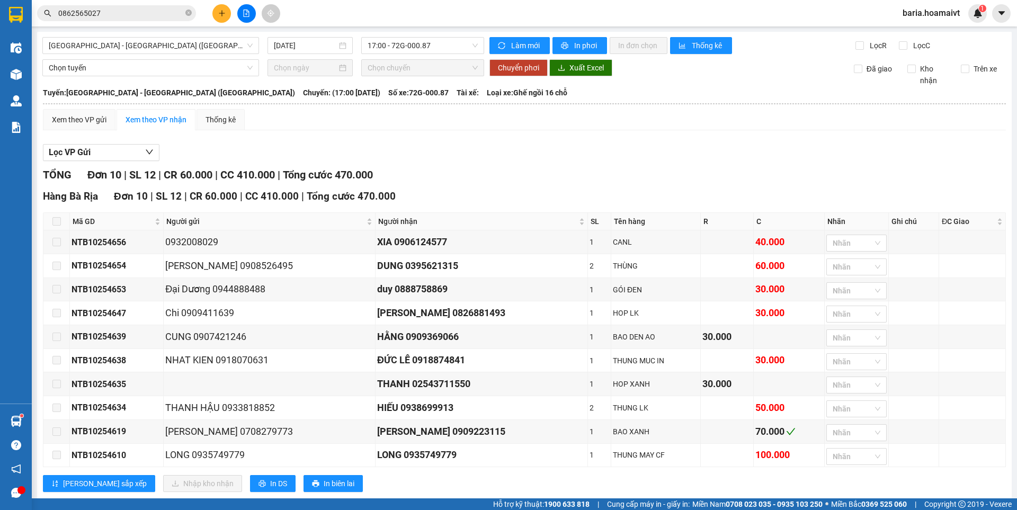
click at [55, 217] on span at bounding box center [56, 221] width 8 height 8
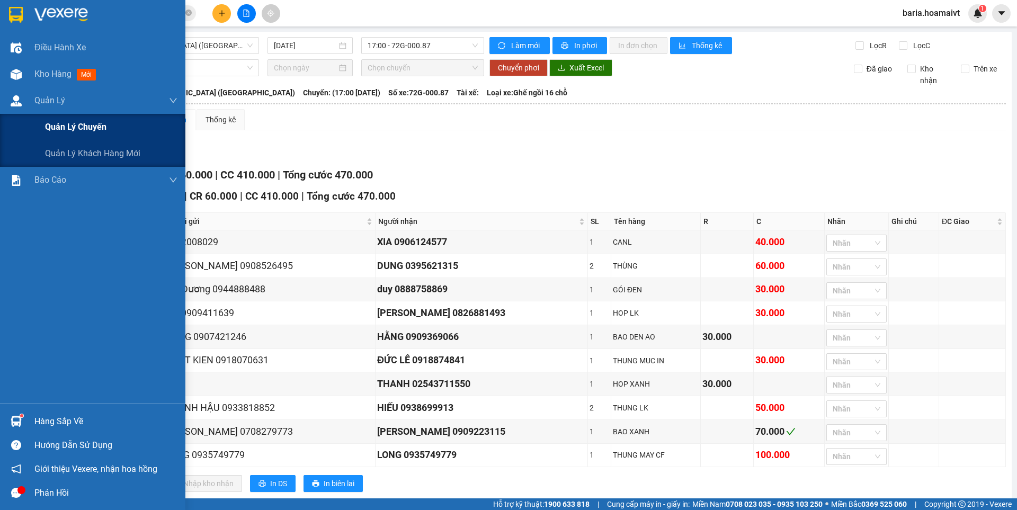
click at [57, 134] on div "Quản lý chuyến" at bounding box center [111, 127] width 132 height 26
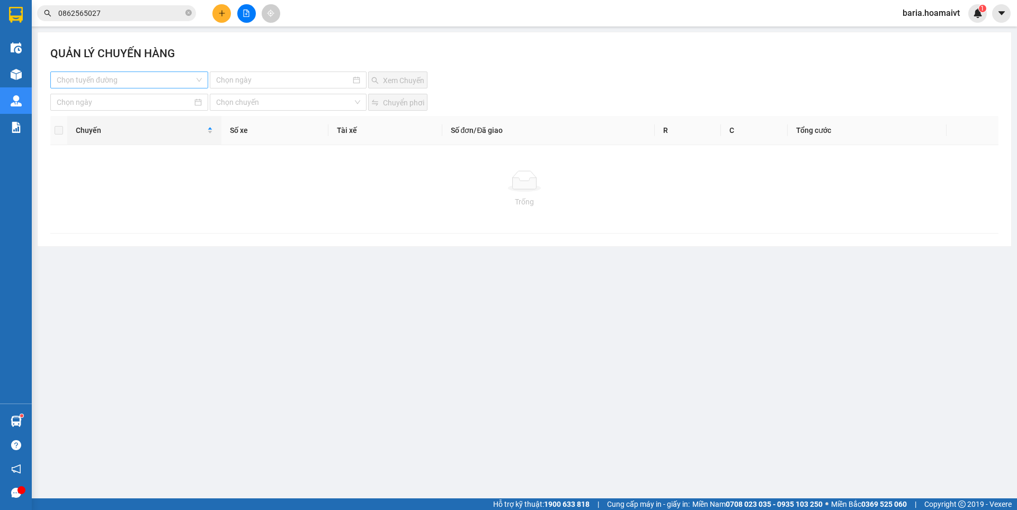
click at [149, 73] on input "search" at bounding box center [126, 80] width 138 height 16
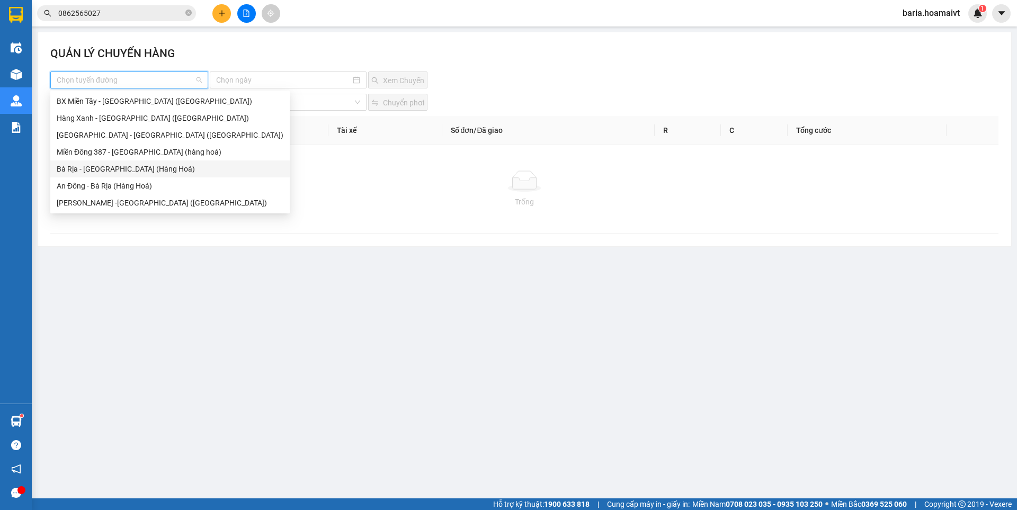
click at [90, 170] on div "Bà Rịa - [GEOGRAPHIC_DATA] (Hàng Hoá)" at bounding box center [170, 169] width 227 height 12
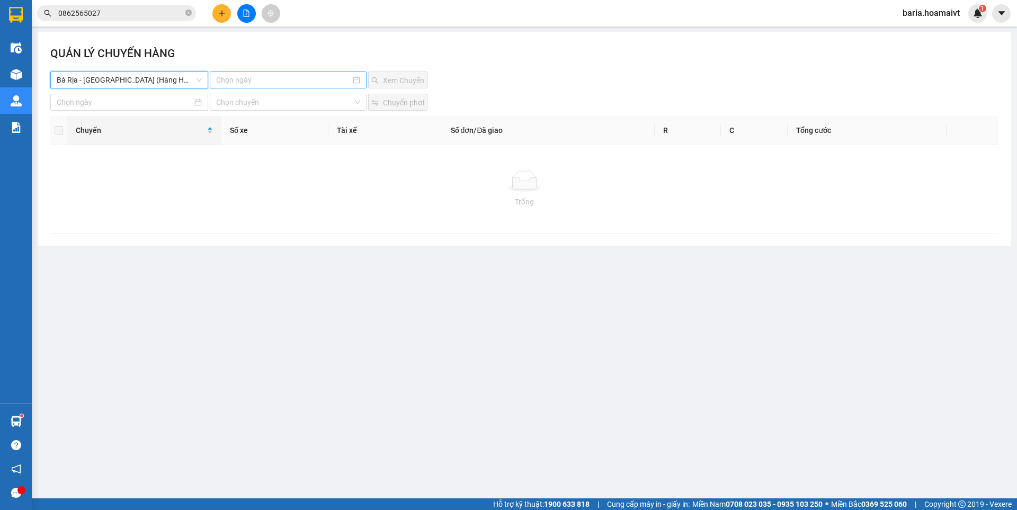
click at [272, 77] on input at bounding box center [283, 80] width 134 height 12
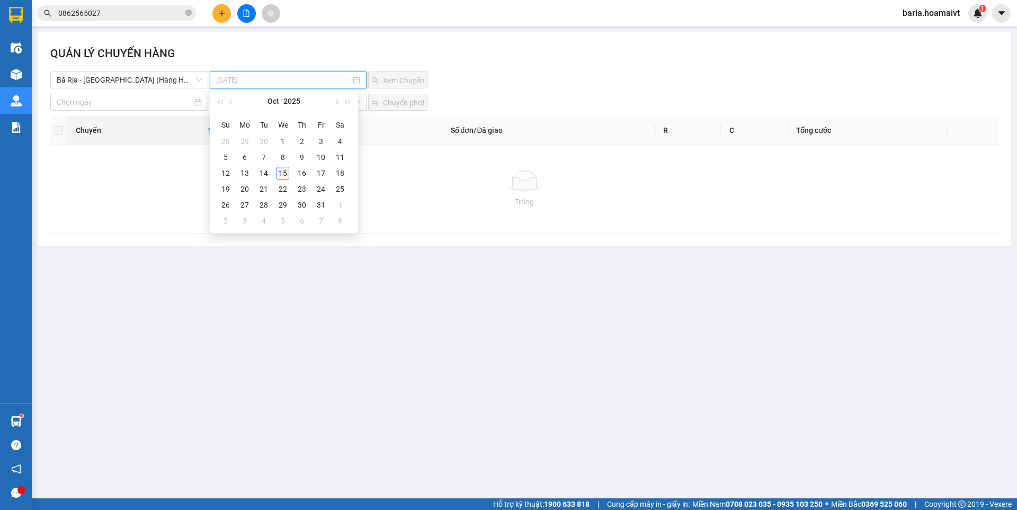
type input "[DATE]"
drag, startPoint x: 280, startPoint y: 174, endPoint x: 341, endPoint y: 148, distance: 66.5
click at [280, 174] on div "15" at bounding box center [283, 173] width 13 height 13
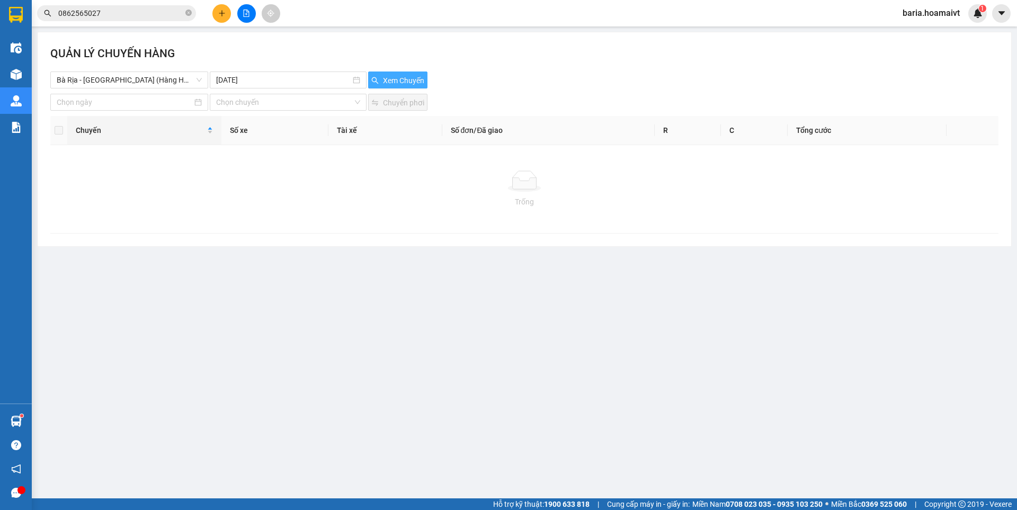
click at [393, 82] on span "Xem Chuyến" at bounding box center [403, 81] width 41 height 12
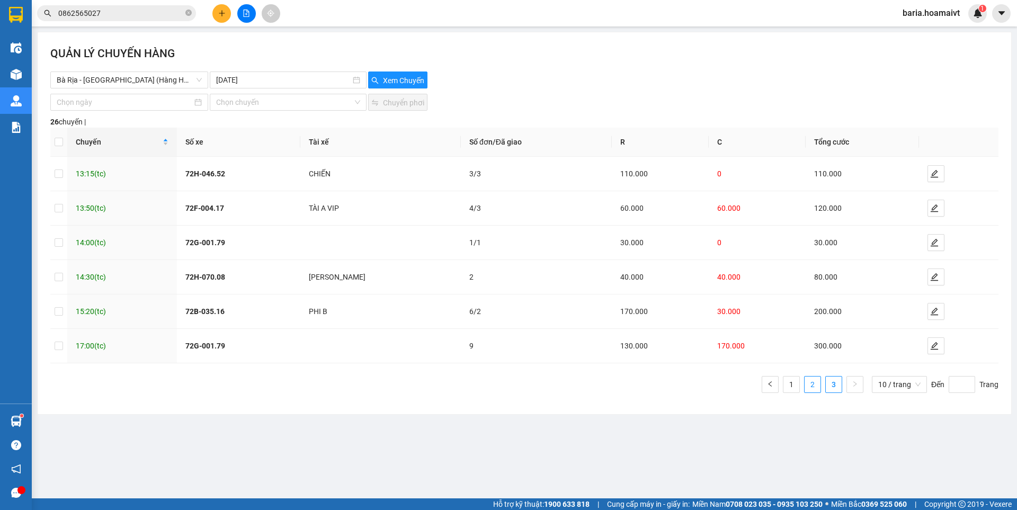
click at [818, 381] on link "2" at bounding box center [813, 385] width 16 height 16
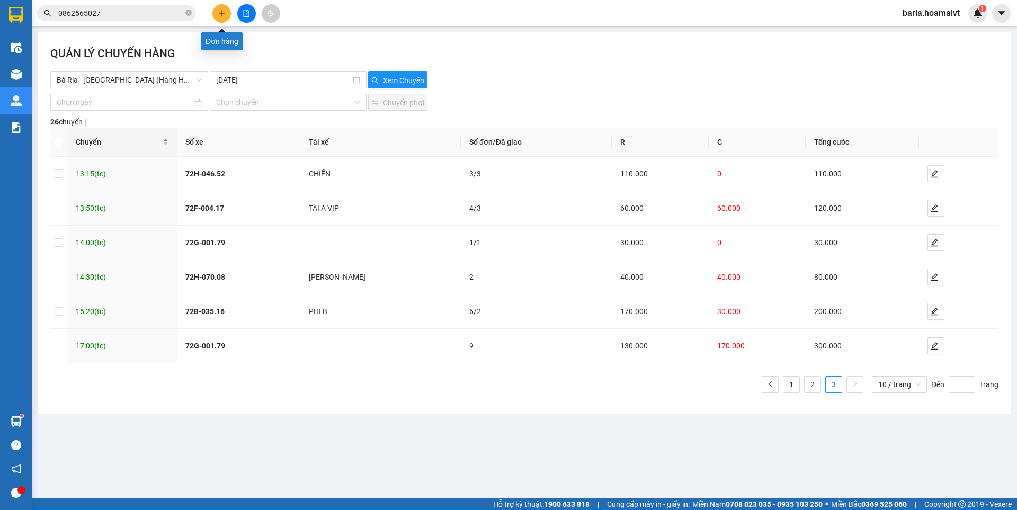
click at [223, 15] on icon "plus" at bounding box center [221, 13] width 7 height 7
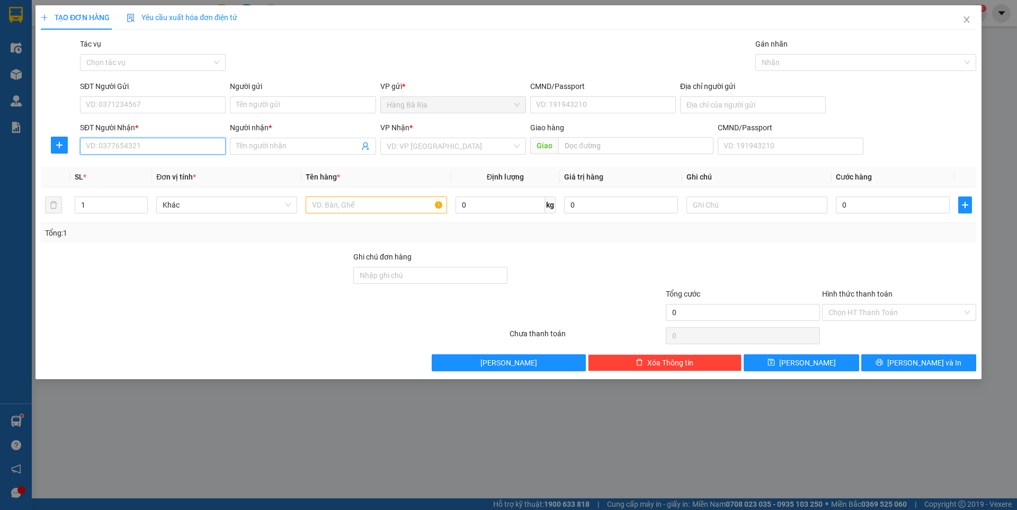
click at [180, 150] on input "SĐT Người Nhận *" at bounding box center [153, 146] width 146 height 17
type input "0934914614"
click at [148, 166] on div "0934914614 - [PERSON_NAME]" at bounding box center [152, 168] width 133 height 12
type input "dung"
type input "0934914614"
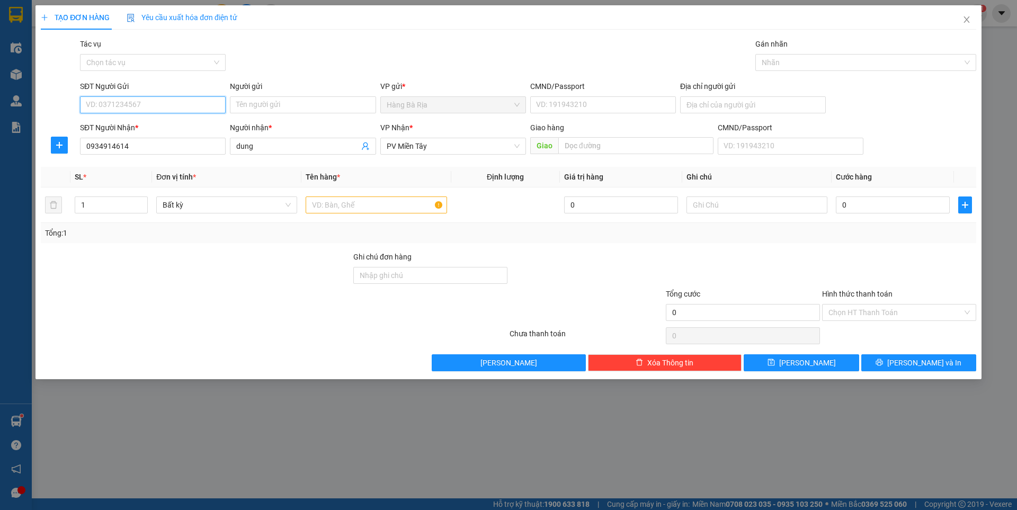
click at [172, 105] on input "SĐT Người Gửi" at bounding box center [153, 104] width 146 height 17
click at [147, 127] on div "0392090093 - THỦY" at bounding box center [152, 126] width 133 height 12
type input "0392090093"
type input "THỦY"
click at [382, 202] on input "text" at bounding box center [376, 205] width 141 height 17
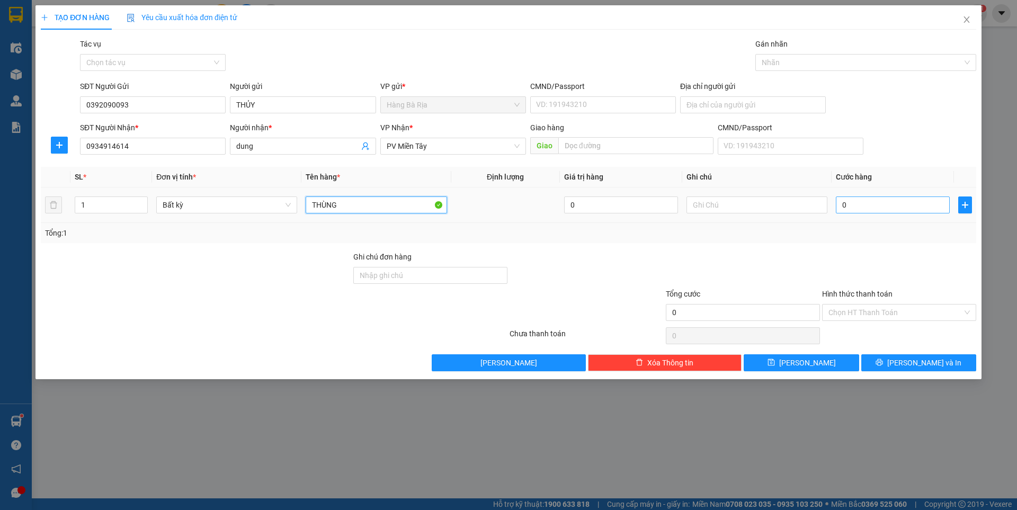
type input "THÙNG"
click at [861, 205] on input "0" at bounding box center [893, 205] width 114 height 17
type input "4"
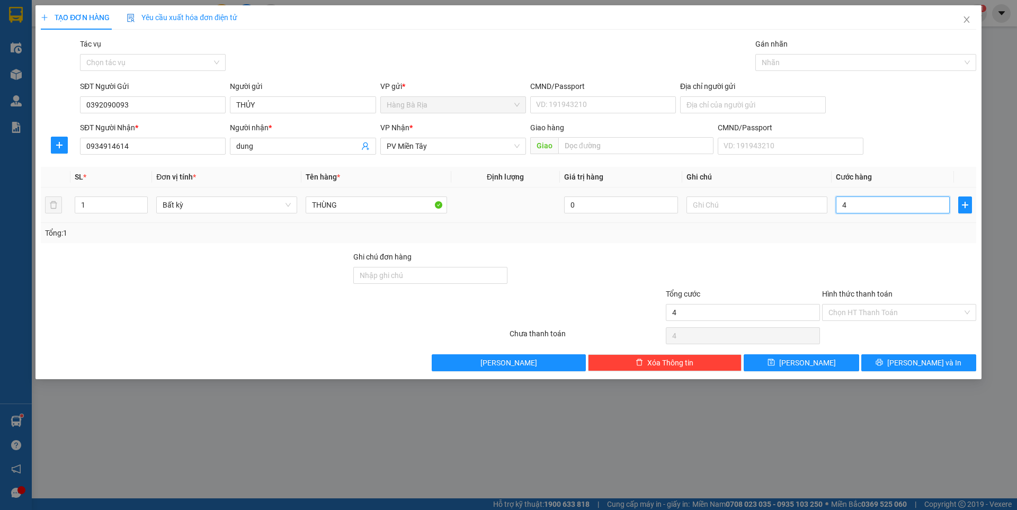
type input "40"
type input "40.000"
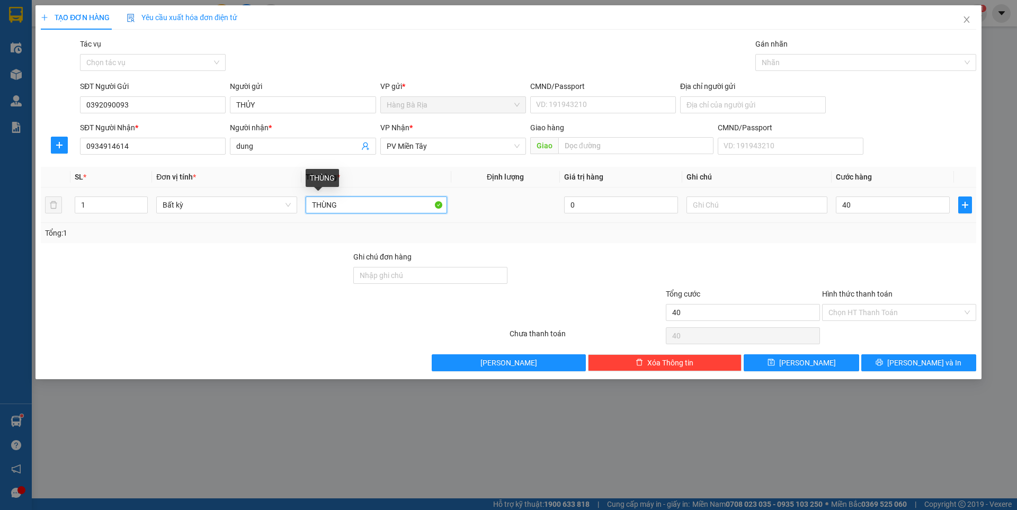
type input "40.000"
click at [383, 206] on input "THÙNG" at bounding box center [376, 205] width 141 height 17
type input "THÙNG BÁNH TRÁNG"
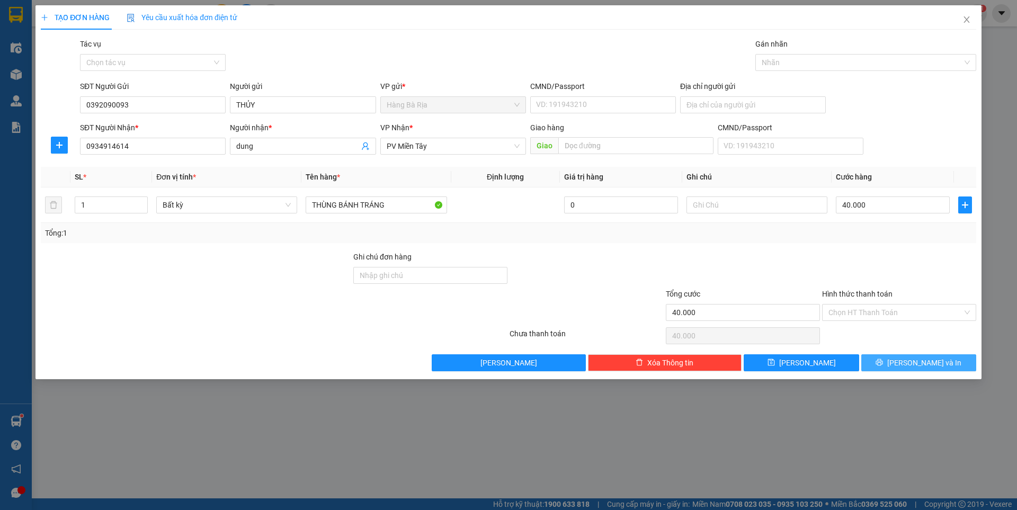
click at [903, 358] on button "[PERSON_NAME] và In" at bounding box center [919, 363] width 115 height 17
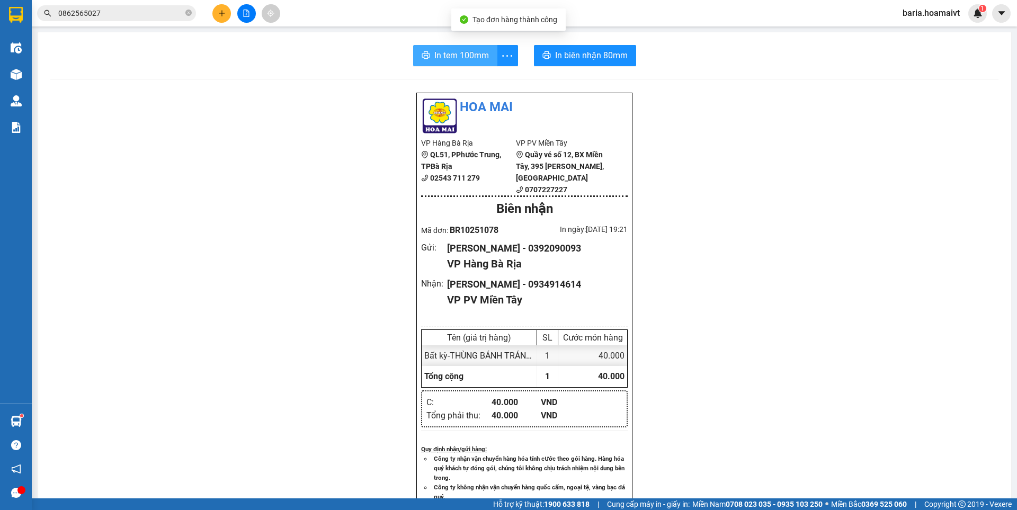
click at [461, 50] on span "In tem 100mm" at bounding box center [462, 55] width 55 height 13
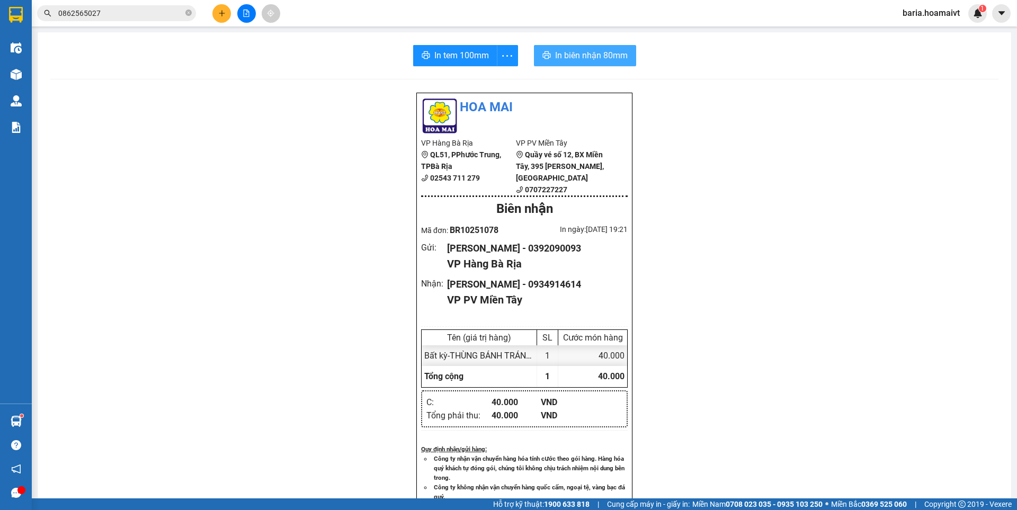
click at [613, 59] on span "In biên nhận 80mm" at bounding box center [591, 55] width 73 height 13
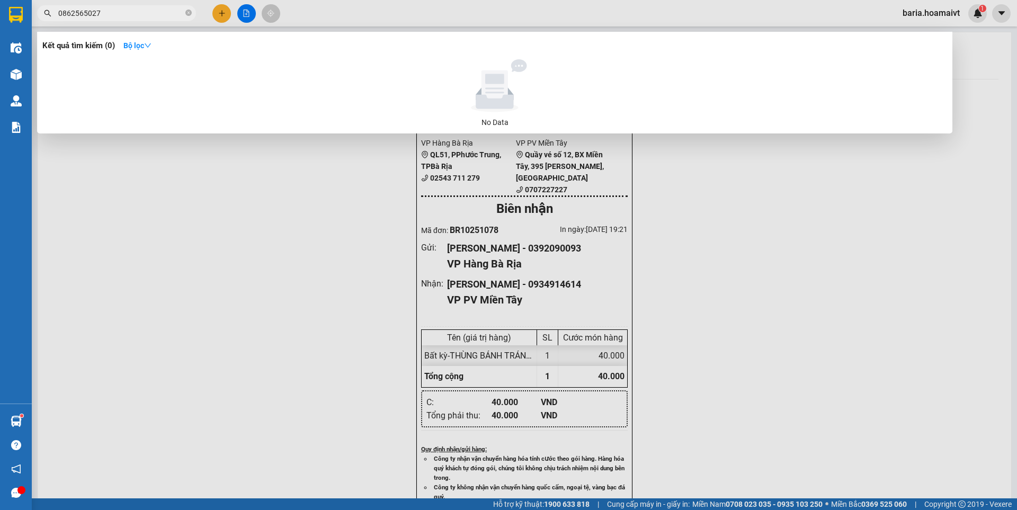
click at [116, 16] on input "0862565027" at bounding box center [120, 13] width 125 height 12
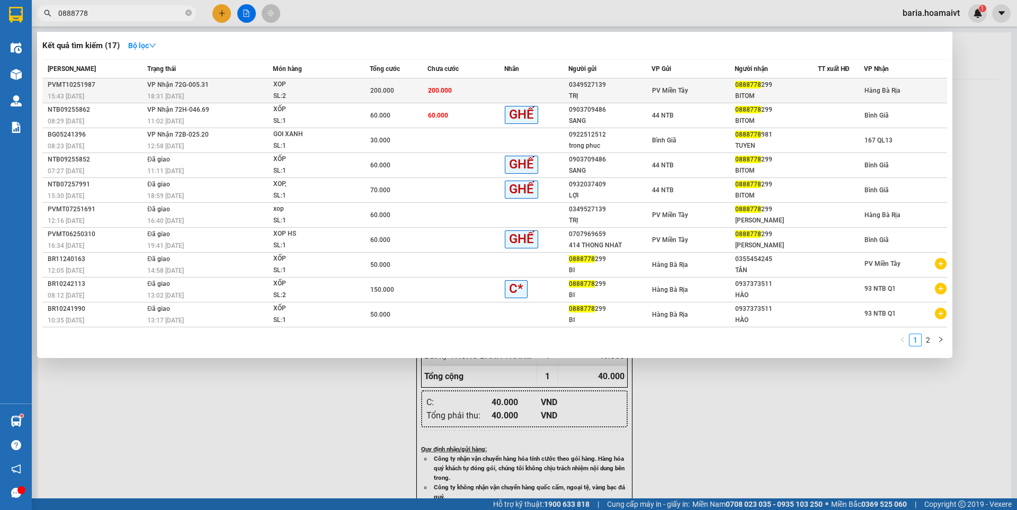
type input "0888778"
click at [813, 89] on div "0888778 299" at bounding box center [777, 84] width 82 height 11
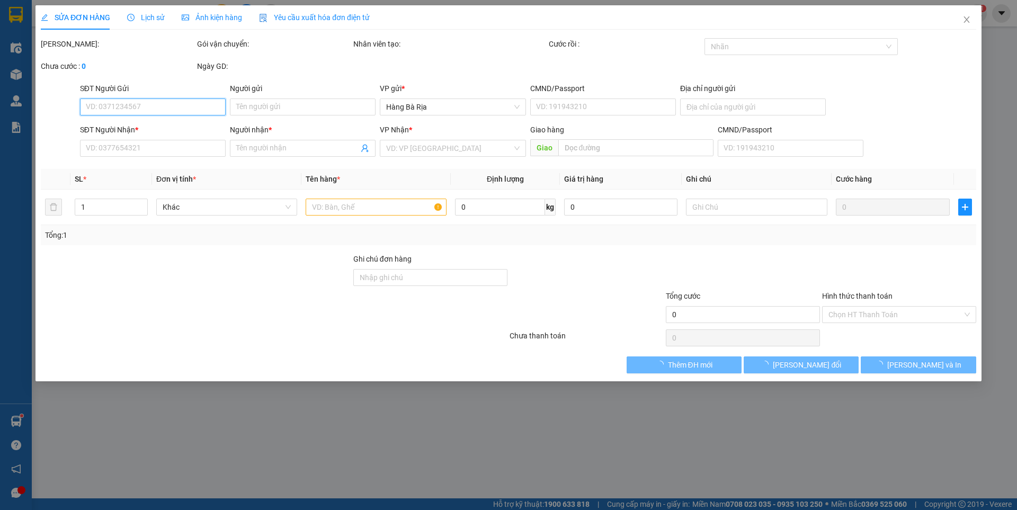
type input "0349527139"
type input "TRỊ"
type input "051093000264"
type input "BTan"
type input "0888778299"
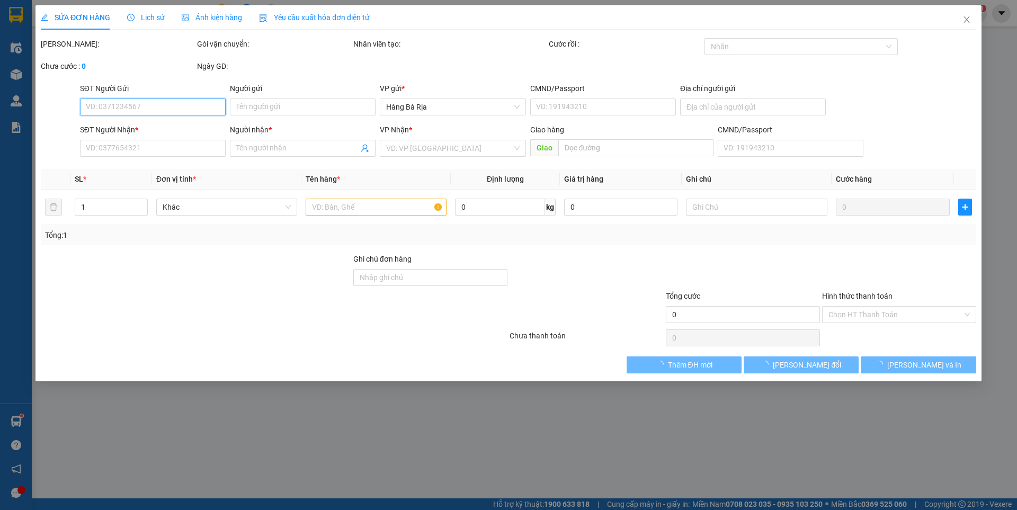
type input "BITOM"
type input "200.000"
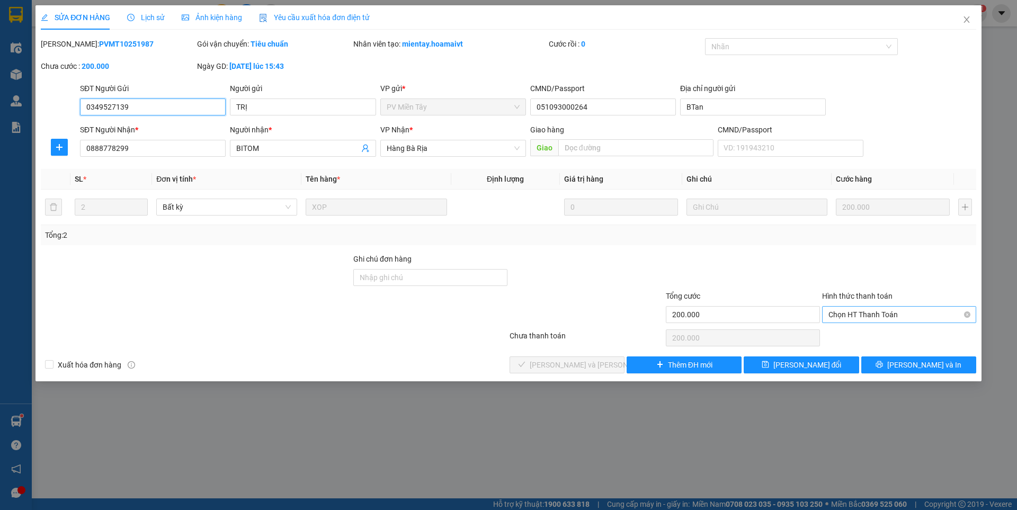
click at [859, 312] on span "Chọn HT Thanh Toán" at bounding box center [899, 315] width 141 height 16
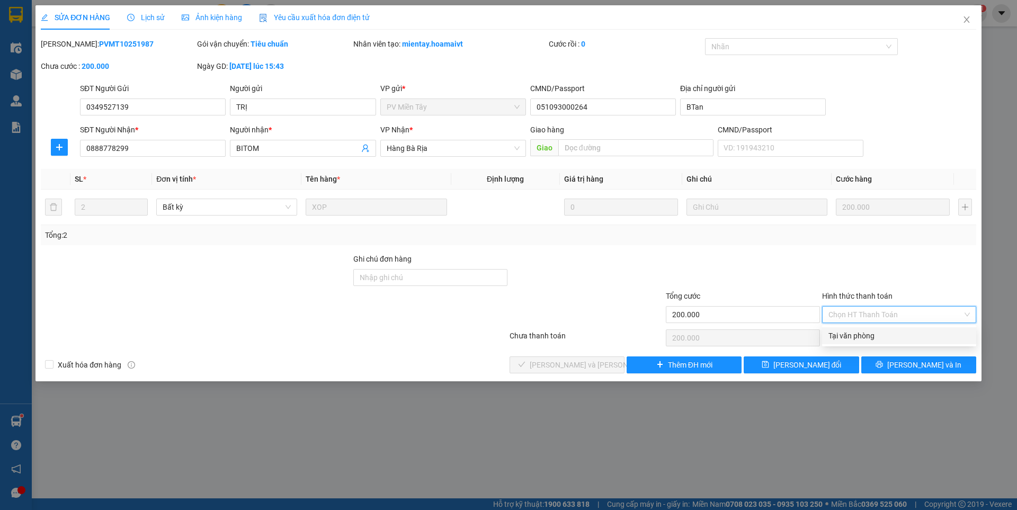
click at [859, 338] on div "Tại văn phòng" at bounding box center [899, 336] width 141 height 12
type input "0"
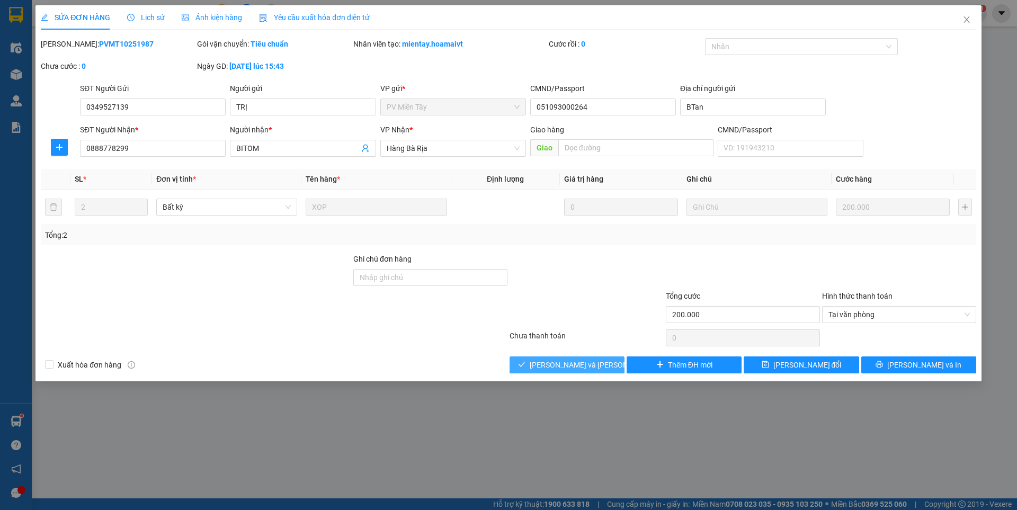
click at [590, 363] on span "[PERSON_NAME] và [PERSON_NAME] hàng" at bounding box center [601, 365] width 143 height 12
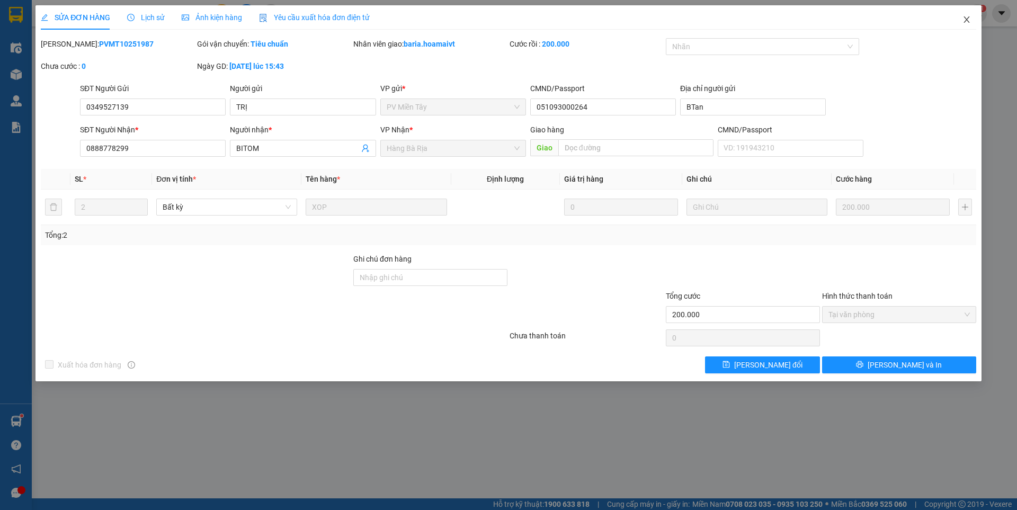
click at [964, 17] on icon "close" at bounding box center [967, 19] width 8 height 8
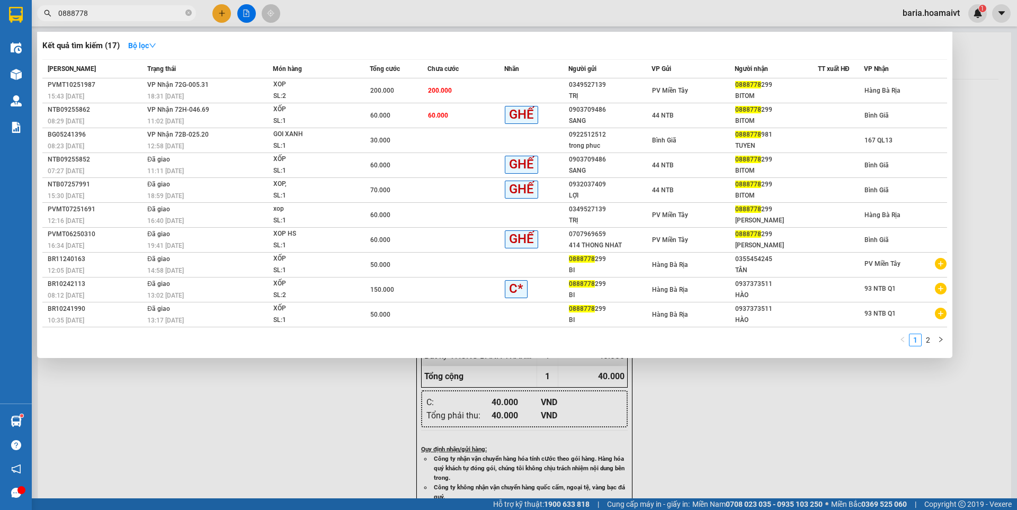
click at [107, 13] on input "0888778" at bounding box center [120, 13] width 125 height 12
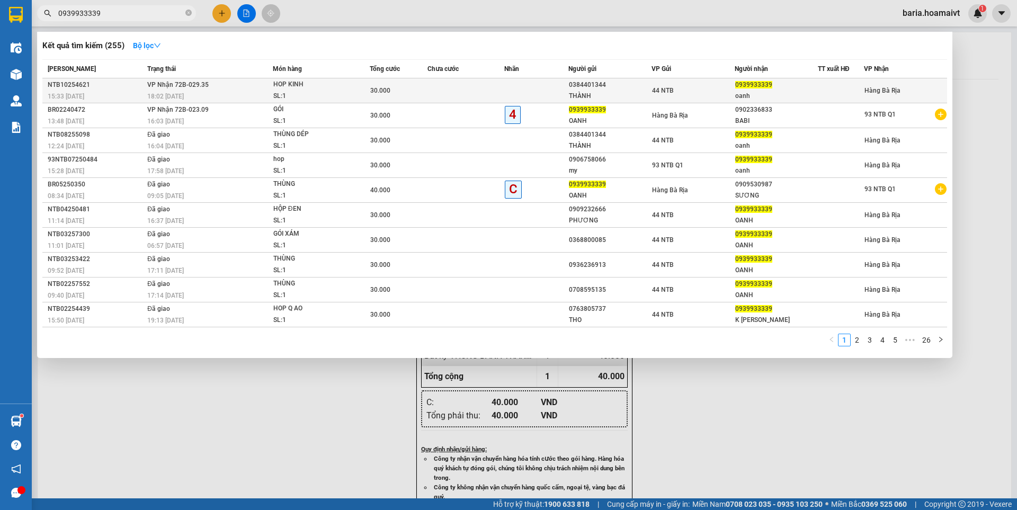
type input "0939933339"
click at [359, 91] on span "HOP KINH SL: 1" at bounding box center [321, 90] width 96 height 23
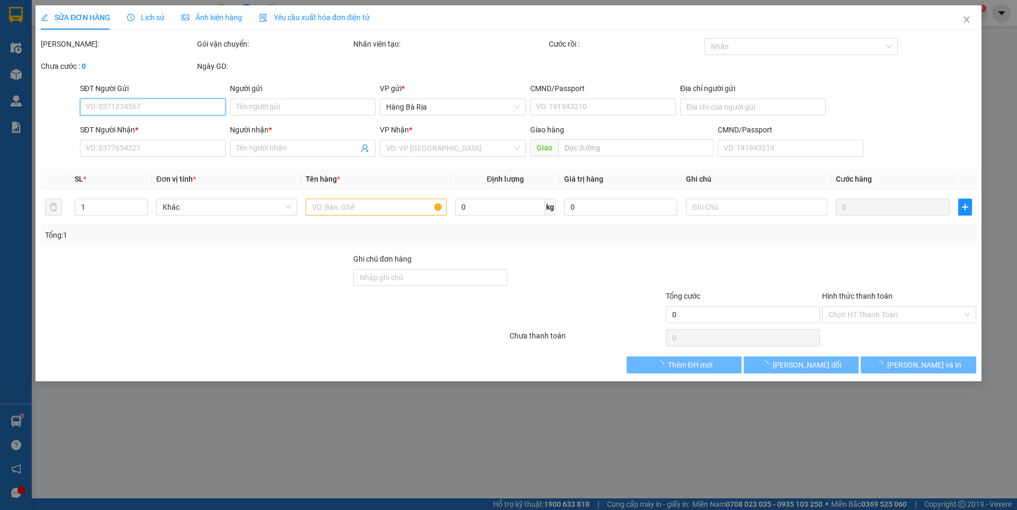
type input "0384401344"
type input "THÀNH"
type input "0939933339"
type input "oanh"
type input "30.000"
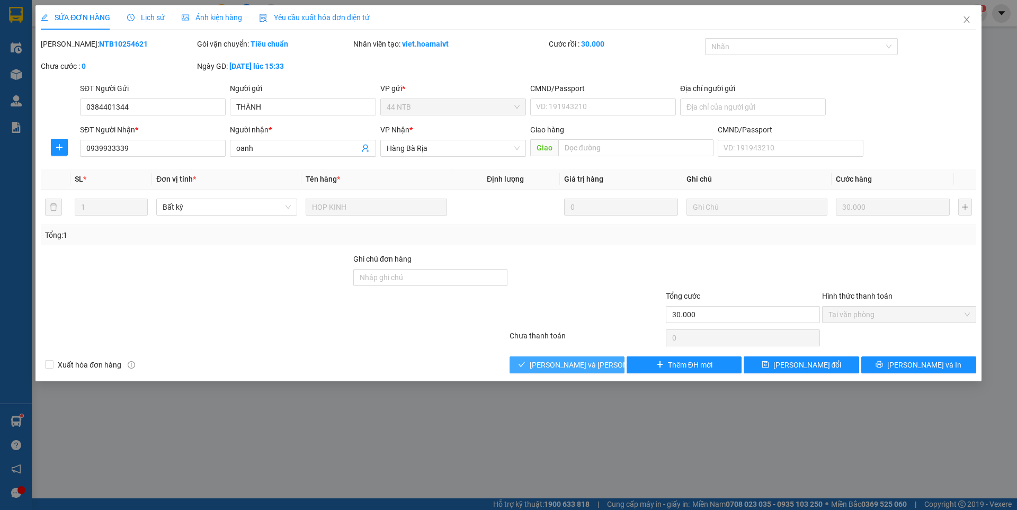
click at [567, 366] on span "[PERSON_NAME] và [PERSON_NAME] hàng" at bounding box center [601, 365] width 143 height 12
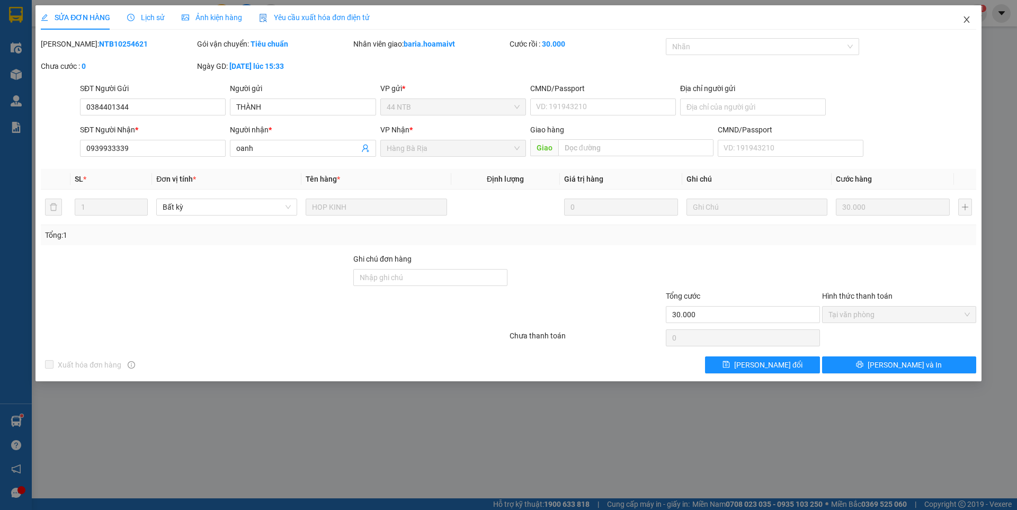
click at [969, 21] on icon "close" at bounding box center [967, 19] width 8 height 8
